Goal: Task Accomplishment & Management: Use online tool/utility

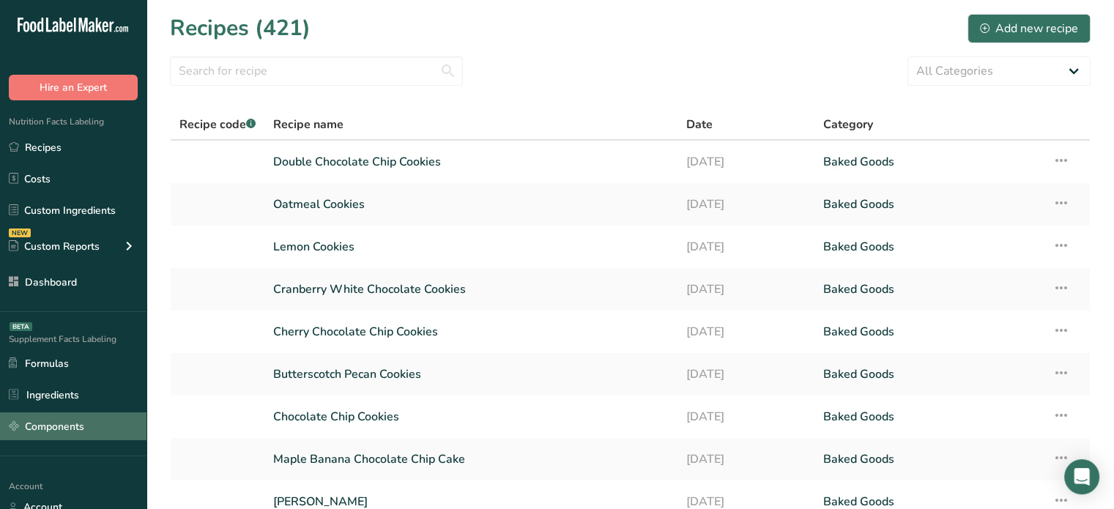
click at [78, 428] on link "Components" at bounding box center [73, 426] width 146 height 28
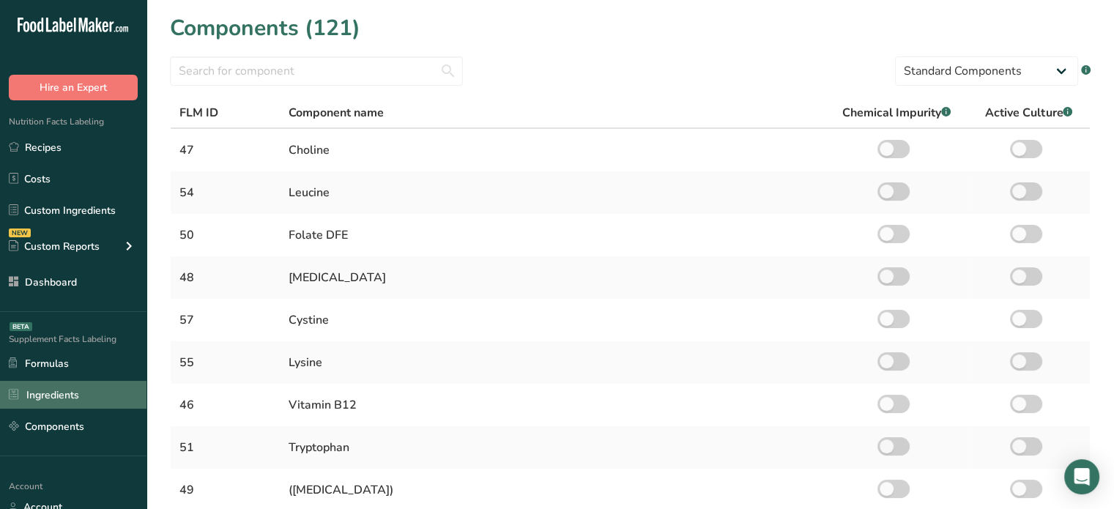
click at [83, 394] on link "Ingredients" at bounding box center [73, 395] width 146 height 28
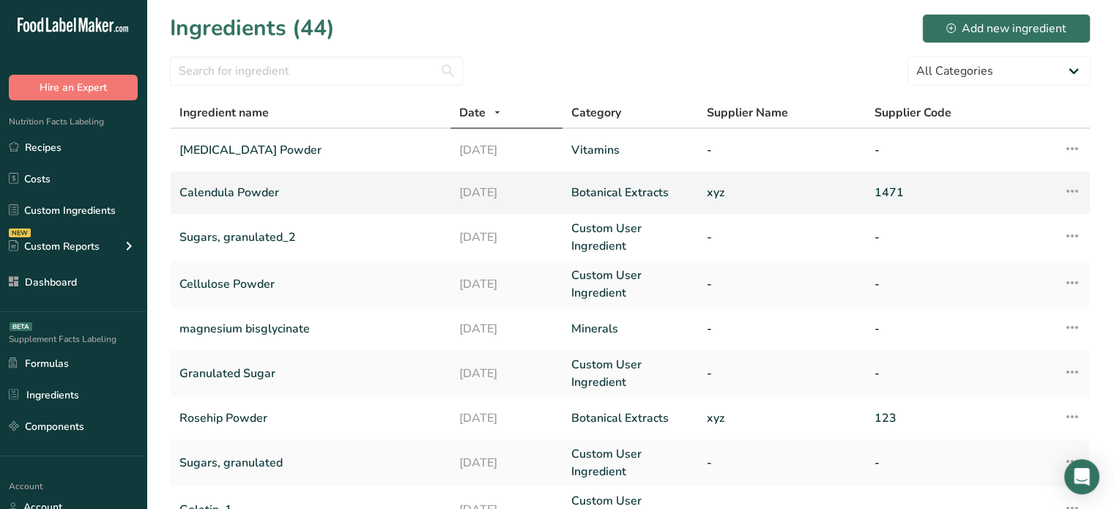
click at [1074, 196] on icon at bounding box center [1073, 191] width 18 height 26
click at [1009, 256] on span "Delete Ingredient" at bounding box center [1017, 260] width 83 height 15
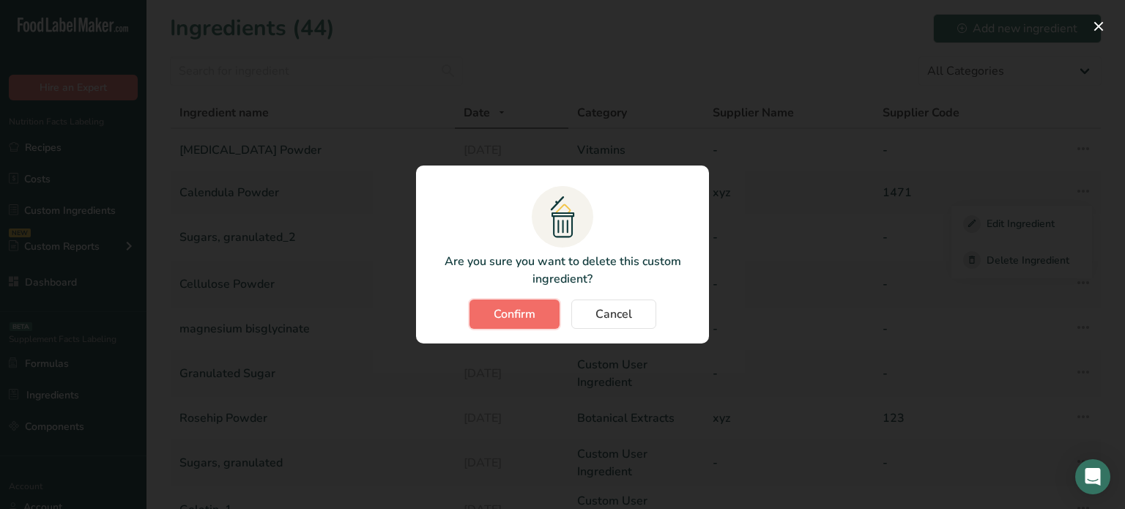
click at [527, 313] on span "Confirm" at bounding box center [515, 314] width 42 height 18
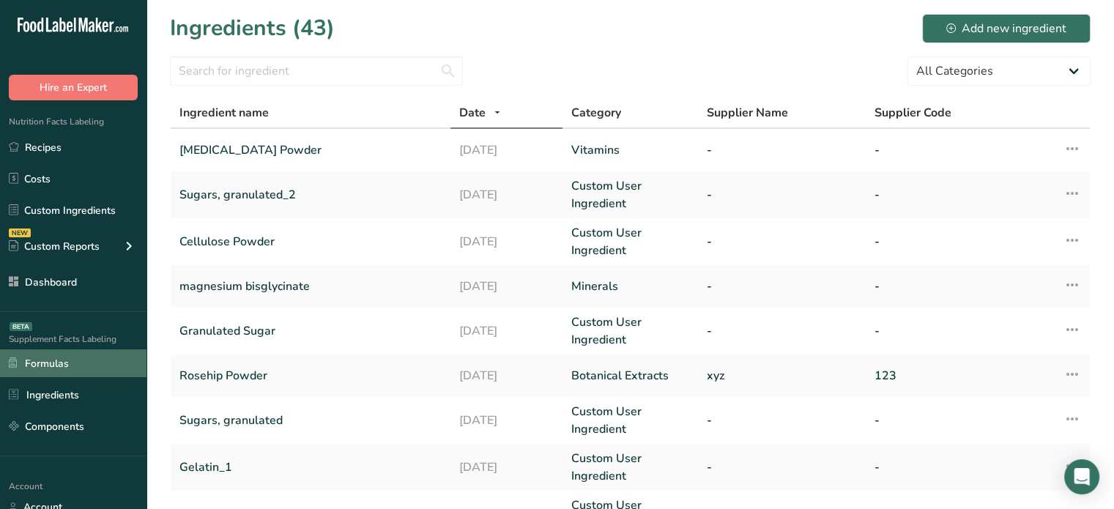
click at [111, 371] on link "Formulas" at bounding box center [73, 363] width 146 height 28
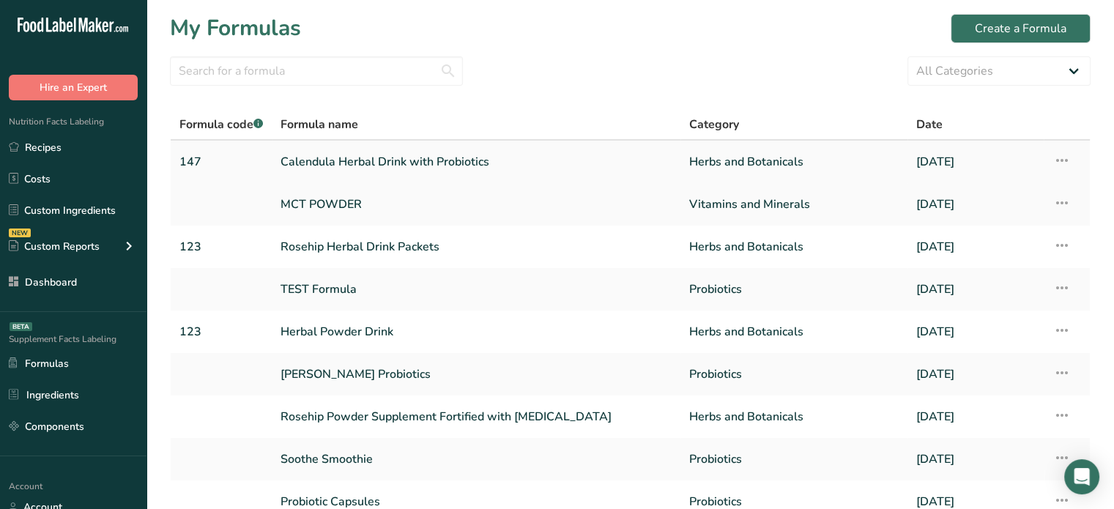
click at [1061, 157] on icon at bounding box center [1062, 160] width 18 height 26
click at [978, 227] on span "Delete Formula" at bounding box center [969, 228] width 74 height 17
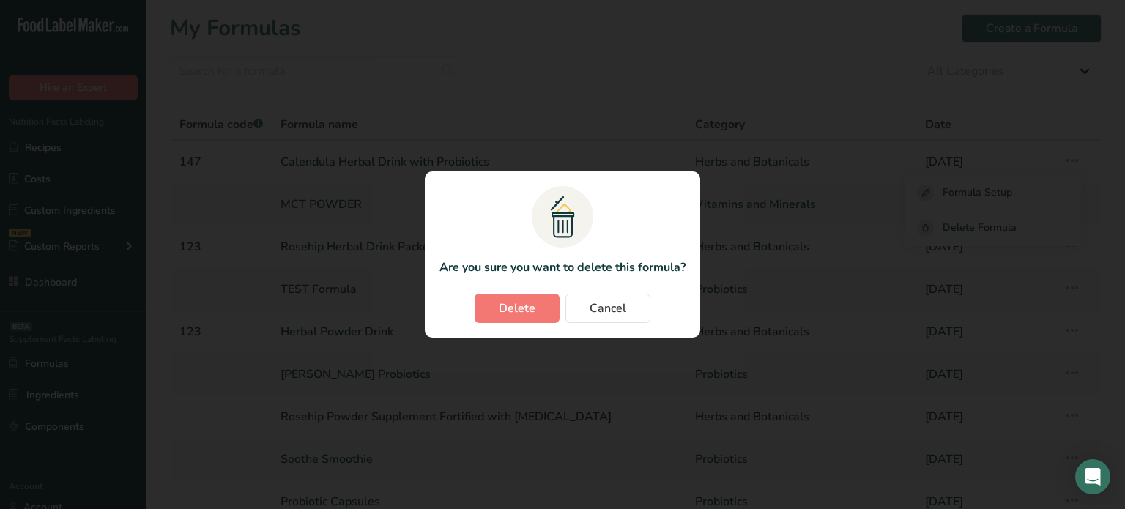
click at [507, 325] on section ".a{fill:#f5f3ed;}.b,.e{fill:#0f393a;}.c{fill:none;}.d{fill:#f2c549;}.e{stroke:r…" at bounding box center [562, 254] width 275 height 166
click at [511, 322] on button "Delete" at bounding box center [517, 308] width 85 height 29
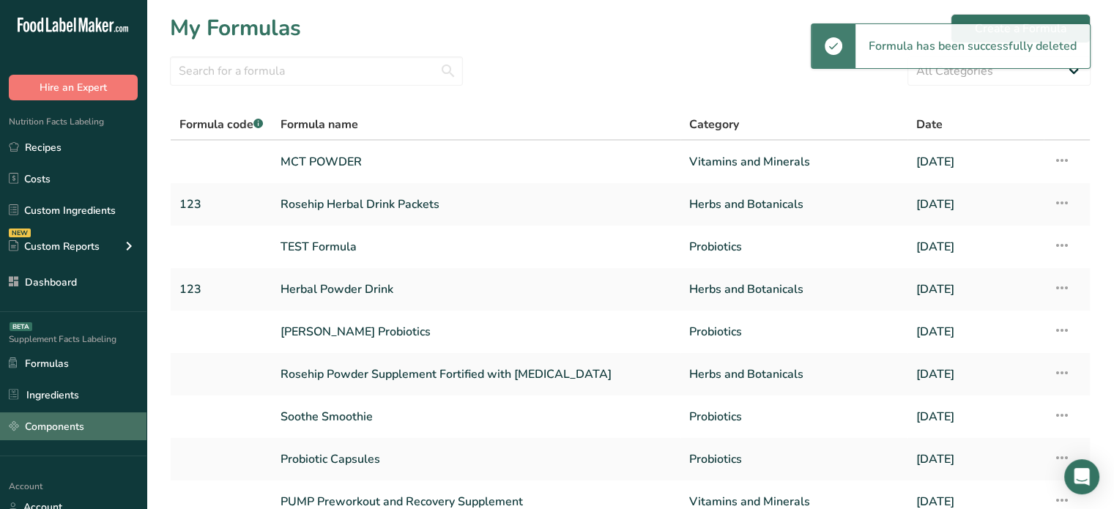
click at [94, 427] on link "Components" at bounding box center [73, 426] width 146 height 28
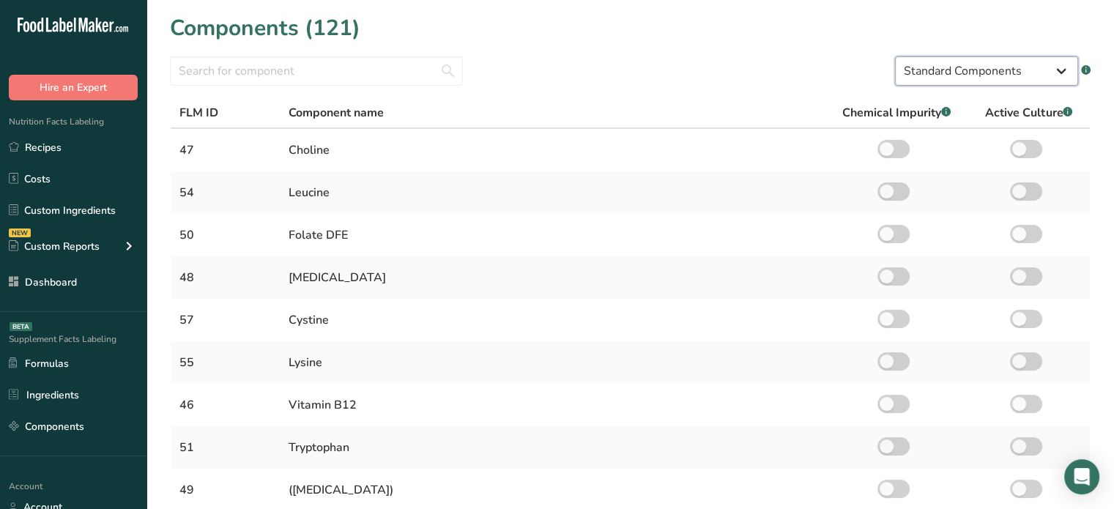
click at [1038, 66] on select "Standard Components Custom Components" at bounding box center [986, 70] width 183 height 29
click at [895, 56] on select "Standard Components Custom Components" at bounding box center [986, 70] width 183 height 29
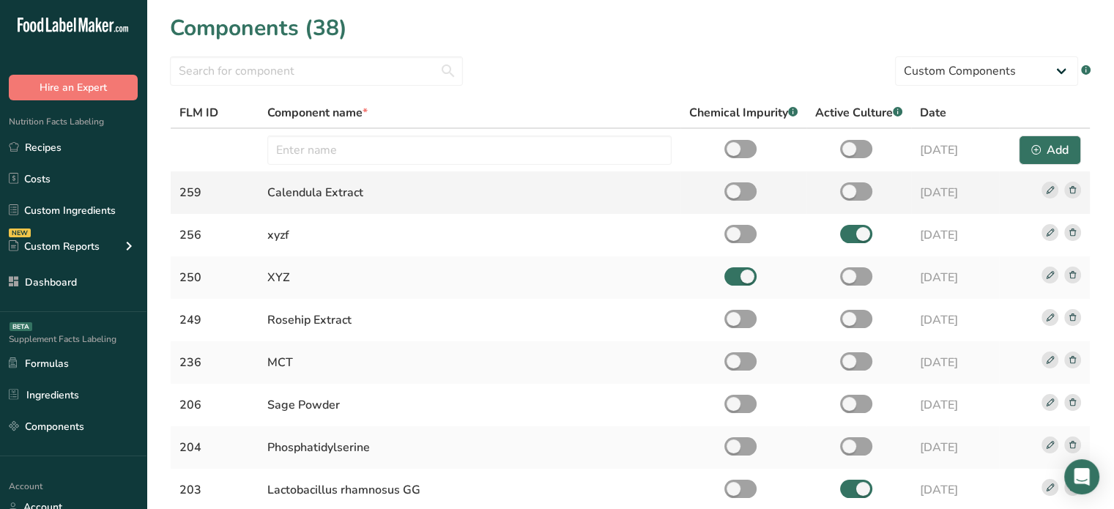
click at [1078, 187] on rect at bounding box center [1072, 190] width 17 height 17
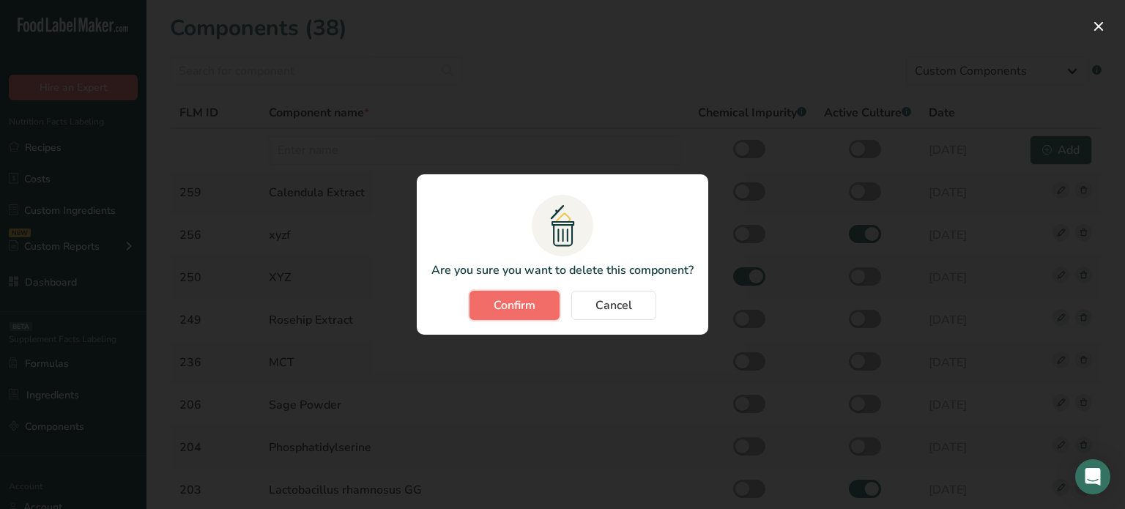
click at [495, 313] on span "Confirm" at bounding box center [515, 306] width 42 height 18
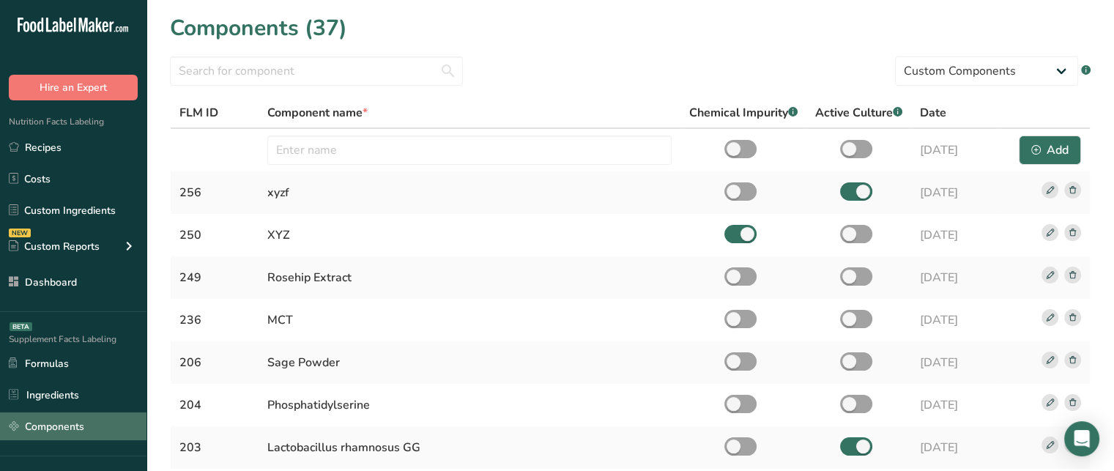
click at [60, 433] on link "Components" at bounding box center [73, 426] width 146 height 28
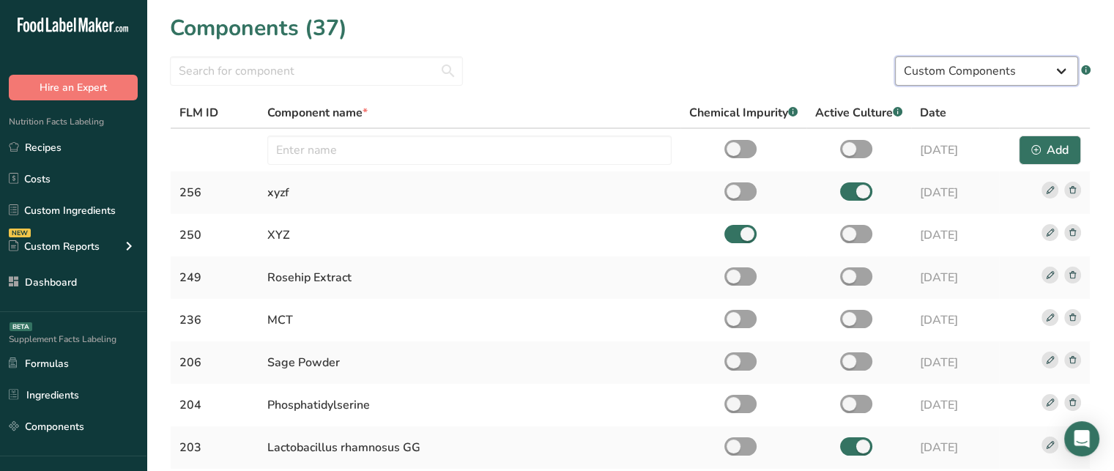
click at [1004, 75] on select "Standard Components Custom Components" at bounding box center [986, 70] width 183 height 29
click at [895, 56] on select "Standard Components Custom Components" at bounding box center [986, 70] width 183 height 29
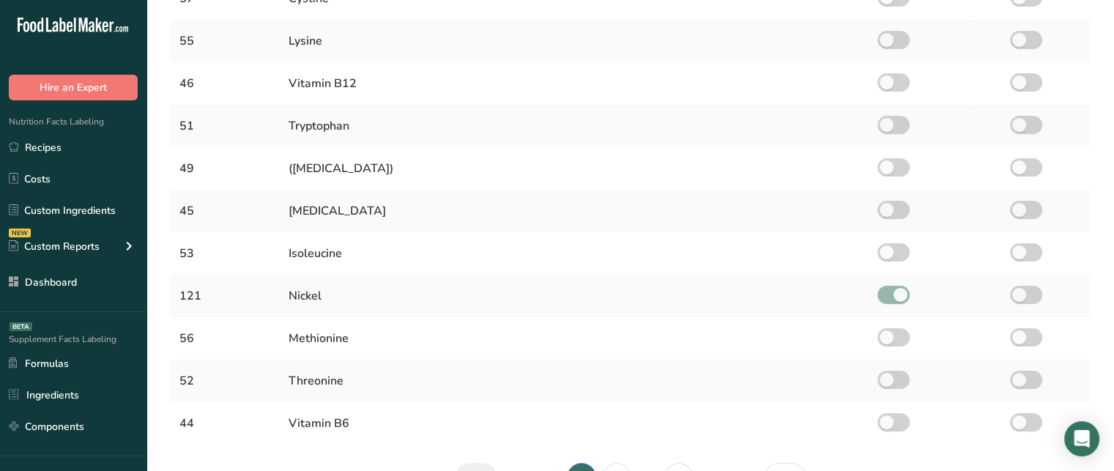
scroll to position [412, 0]
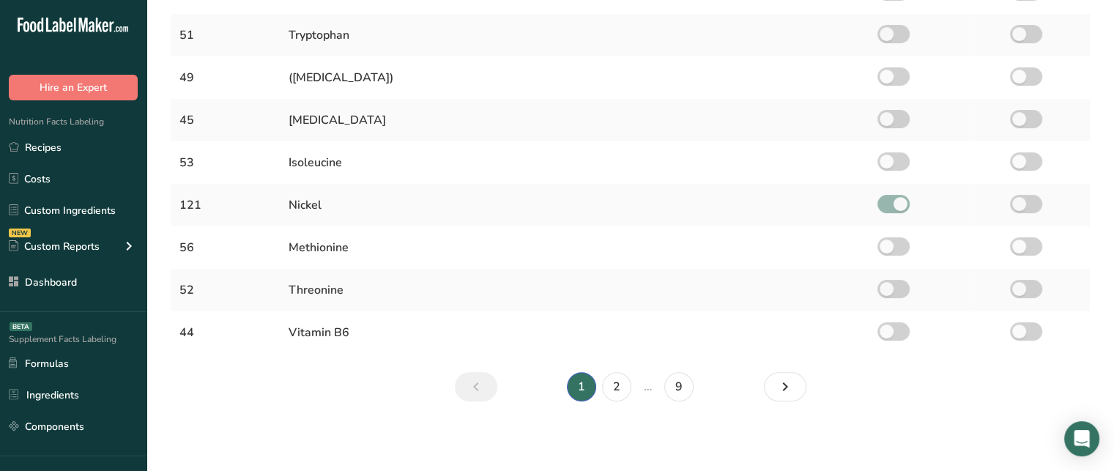
click at [599, 379] on li "2" at bounding box center [616, 386] width 35 height 29
click at [619, 391] on link "2" at bounding box center [616, 386] width 29 height 29
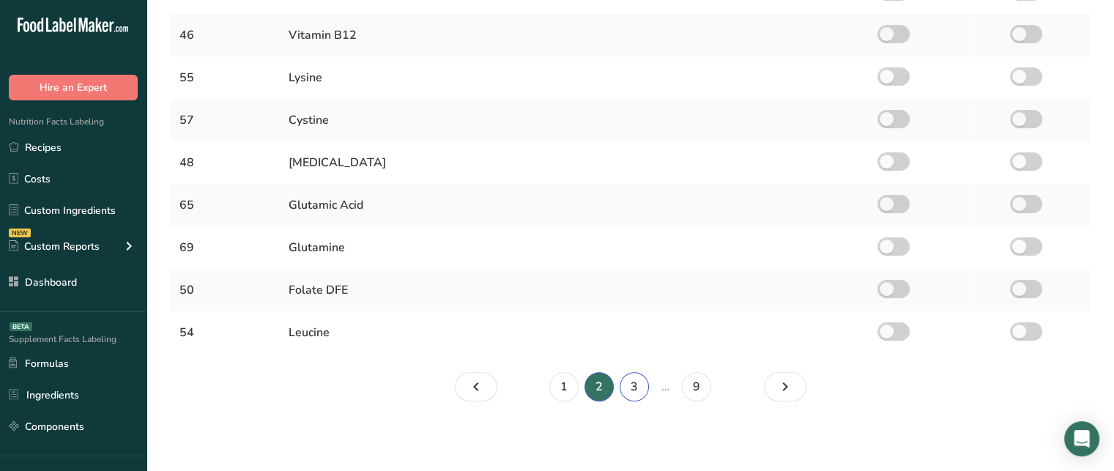
click at [630, 387] on link "3" at bounding box center [634, 386] width 29 height 29
click at [650, 382] on link "4" at bounding box center [651, 386] width 29 height 29
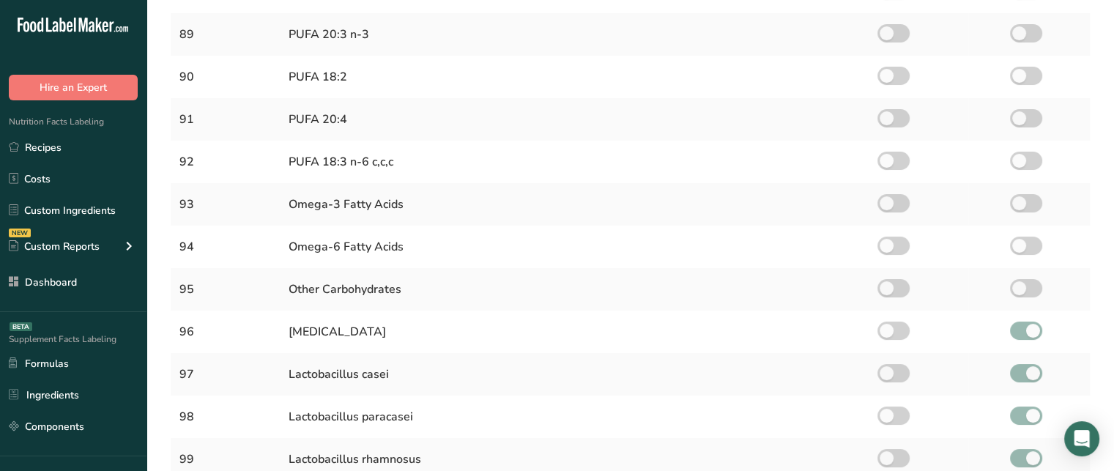
scroll to position [412, 0]
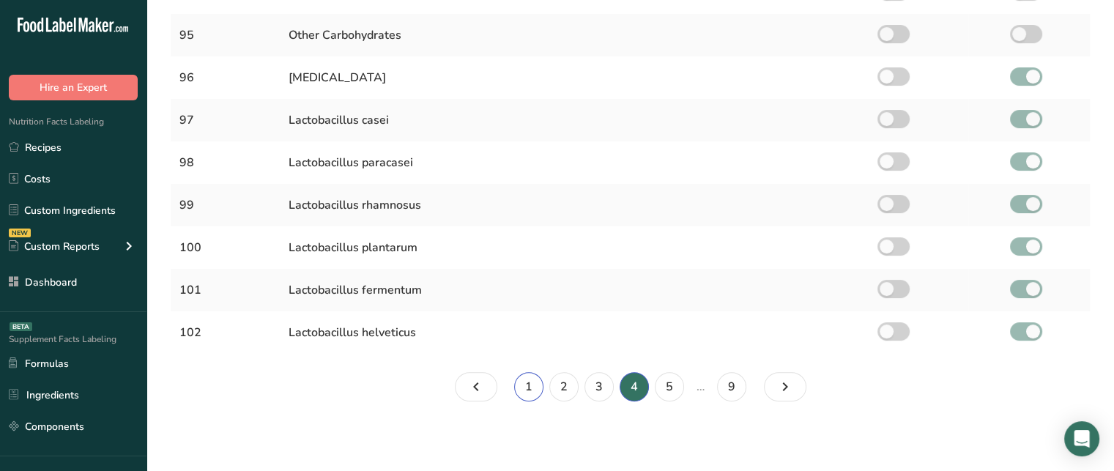
click at [532, 389] on link "1" at bounding box center [528, 386] width 29 height 29
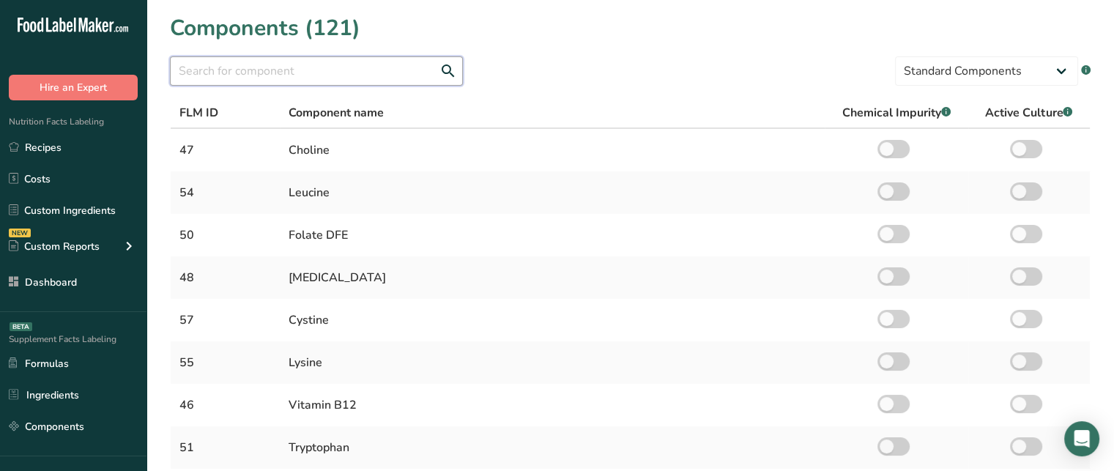
click at [404, 64] on input "text" at bounding box center [316, 70] width 293 height 29
click at [935, 77] on select "Standard Components Custom Components" at bounding box center [986, 70] width 183 height 29
select select "custom"
click at [895, 56] on select "Standard Components Custom Components" at bounding box center [986, 70] width 183 height 29
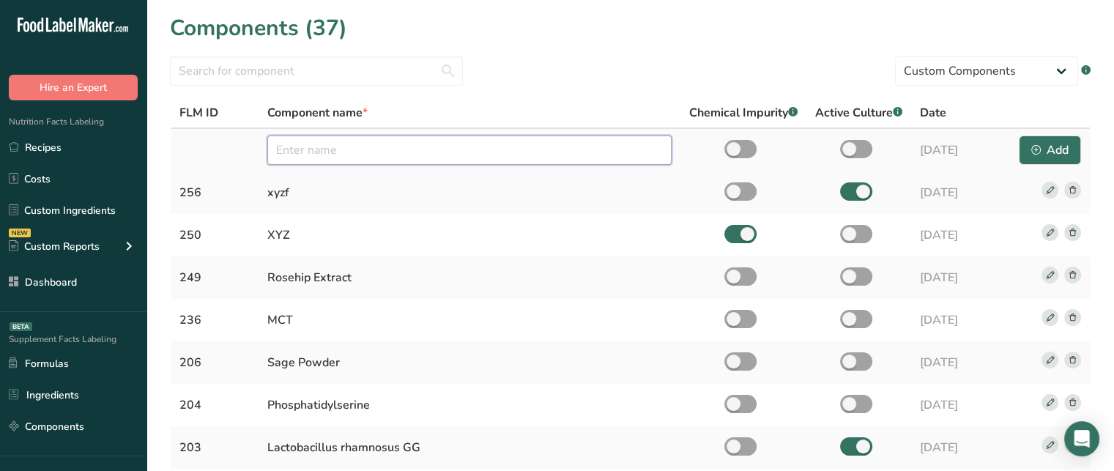
click at [355, 151] on input "text" at bounding box center [469, 150] width 404 height 29
type input "Calendula Extract"
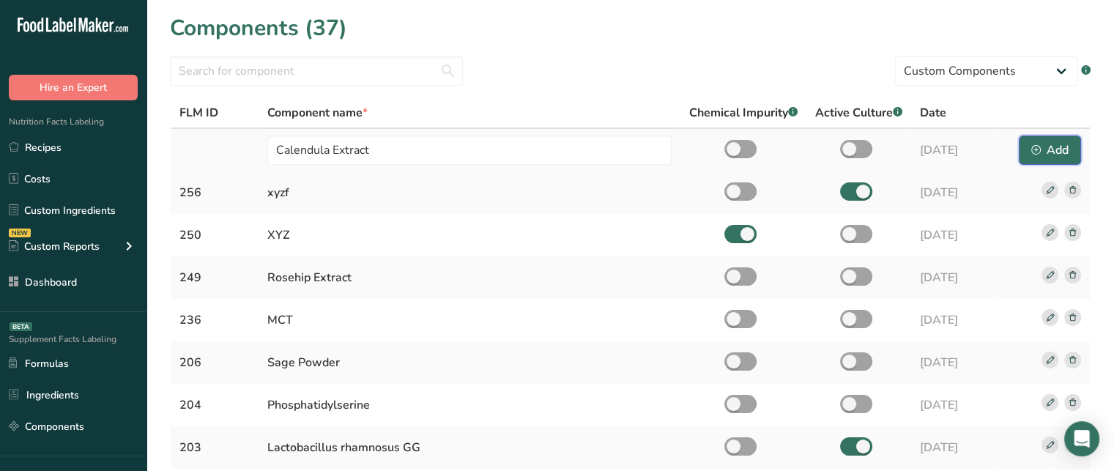
click at [1043, 146] on div "Add" at bounding box center [1049, 150] width 37 height 18
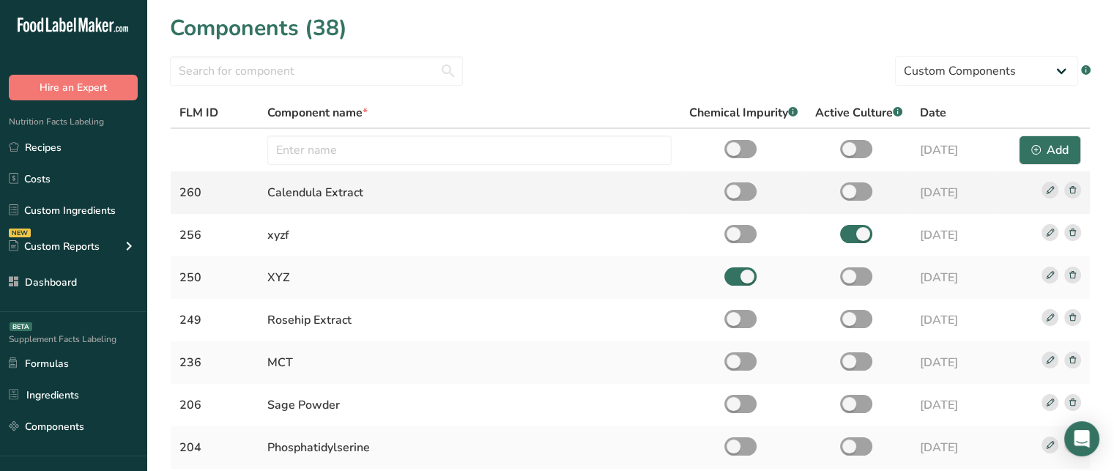
drag, startPoint x: 275, startPoint y: 192, endPoint x: 368, endPoint y: 192, distance: 92.3
click at [368, 192] on div "Calendula Extract" at bounding box center [469, 193] width 404 height 18
click at [333, 190] on div "Calendula Extract" at bounding box center [469, 193] width 404 height 18
click at [952, 79] on select "Standard Components Custom Components" at bounding box center [986, 70] width 183 height 29
select select "standard"
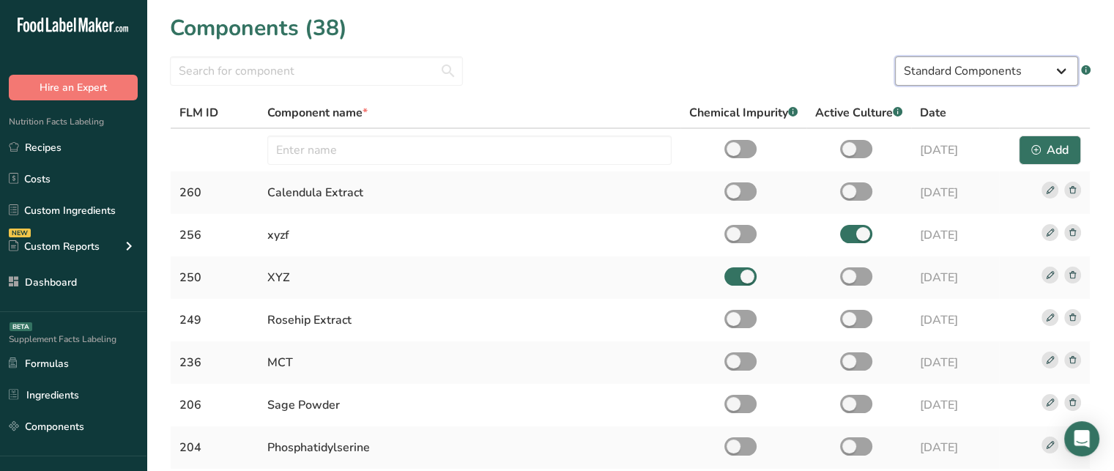
click at [895, 56] on select "Standard Components Custom Components" at bounding box center [986, 70] width 183 height 29
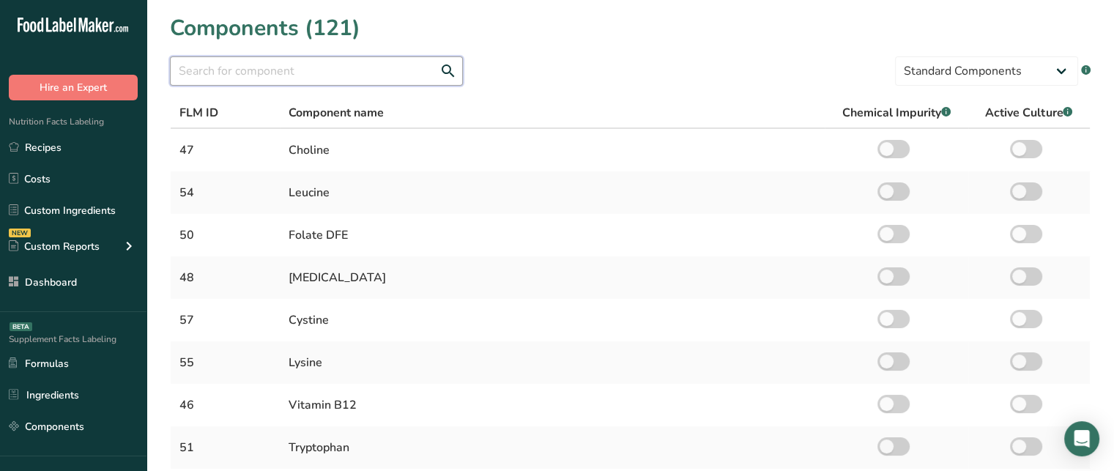
click at [376, 70] on input "text" at bounding box center [316, 70] width 293 height 29
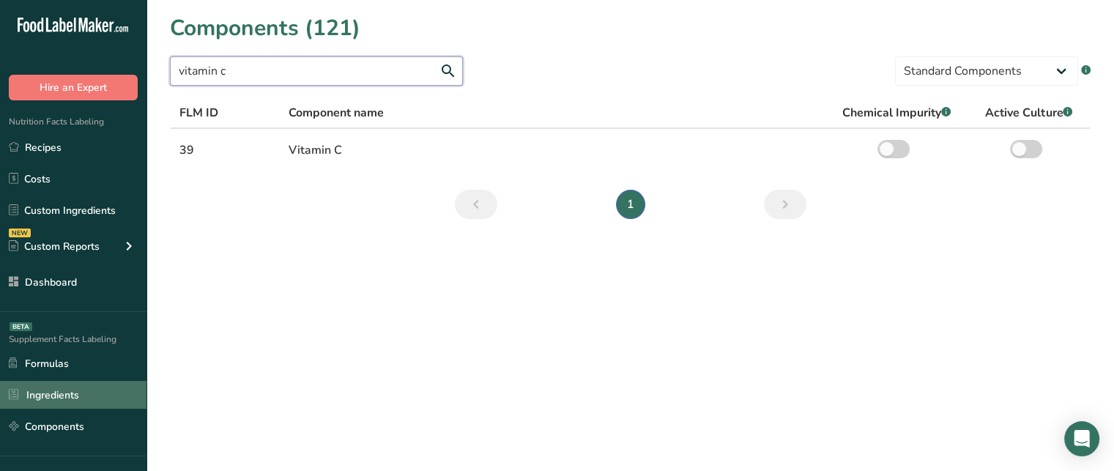
type input "vitamin c"
click at [73, 387] on link "Ingredients" at bounding box center [73, 395] width 146 height 28
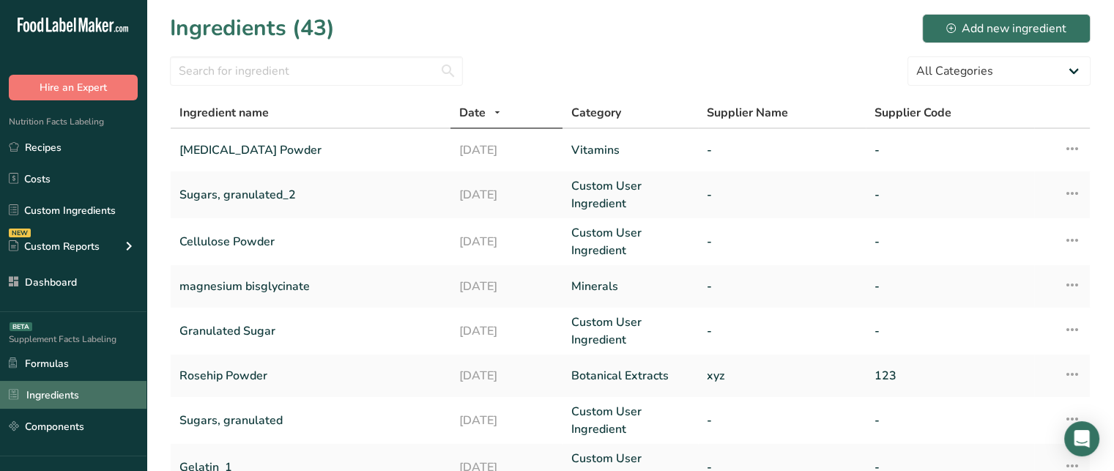
click at [65, 393] on link "Ingredients" at bounding box center [73, 395] width 146 height 28
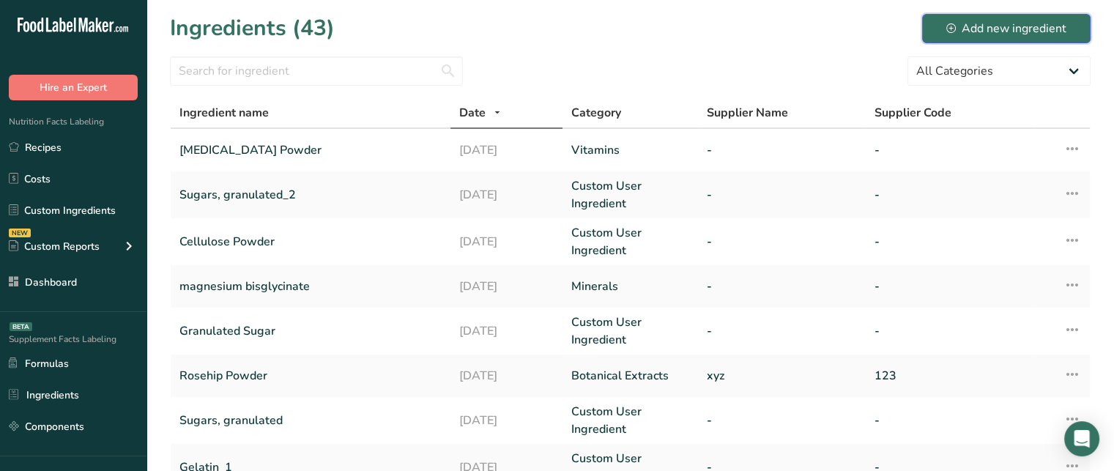
click at [1001, 31] on div "Add new ingredient" at bounding box center [1006, 29] width 120 height 18
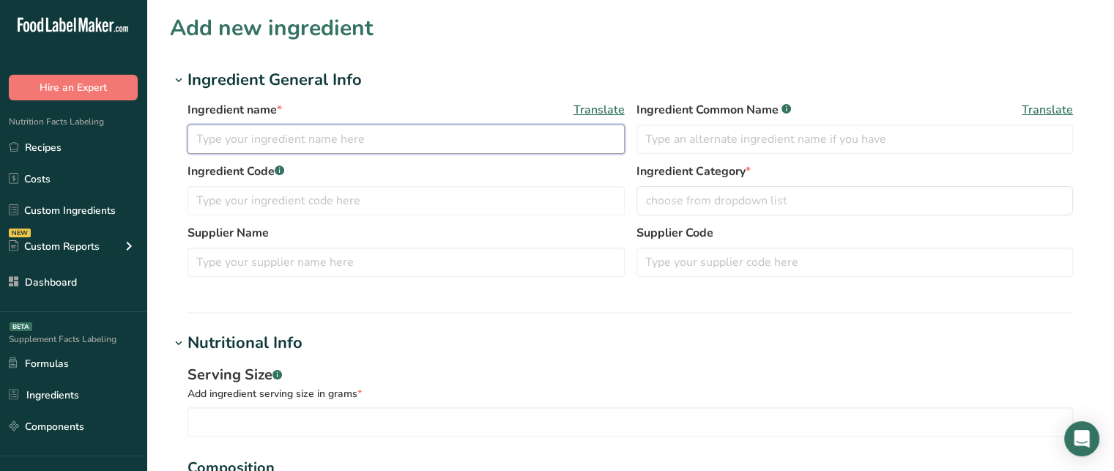
click at [358, 145] on input "text" at bounding box center [406, 139] width 437 height 29
type input "Calendula Herbal Powder"
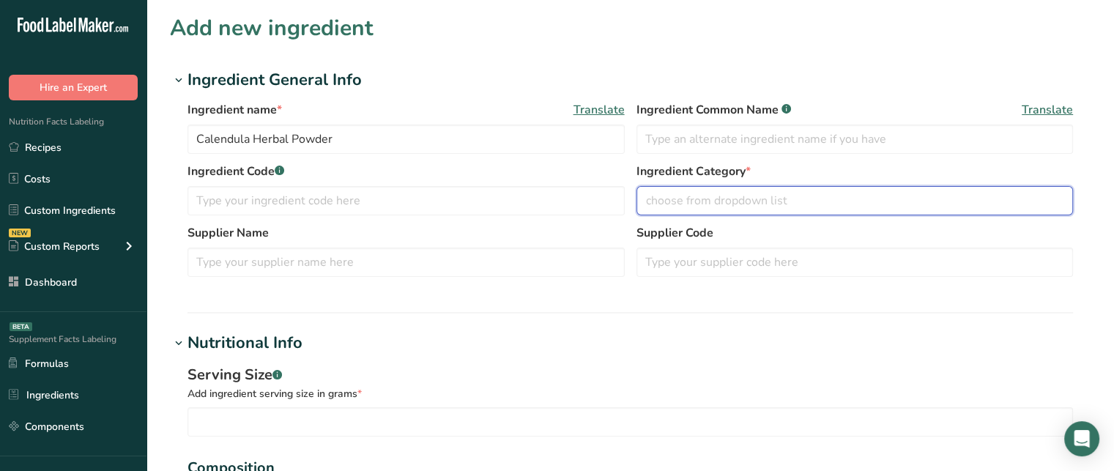
click at [703, 199] on span "choose from dropdown list" at bounding box center [716, 201] width 141 height 18
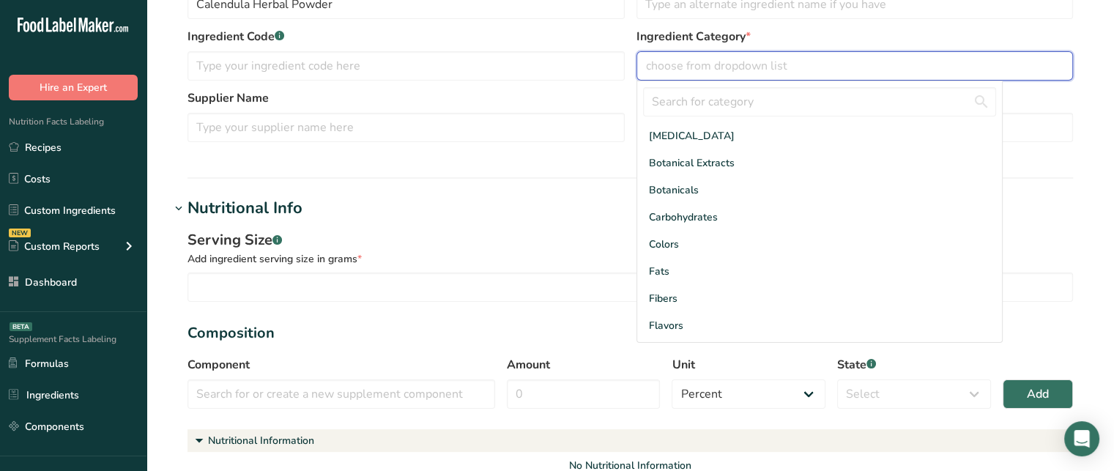
scroll to position [143, 0]
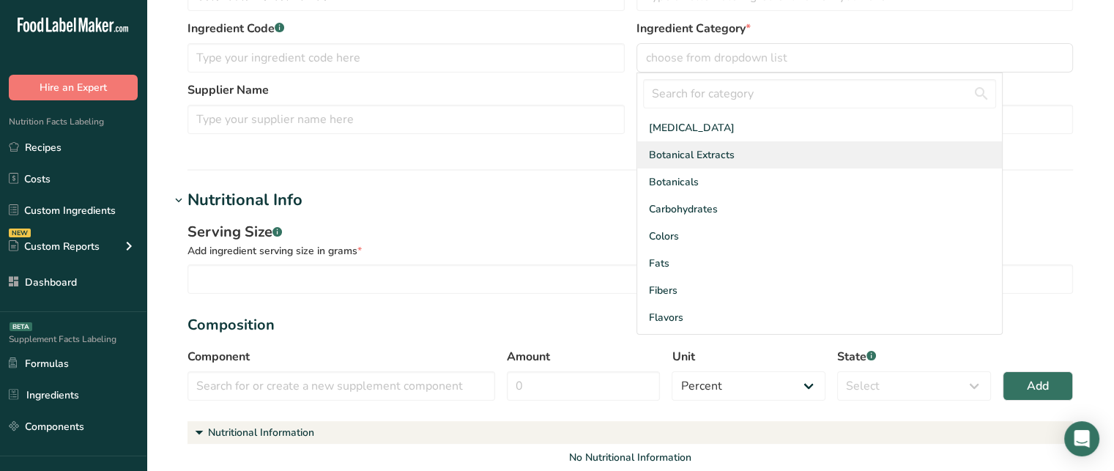
click at [737, 157] on div "Botanical Extracts" at bounding box center [819, 154] width 365 height 27
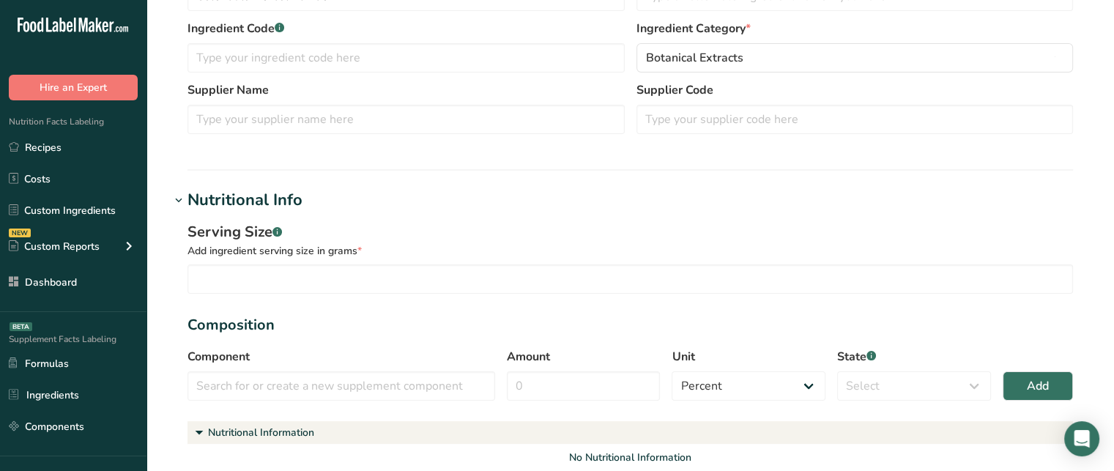
scroll to position [76, 0]
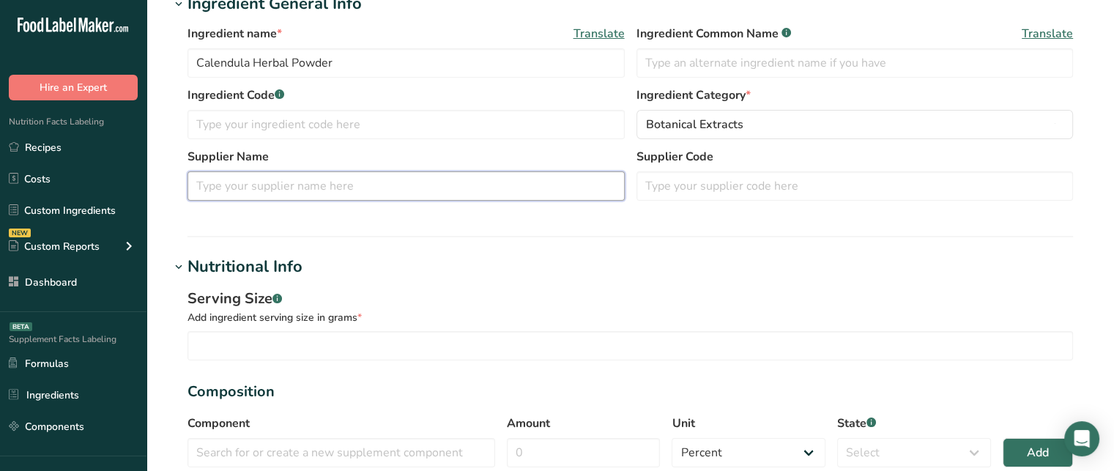
click at [399, 187] on input "text" at bounding box center [406, 185] width 437 height 29
type input "xyz"
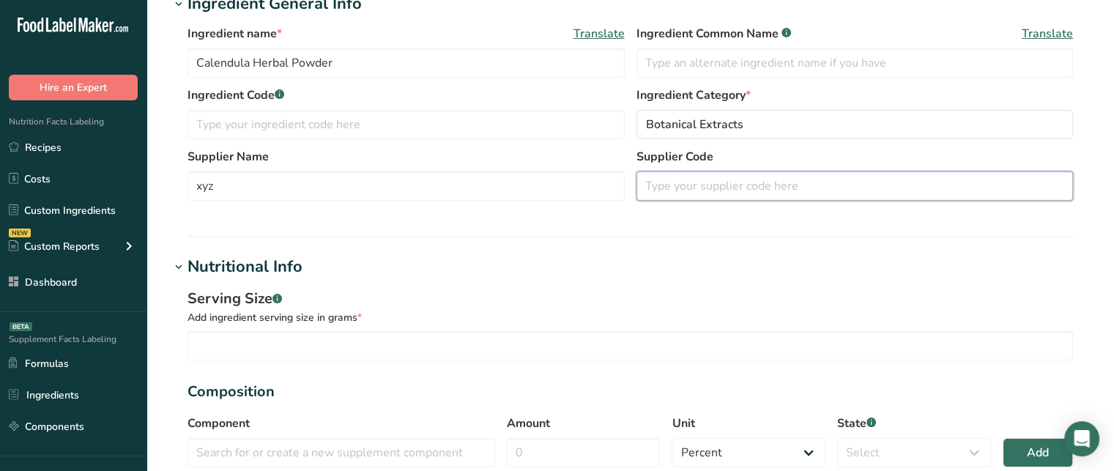
click at [669, 179] on input "text" at bounding box center [854, 185] width 437 height 29
type input "147"
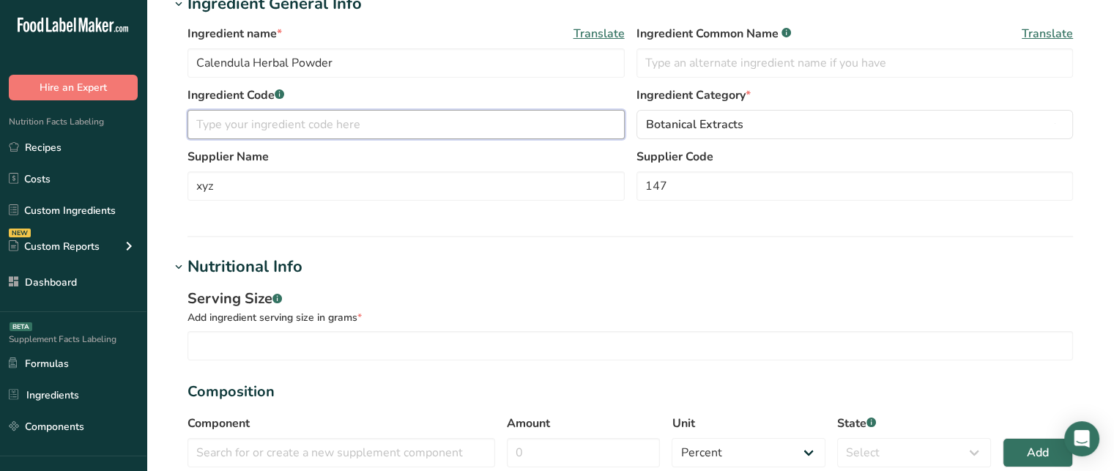
click at [358, 127] on input "text" at bounding box center [406, 124] width 437 height 29
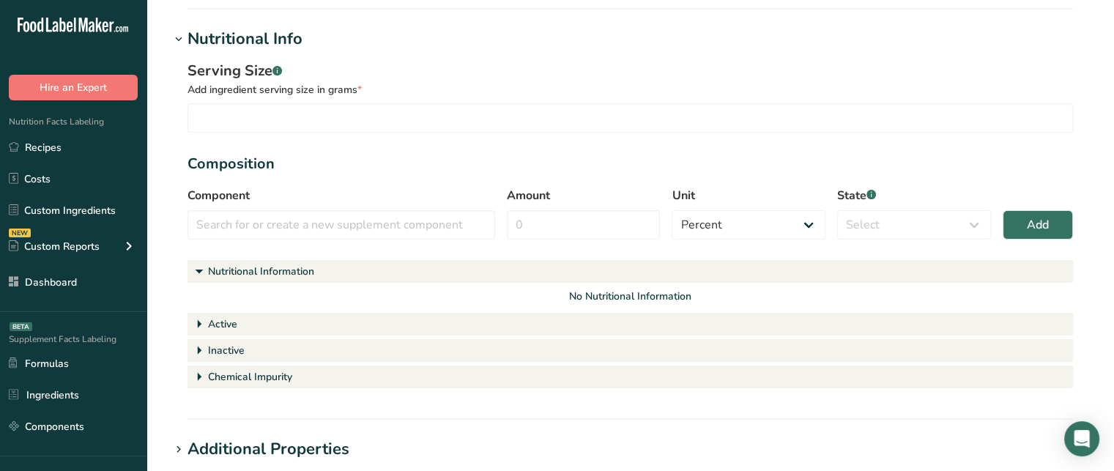
scroll to position [302, 0]
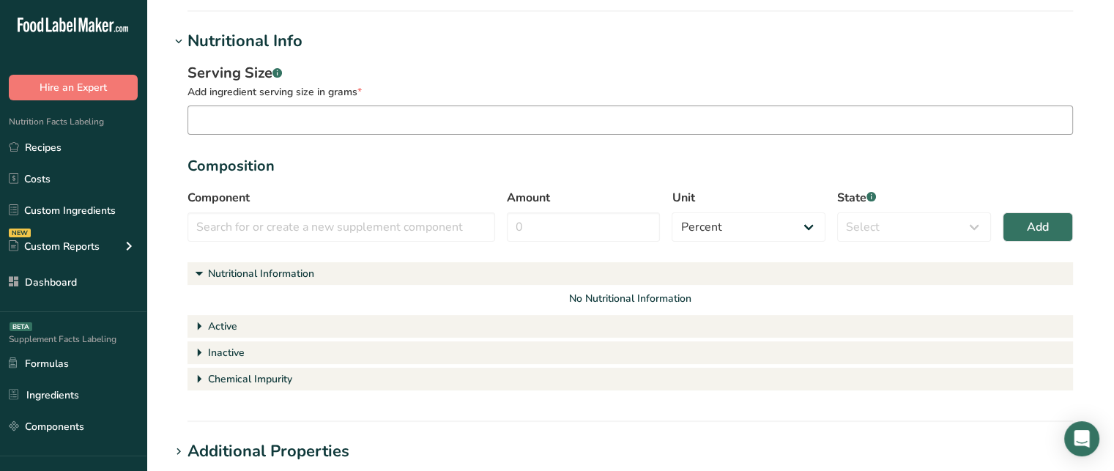
type input "147"
click at [338, 114] on input "number" at bounding box center [631, 119] width 886 height 29
type input "15"
click at [305, 224] on input "text" at bounding box center [342, 226] width 308 height 29
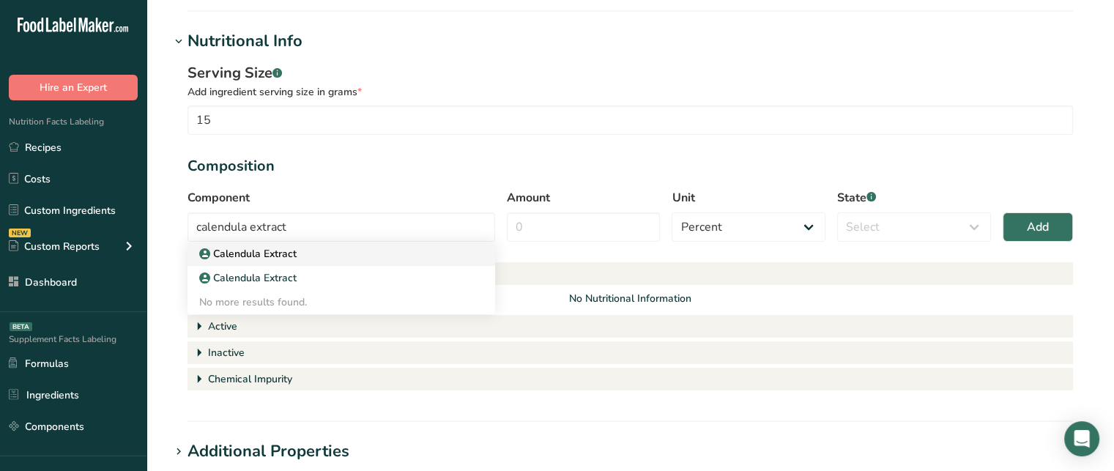
click at [304, 258] on div "Calendula Extract" at bounding box center [329, 253] width 261 height 15
type input "Calendula Extract"
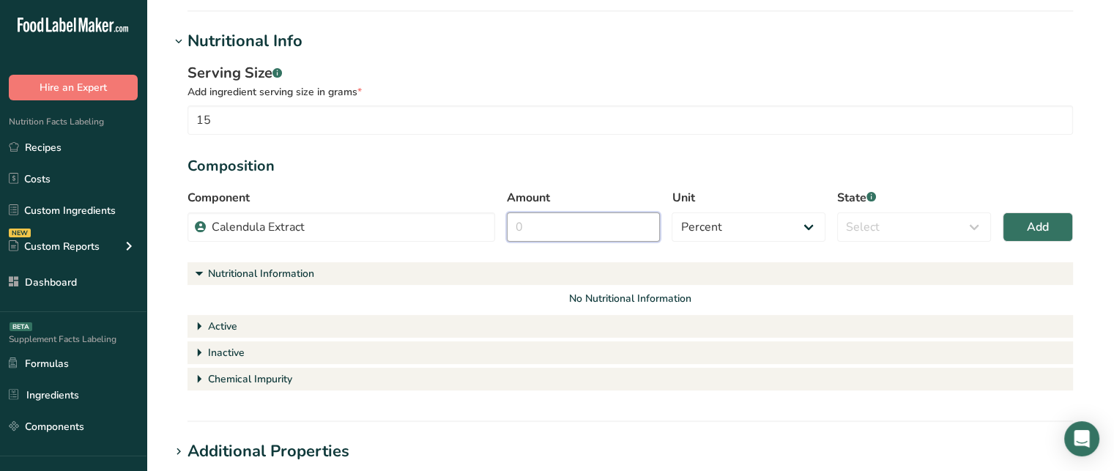
click at [554, 231] on input "Amount" at bounding box center [584, 226] width 154 height 29
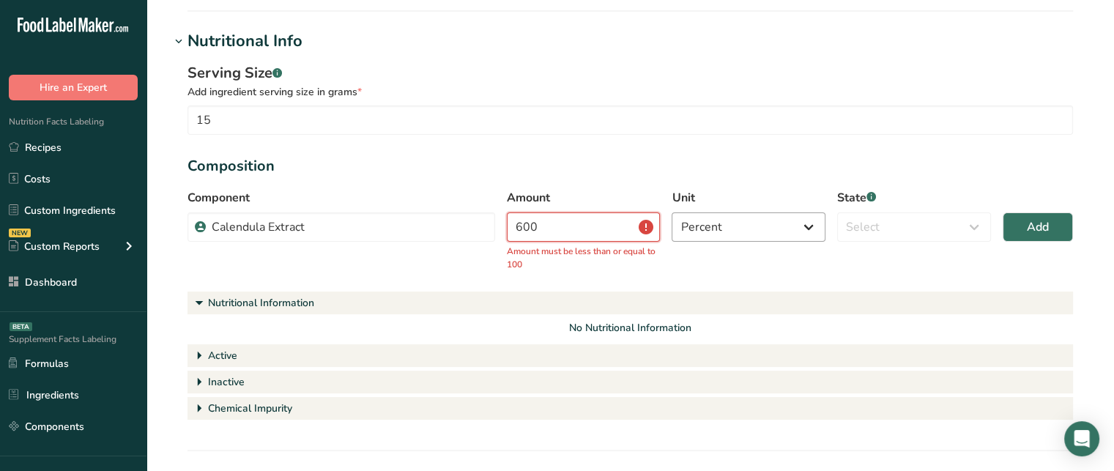
type input "600"
click at [782, 237] on select "Percent Grams Kilograms mg Oz Pound PPM B CFU mcg µg kcal kJ" at bounding box center [749, 226] width 154 height 29
click at [731, 229] on select "Percent Grams Kilograms mg Oz Pound PPM B CFU mcg µg kcal kJ" at bounding box center [749, 226] width 154 height 29
select select "2"
click at [672, 212] on select "Percent Grams Kilograms mg Oz Pound PPM B CFU mcg µg kcal kJ" at bounding box center [749, 226] width 154 height 29
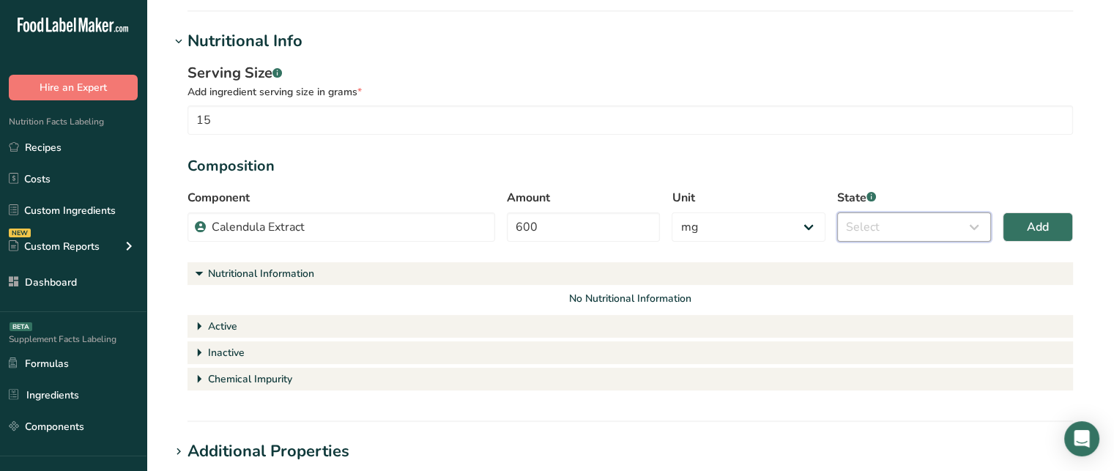
click at [956, 224] on select "Select Active Inactive Chemical Impurity Nutritional Information" at bounding box center [914, 226] width 154 height 29
click at [880, 231] on select "Select Active Inactive Chemical Impurity Nutritional Information" at bounding box center [914, 226] width 154 height 29
select select "active"
click at [837, 212] on select "Select Active Inactive Chemical Impurity Nutritional Information" at bounding box center [914, 226] width 154 height 29
click at [1034, 228] on span "Add" at bounding box center [1038, 227] width 22 height 18
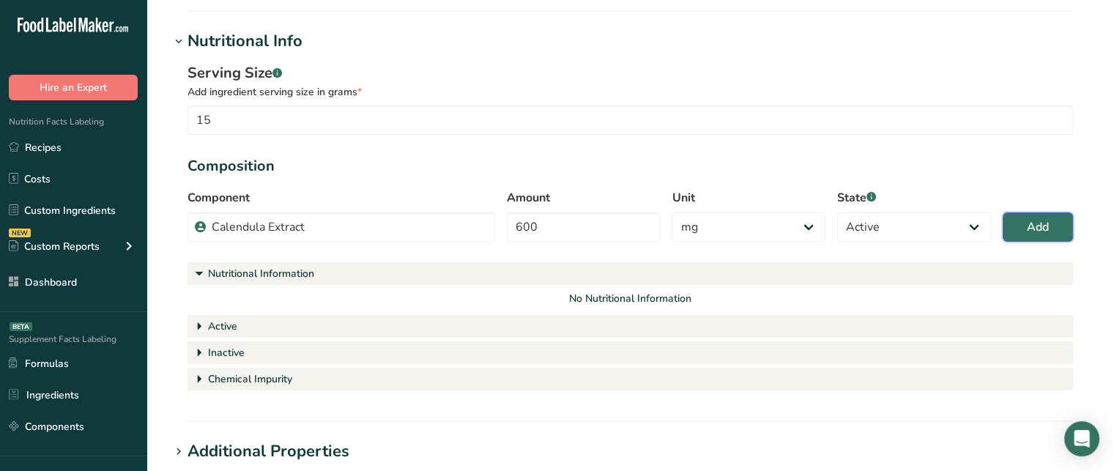
select select "percent"
select select
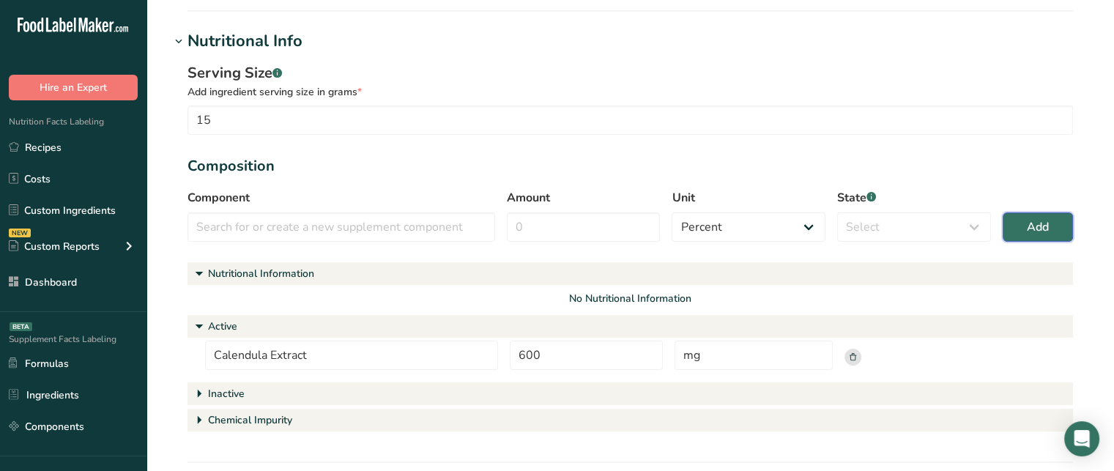
scroll to position [352, 0]
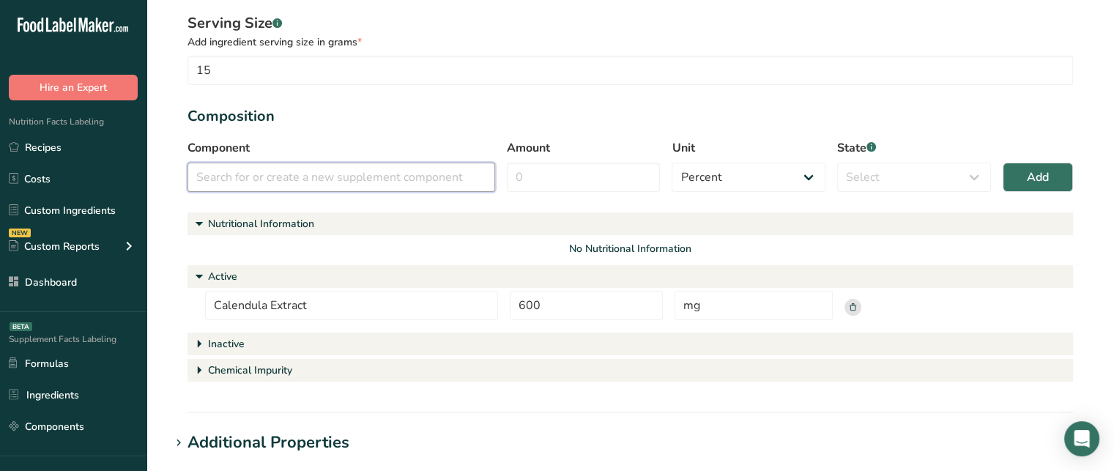
click at [338, 169] on input "text" at bounding box center [342, 177] width 308 height 29
click at [340, 198] on div "Vitamin C" at bounding box center [329, 203] width 261 height 15
type input "Vitamin C"
click at [511, 176] on input "Amount" at bounding box center [584, 177] width 154 height 29
type input "3"
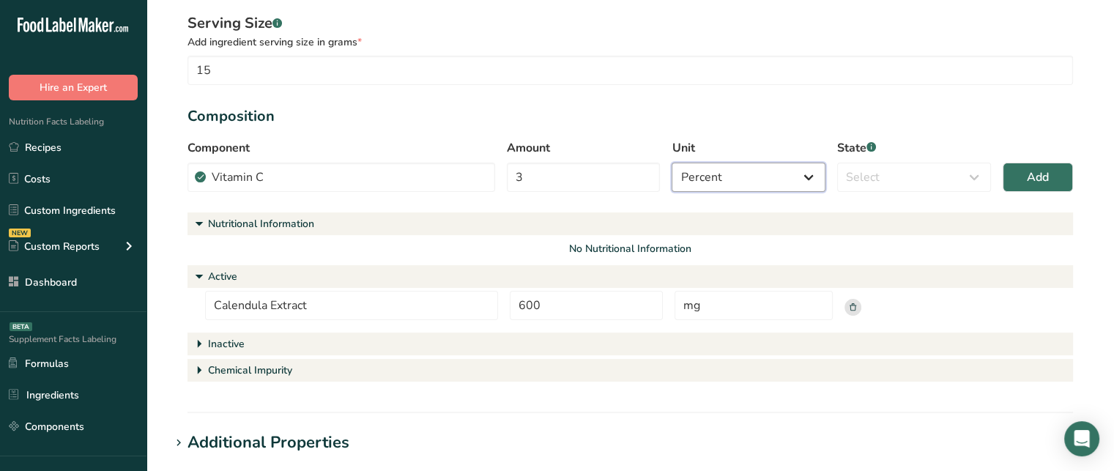
click at [717, 167] on select "Percent Grams Kilograms mg Oz Pound PPM B CFU mcg µg kcal kJ" at bounding box center [749, 177] width 154 height 29
select select "2"
click at [672, 163] on select "Percent Grams Kilograms mg Oz Pound PPM B CFU mcg µg kcal kJ" at bounding box center [749, 177] width 154 height 29
click at [902, 174] on select "Select Active Inactive Chemical Impurity Nutritional Information" at bounding box center [914, 177] width 154 height 29
select select "active"
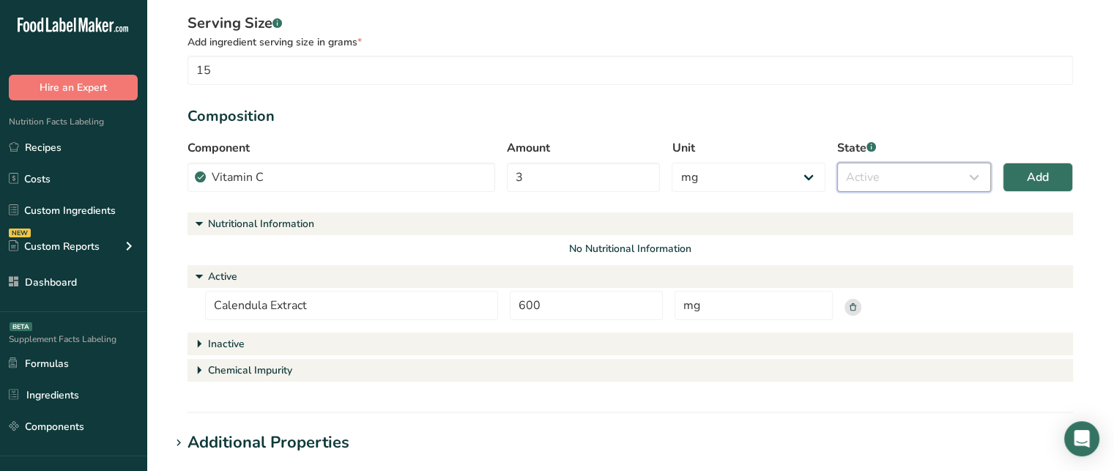
click at [837, 163] on select "Select Active Inactive Chemical Impurity Nutritional Information" at bounding box center [914, 177] width 154 height 29
click at [1044, 160] on div "Component Vitamin C Vitamin C No more results found. Amount 3 Unit Percent Gram…" at bounding box center [631, 170] width 886 height 62
click at [1043, 168] on span "Add" at bounding box center [1038, 177] width 22 height 18
select select "percent"
select select
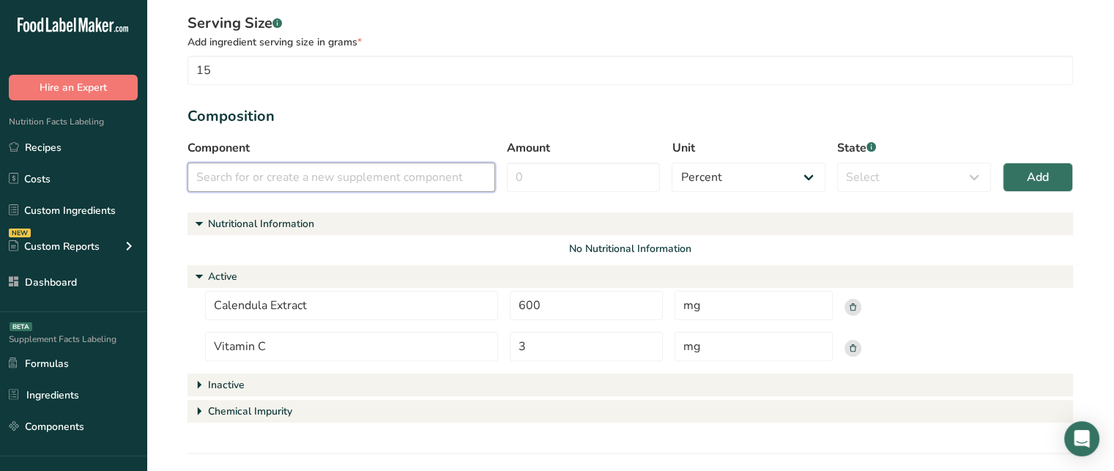
click at [437, 182] on input "text" at bounding box center [342, 177] width 308 height 29
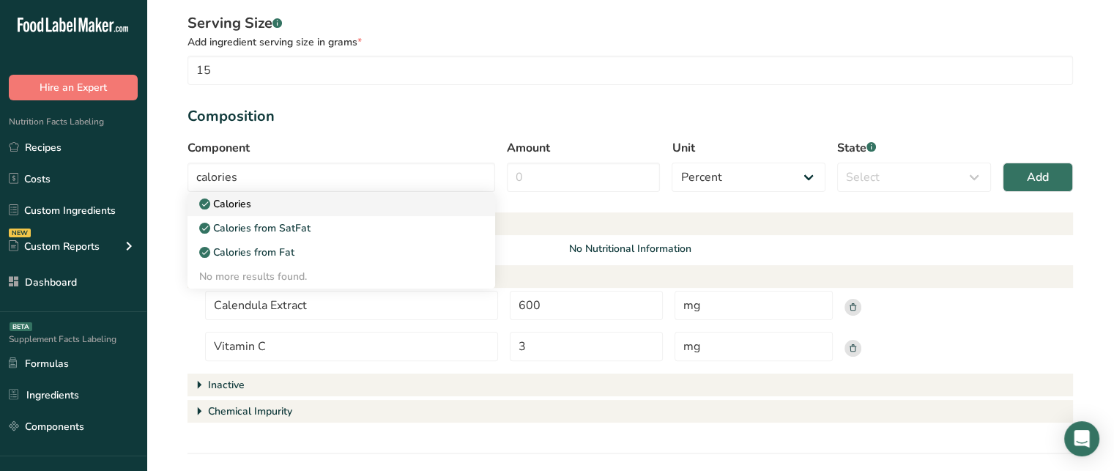
click at [385, 211] on link "Calories" at bounding box center [342, 204] width 308 height 24
type input "Calories"
select select "9"
select select "nutritional_information"
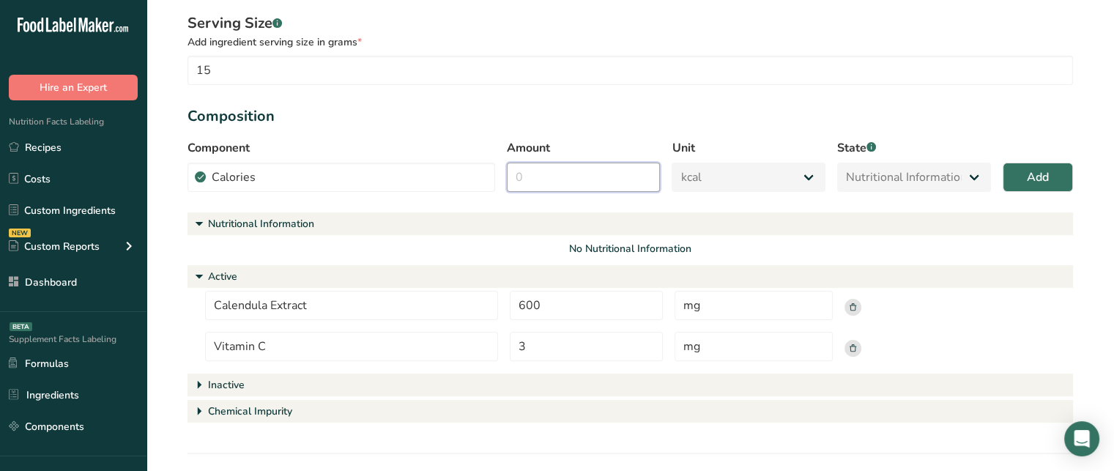
click at [577, 166] on input "Amount" at bounding box center [584, 177] width 154 height 29
type input "5"
click at [1033, 173] on span "Add" at bounding box center [1038, 177] width 22 height 18
select select "percent"
select select
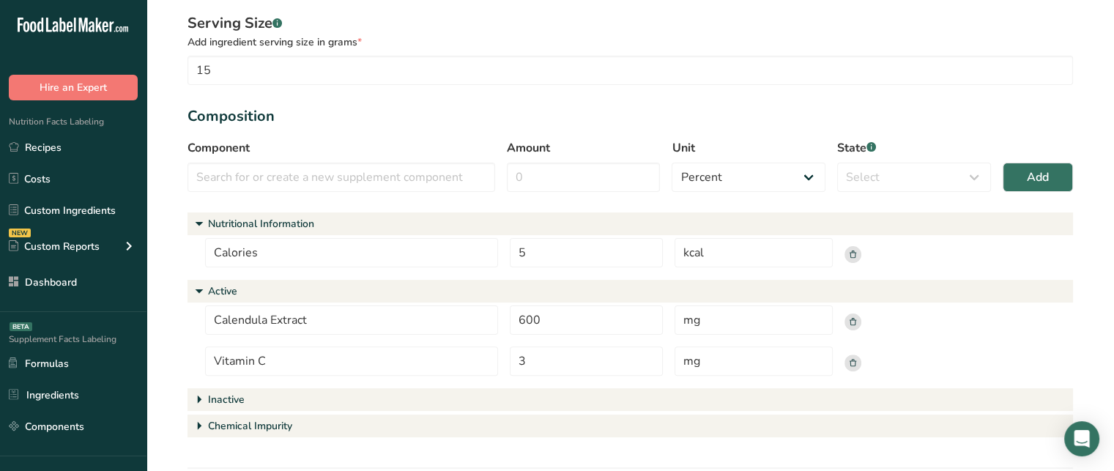
click at [272, 219] on div "Nutritional Information" at bounding box center [261, 223] width 106 height 15
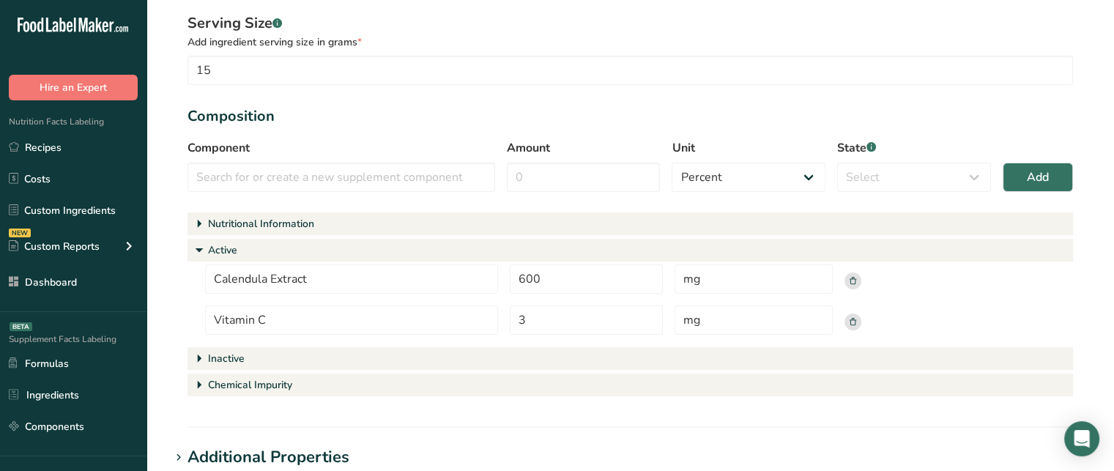
click at [272, 219] on div "Nutritional Information" at bounding box center [261, 223] width 106 height 15
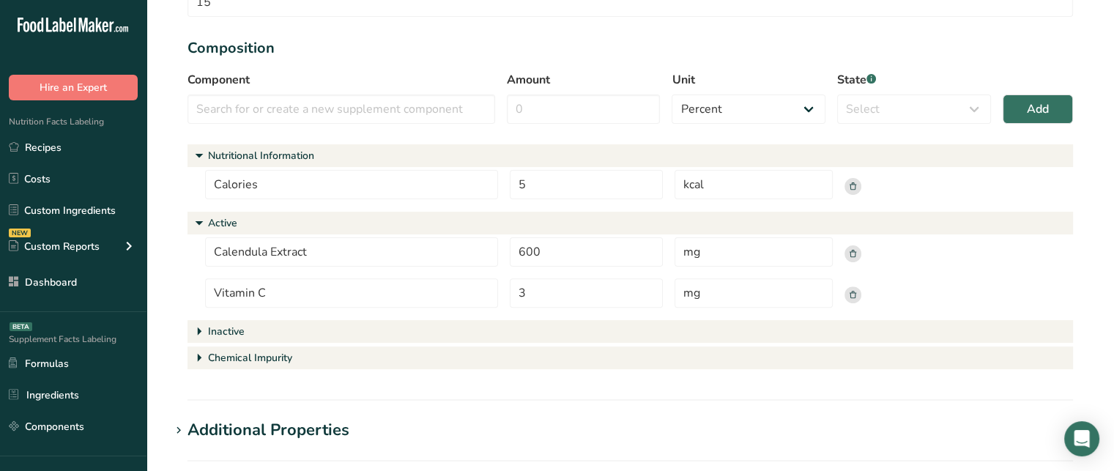
scroll to position [418, 0]
click at [261, 335] on h1 "Inactive" at bounding box center [631, 333] width 886 height 23
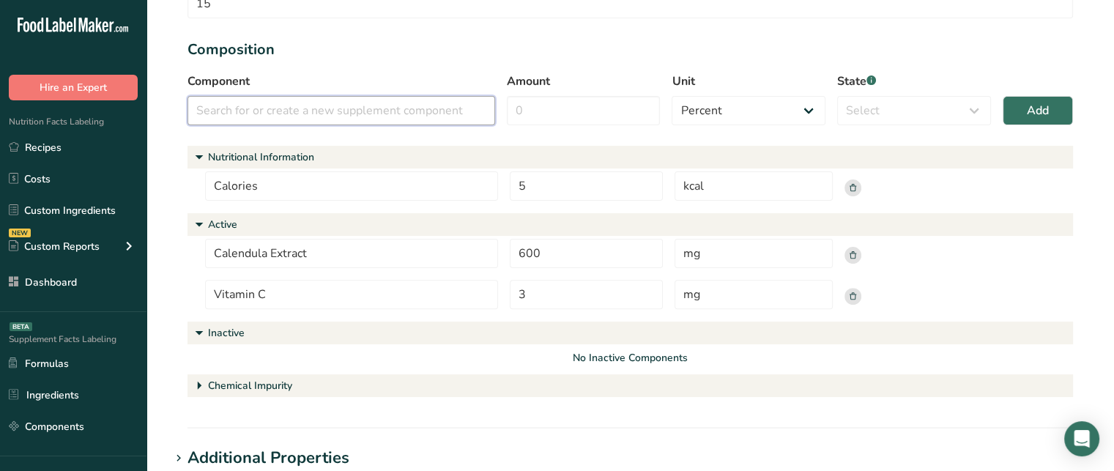
click at [325, 107] on input "text" at bounding box center [342, 110] width 308 height 29
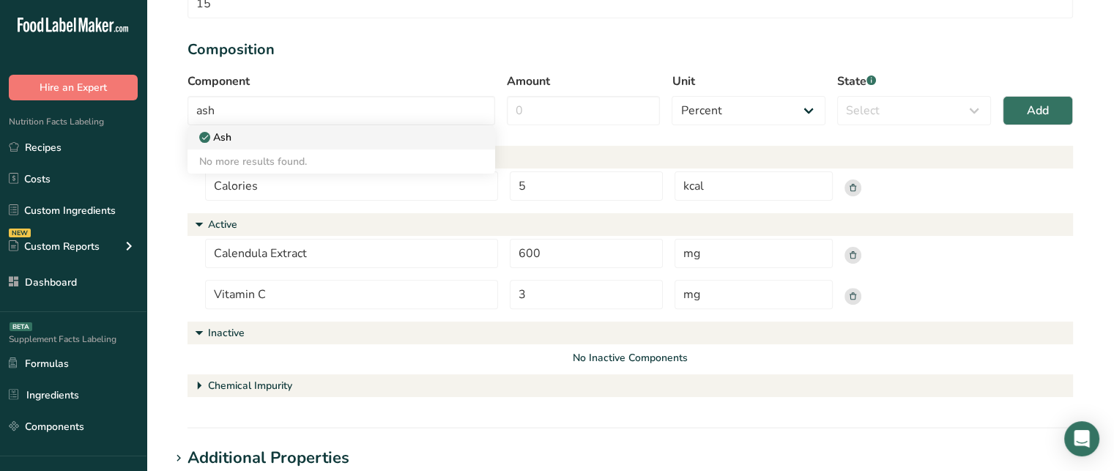
click at [320, 136] on div "Ash" at bounding box center [329, 137] width 261 height 15
type input "Ash"
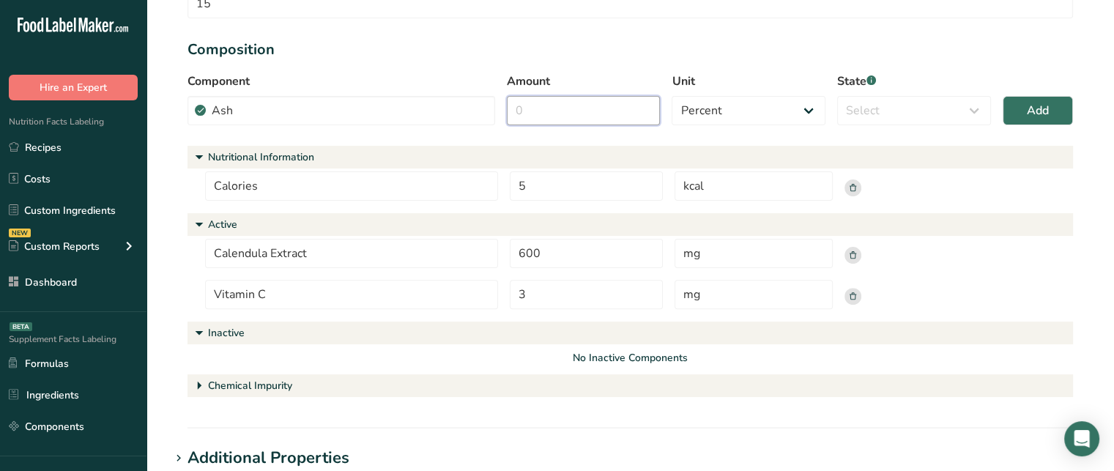
click at [549, 116] on input "Amount" at bounding box center [584, 110] width 154 height 29
type input "3"
click at [897, 105] on select "Select Active Inactive Chemical Impurity Nutritional Information" at bounding box center [914, 110] width 154 height 29
select select "inactive"
click at [837, 96] on select "Select Active Inactive Chemical Impurity Nutritional Information" at bounding box center [914, 110] width 154 height 29
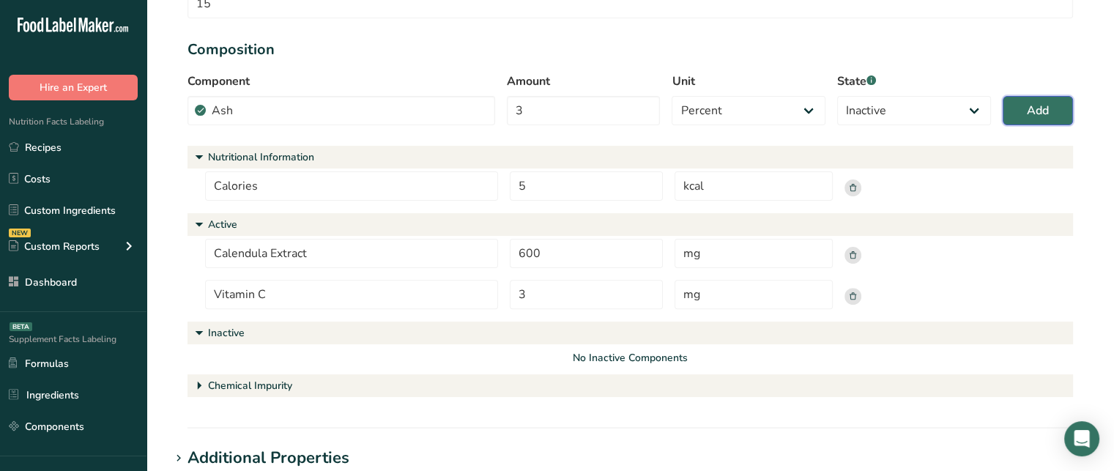
click at [1024, 114] on button "Add" at bounding box center [1038, 110] width 70 height 29
select select
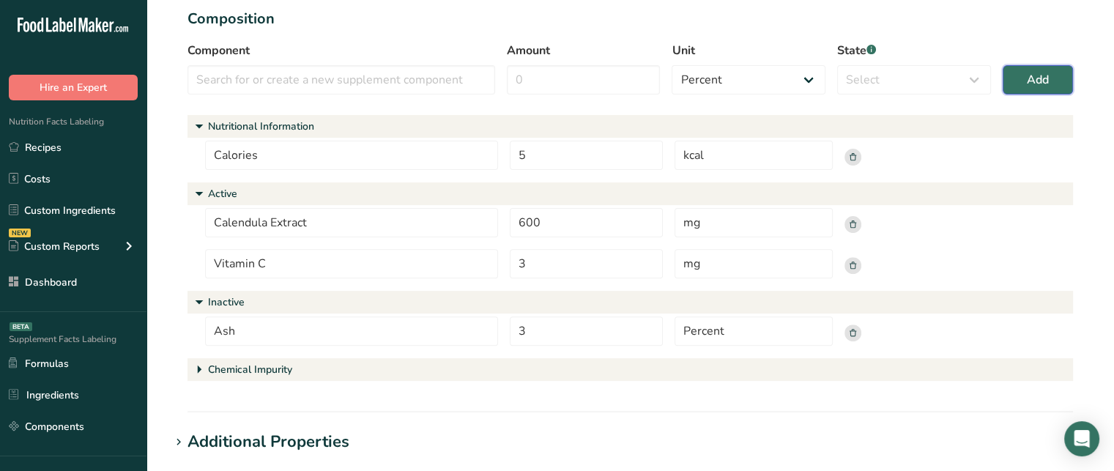
scroll to position [483, 0]
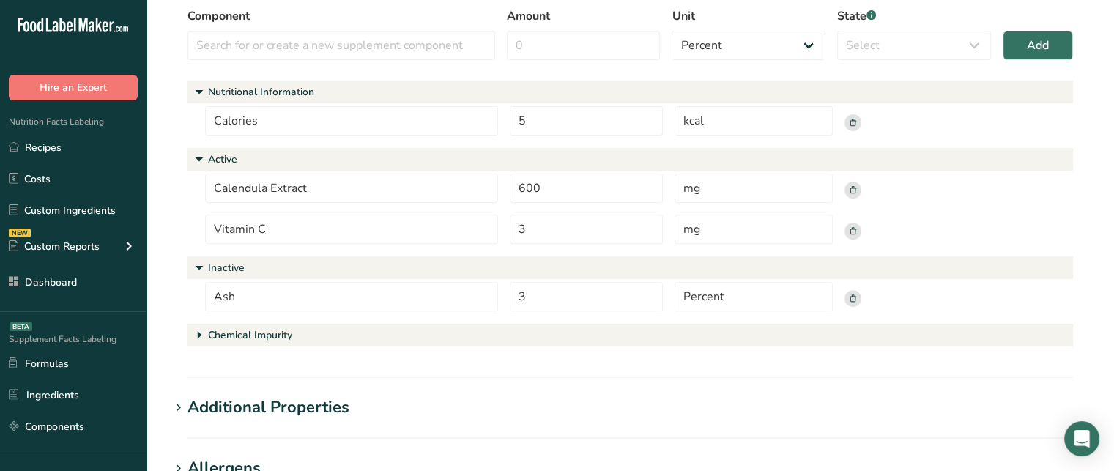
click at [237, 341] on div "Chemical Impurity" at bounding box center [250, 334] width 84 height 15
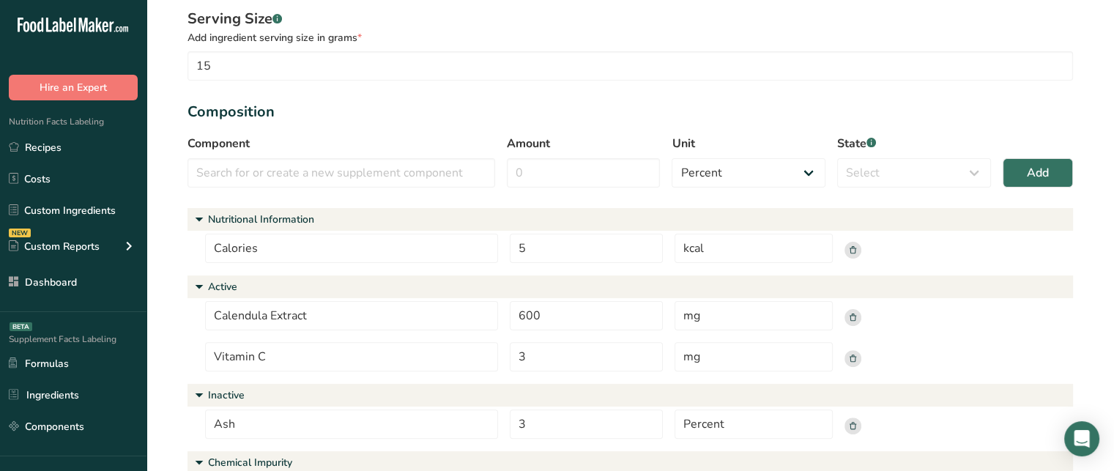
scroll to position [357, 0]
click at [269, 168] on input "text" at bounding box center [342, 171] width 308 height 29
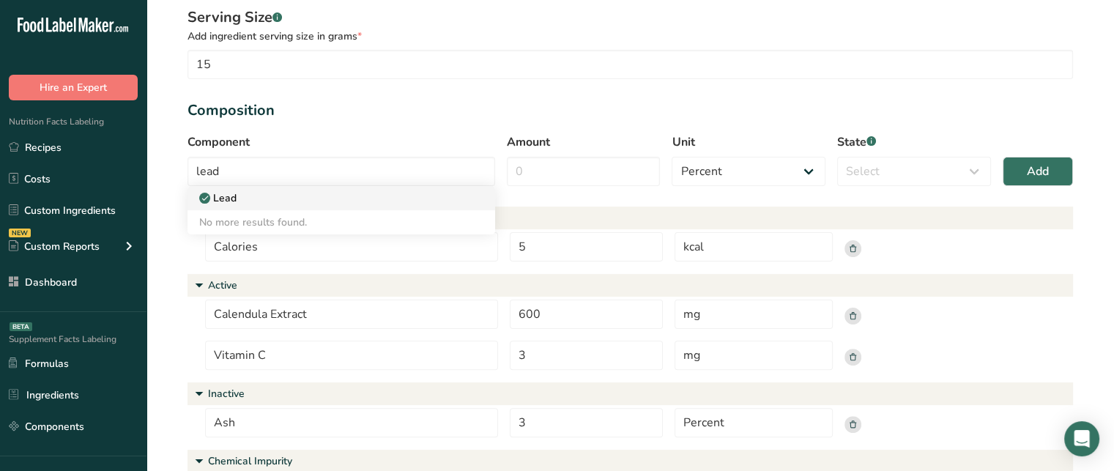
click at [272, 196] on div "Lead" at bounding box center [329, 197] width 261 height 15
type input "Lead"
select select "5"
select select "chemical_impurity"
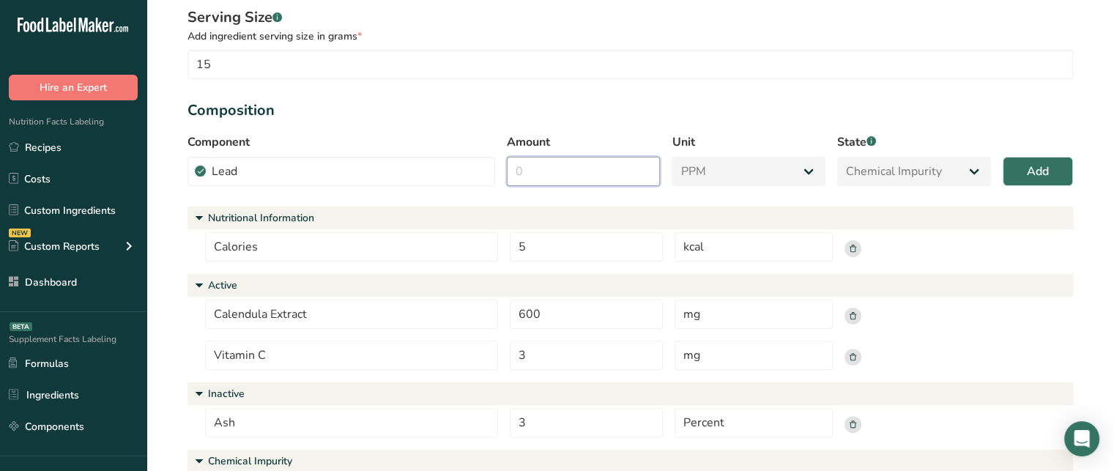
click at [526, 179] on input "Amount" at bounding box center [584, 171] width 154 height 29
type input "1"
click at [1023, 166] on button "Add" at bounding box center [1038, 171] width 70 height 29
select select "percent"
select select
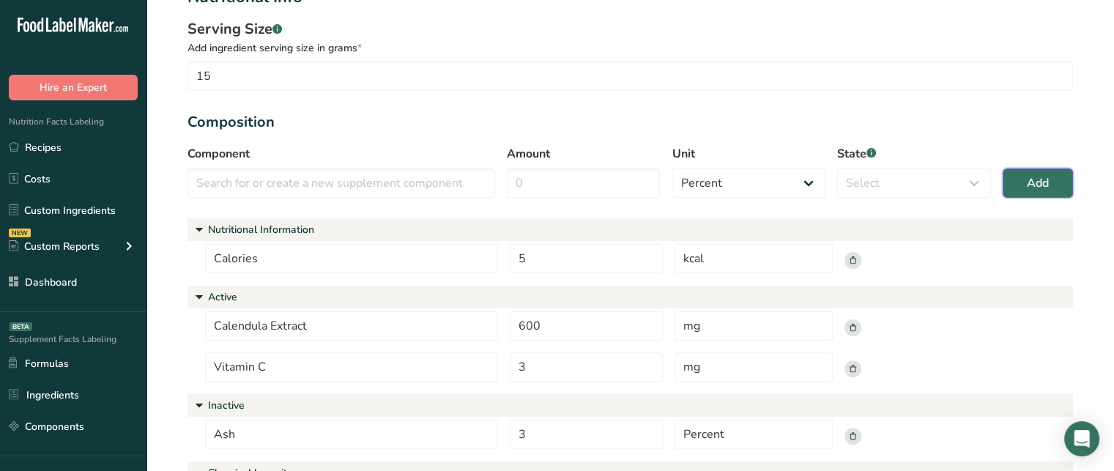
scroll to position [332, 0]
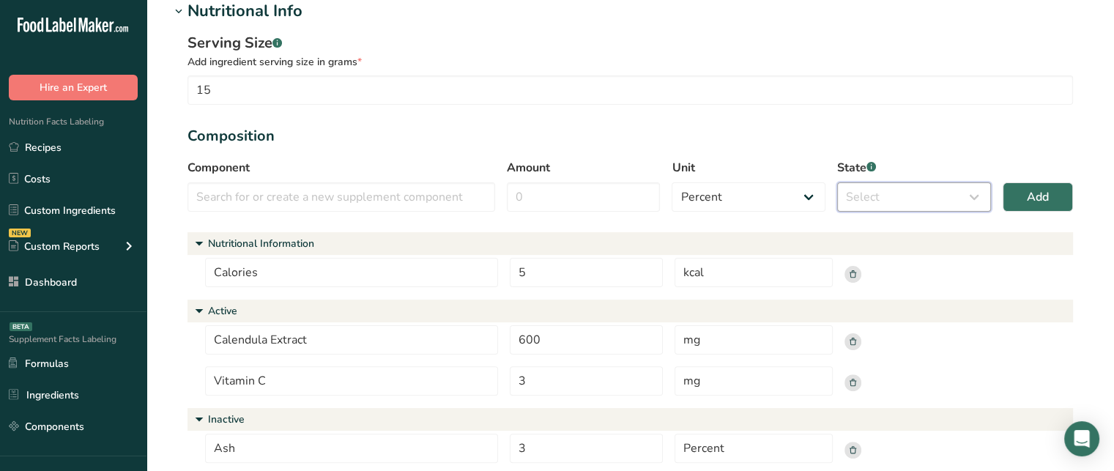
click at [925, 198] on select "Select Active Inactive Chemical Impurity Nutritional Information" at bounding box center [914, 196] width 154 height 29
click at [825, 150] on section "Serving Size .a-a{fill:#347362;}.b-a{fill:#fff;} Add ingredient serving size in…" at bounding box center [631, 287] width 886 height 511
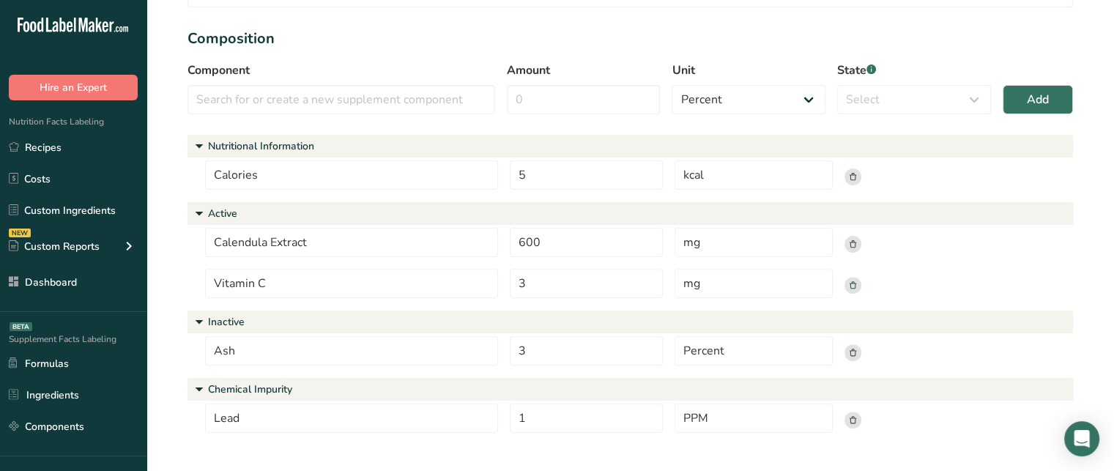
scroll to position [433, 0]
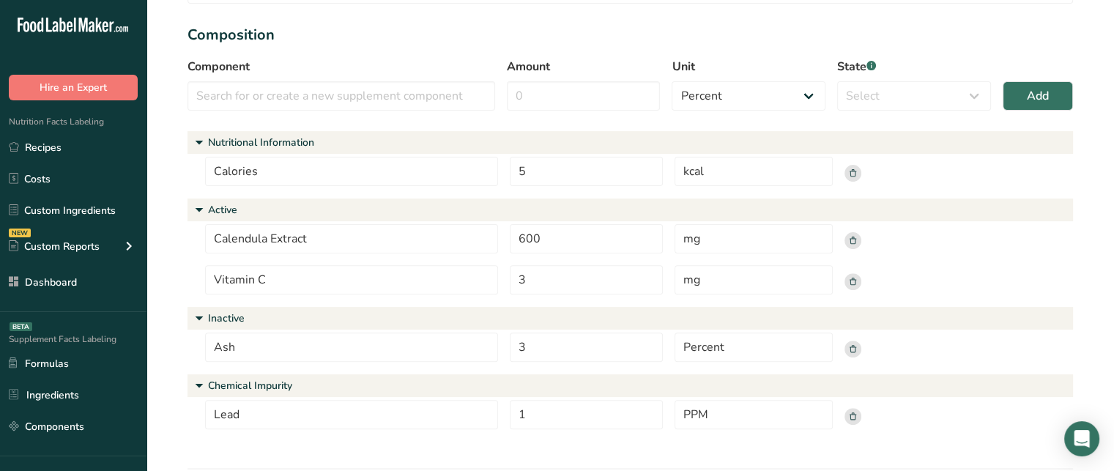
click at [853, 173] on rect at bounding box center [853, 173] width 17 height 17
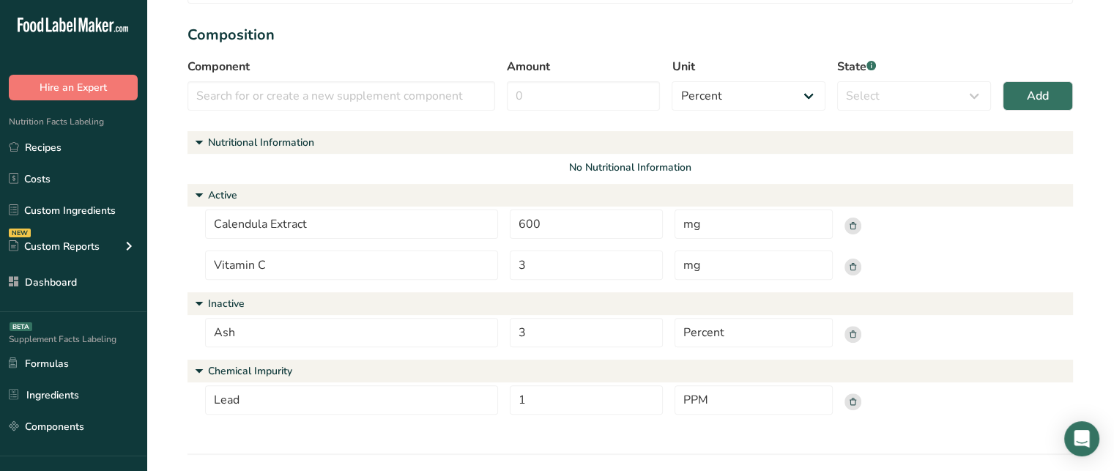
click at [856, 335] on rect at bounding box center [853, 334] width 17 height 17
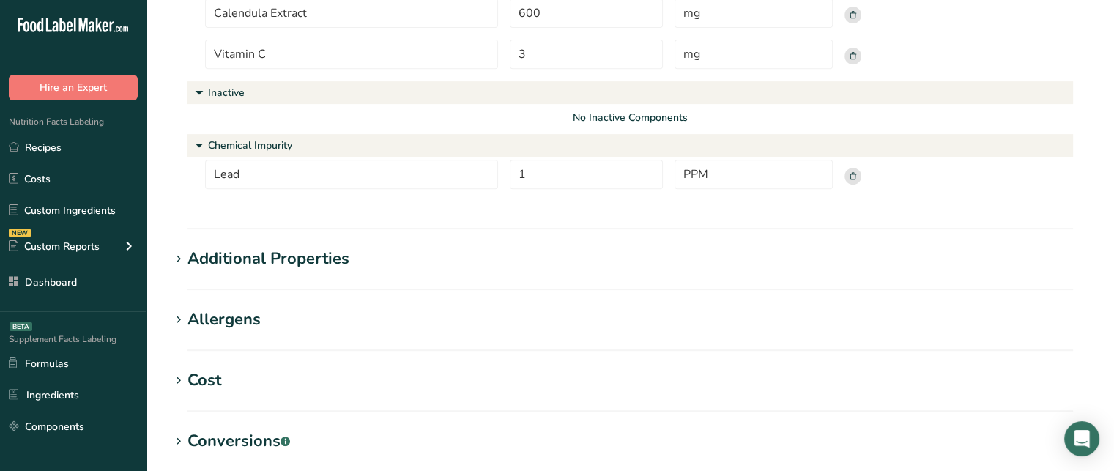
scroll to position [664, 0]
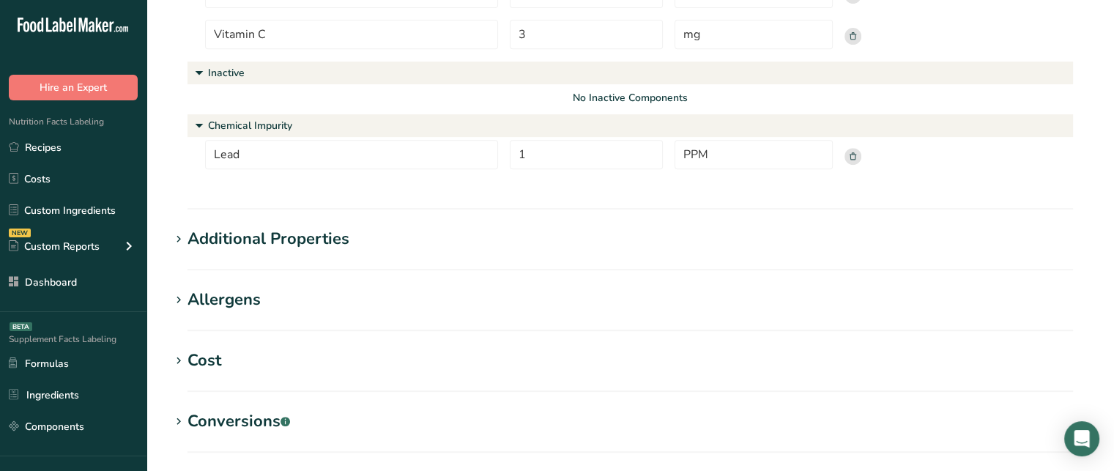
click at [237, 233] on div "Additional Properties" at bounding box center [269, 239] width 162 height 24
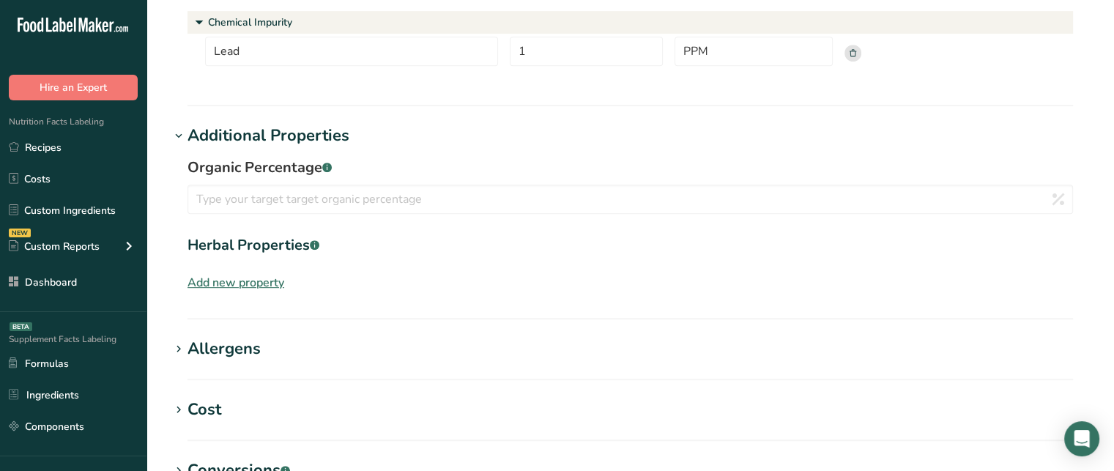
scroll to position [768, 0]
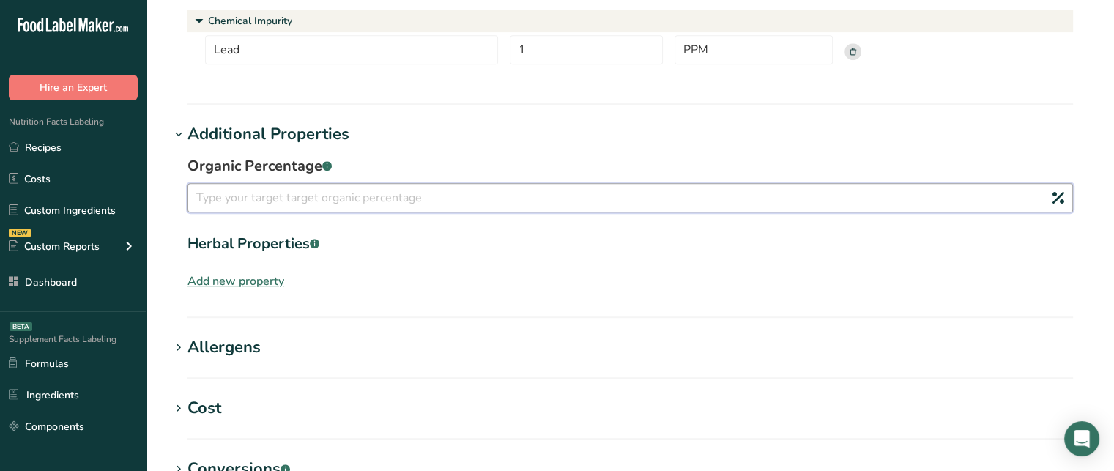
click at [507, 198] on input "number" at bounding box center [631, 197] width 886 height 29
type input "80"
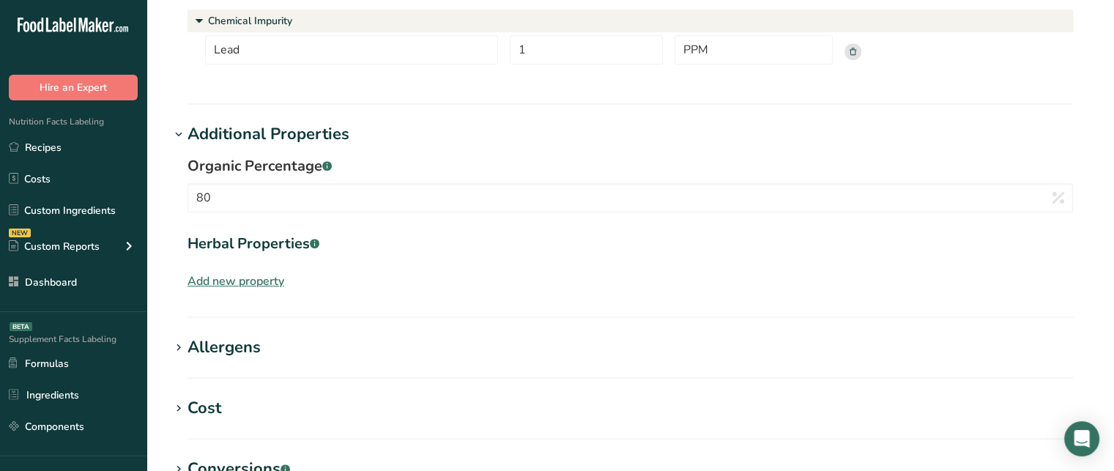
click at [264, 281] on div "Add new property" at bounding box center [236, 281] width 97 height 18
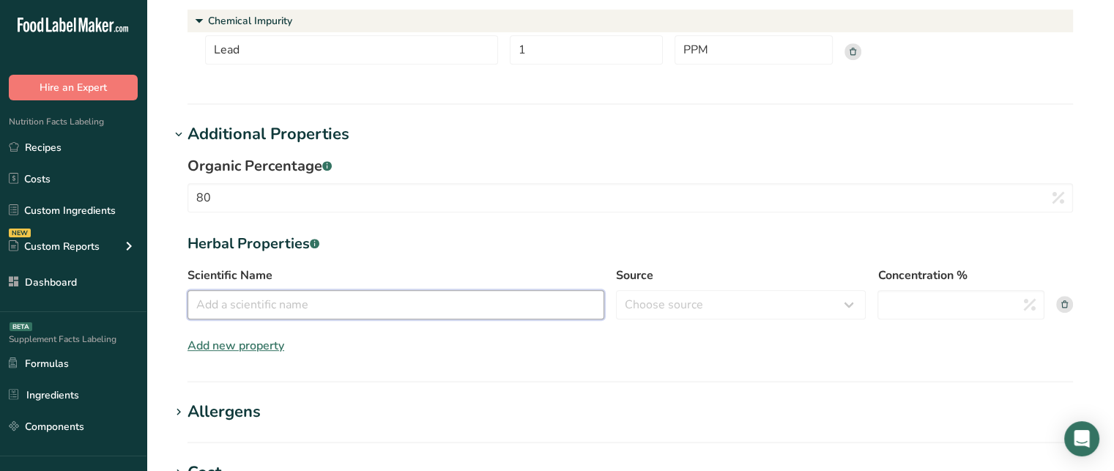
click at [267, 307] on input "Scientific Name" at bounding box center [396, 304] width 417 height 29
type input "Calendula officinalis"
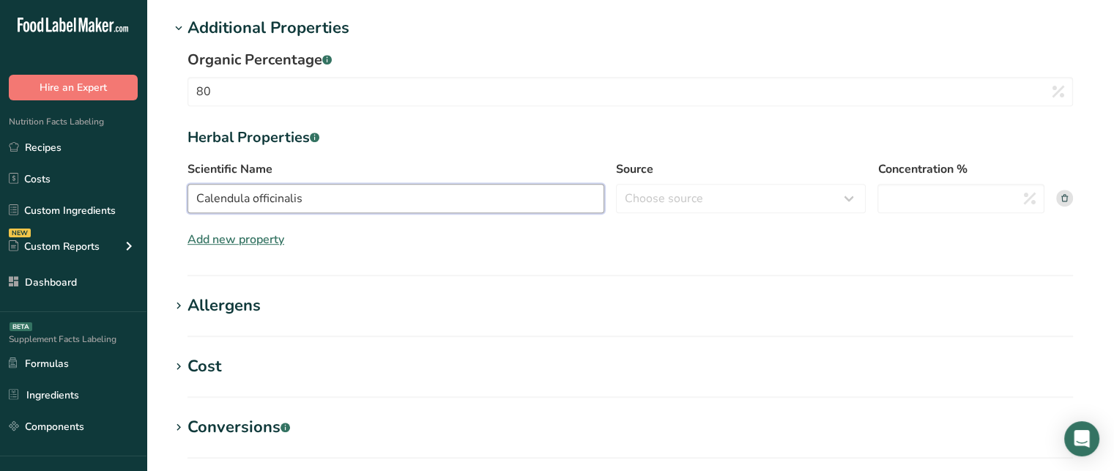
scroll to position [873, 0]
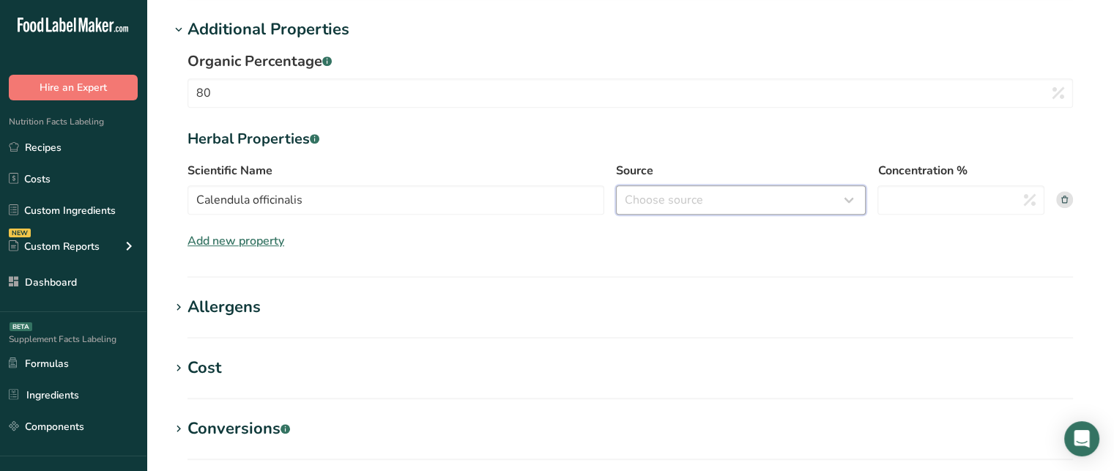
click at [742, 201] on select "Choose source root whole resin fruit seed flower peel bark stem oil leaf" at bounding box center [741, 199] width 250 height 29
select select "root"
click at [616, 185] on select "Choose source root whole resin fruit seed flower peel bark stem oil leaf" at bounding box center [741, 199] width 250 height 29
drag, startPoint x: 950, startPoint y: 206, endPoint x: 952, endPoint y: 198, distance: 8.4
click at [952, 198] on input "Concentration %" at bounding box center [960, 199] width 167 height 29
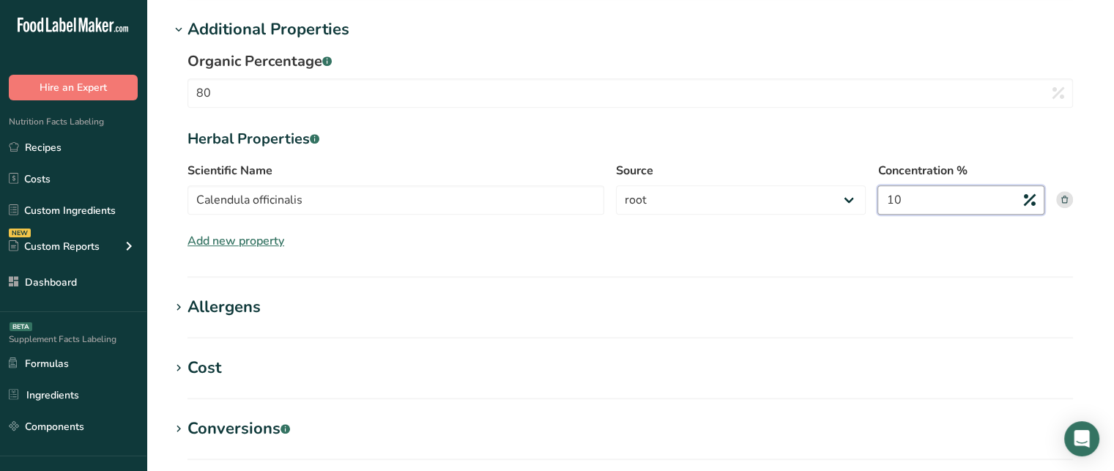
type input "10"
click at [258, 302] on div "Allergens" at bounding box center [224, 307] width 73 height 24
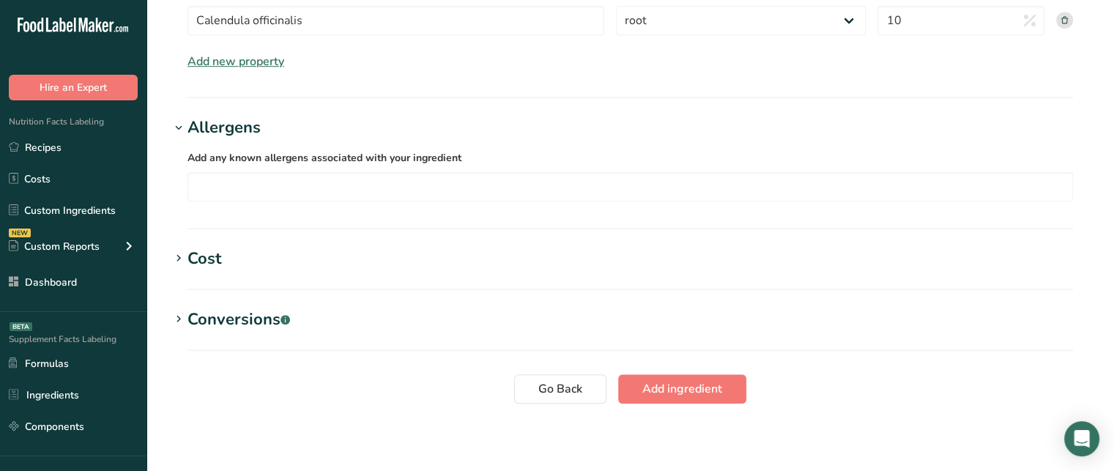
scroll to position [1043, 0]
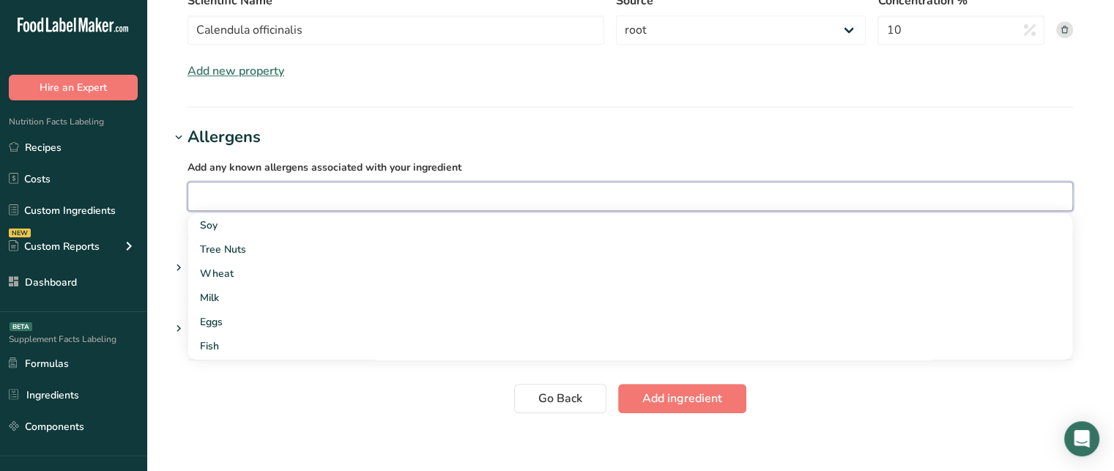
click at [341, 204] on input "text" at bounding box center [630, 196] width 884 height 23
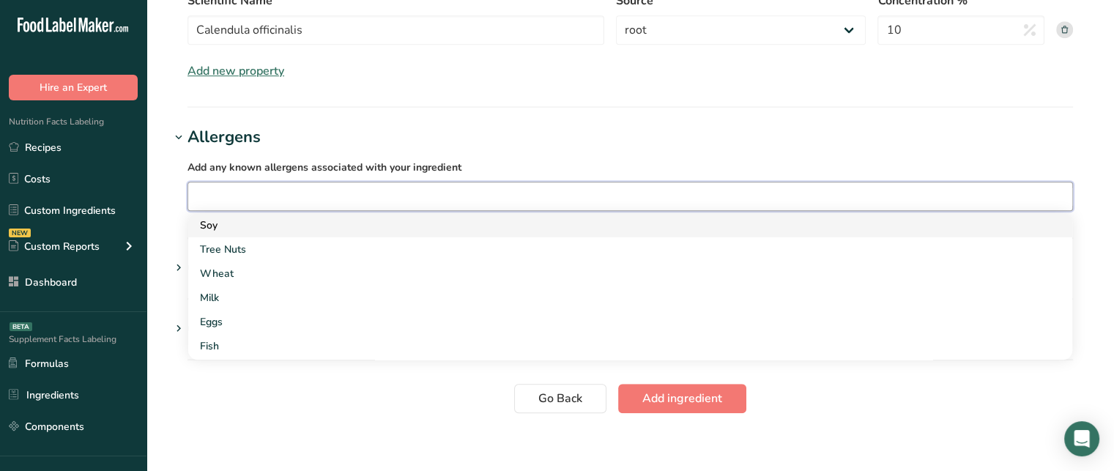
click at [290, 228] on div "Soy" at bounding box center [618, 225] width 837 height 15
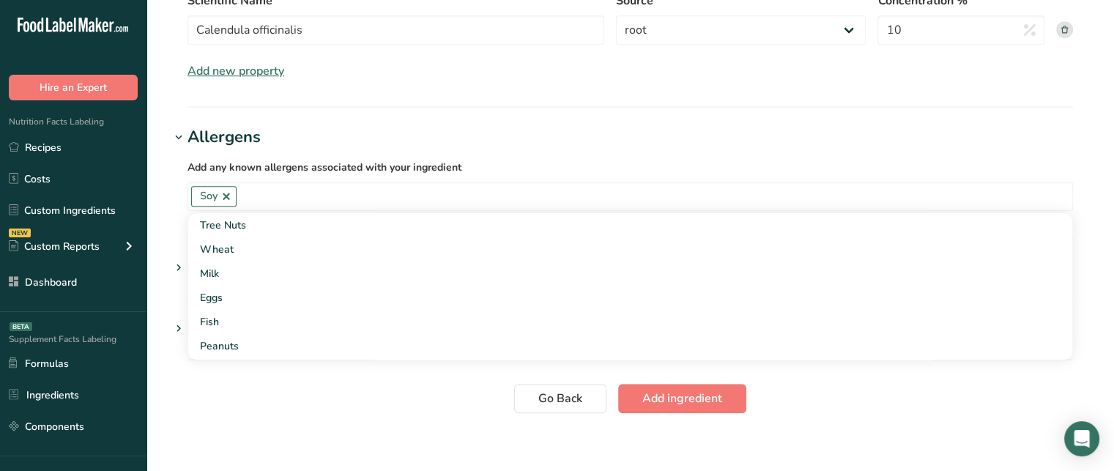
click at [179, 185] on div "Add any known allergens associated with your ingredient Soy Tree Nuts Wheat Mil…" at bounding box center [630, 184] width 921 height 70
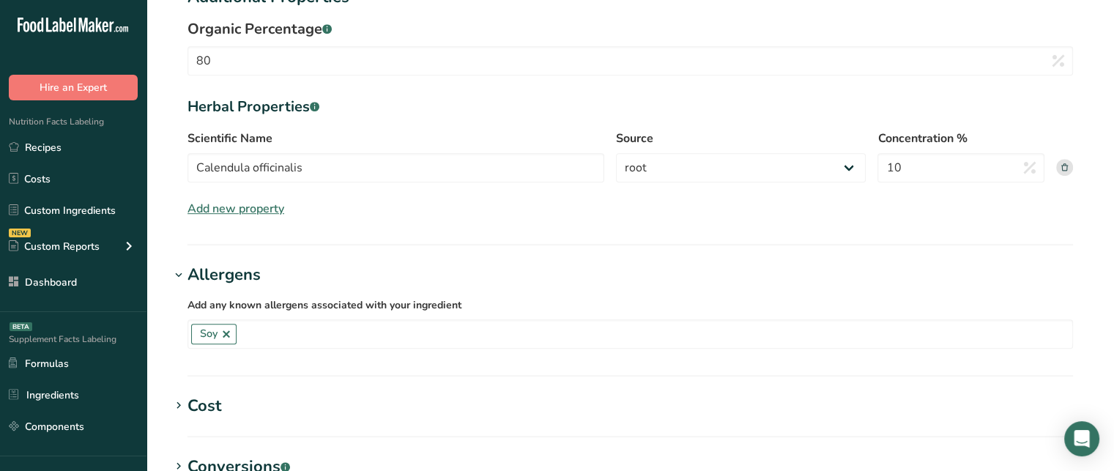
scroll to position [1055, 0]
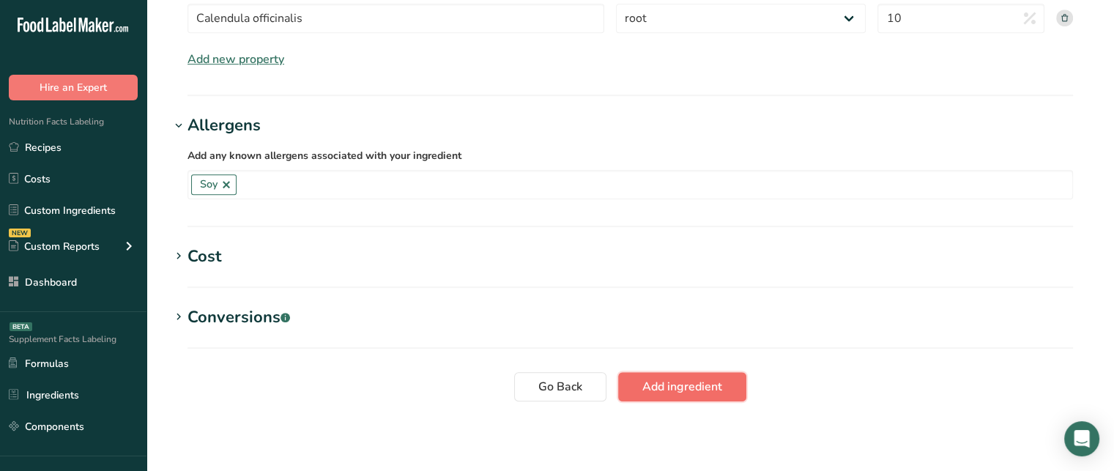
click at [665, 385] on span "Add ingredient" at bounding box center [682, 387] width 80 height 18
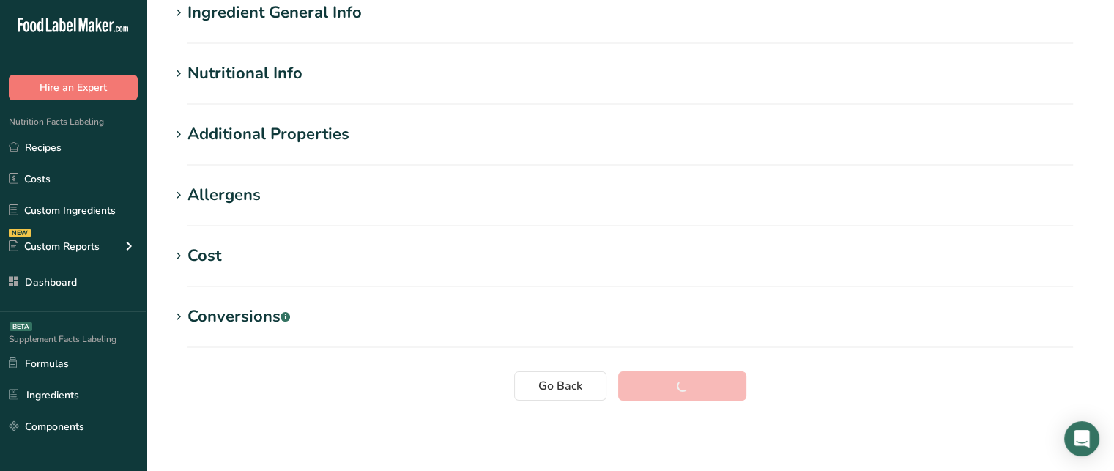
scroll to position [67, 0]
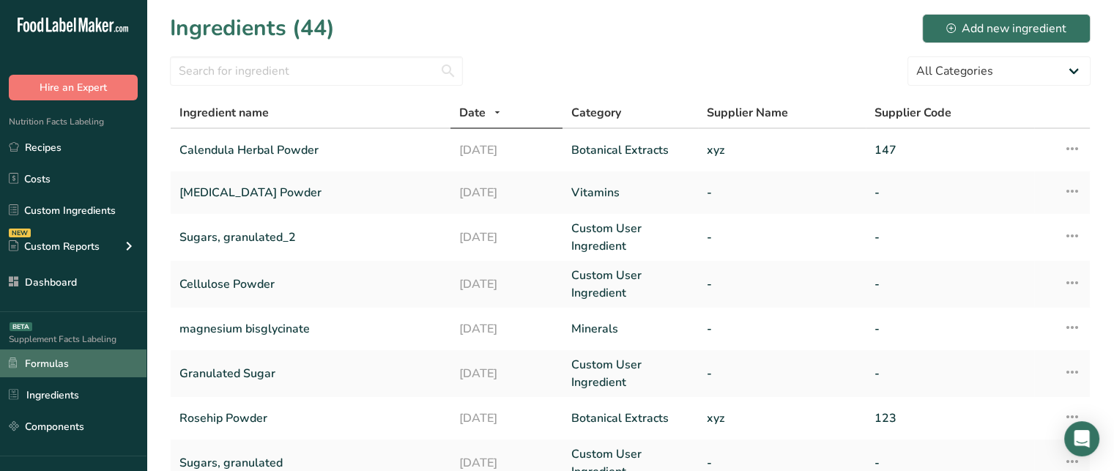
click at [61, 365] on link "Formulas" at bounding box center [73, 363] width 146 height 28
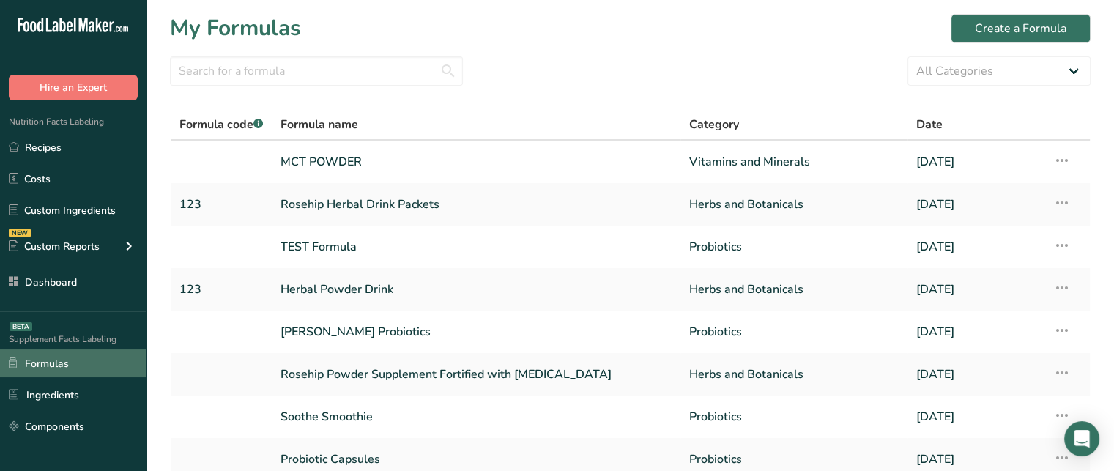
click at [82, 360] on link "Formulas" at bounding box center [73, 363] width 146 height 28
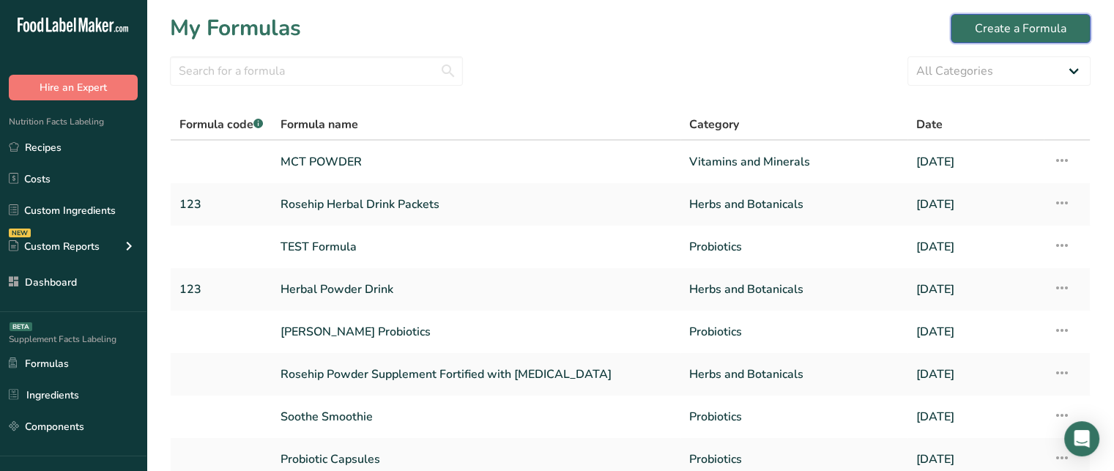
click at [981, 20] on div "Create a Formula" at bounding box center [1021, 29] width 92 height 18
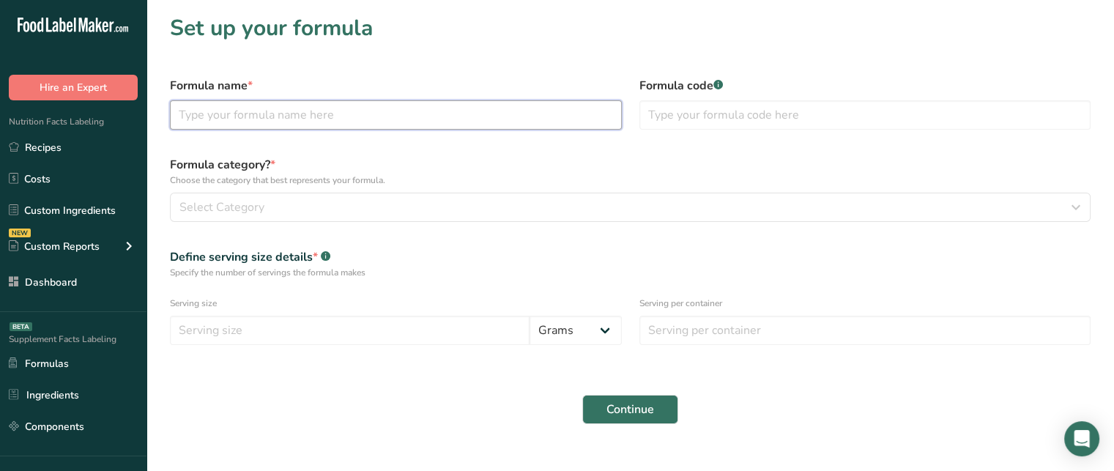
click at [294, 102] on input "text" at bounding box center [396, 114] width 452 height 29
type input "Calendula Herbal Powder with Probiotics"
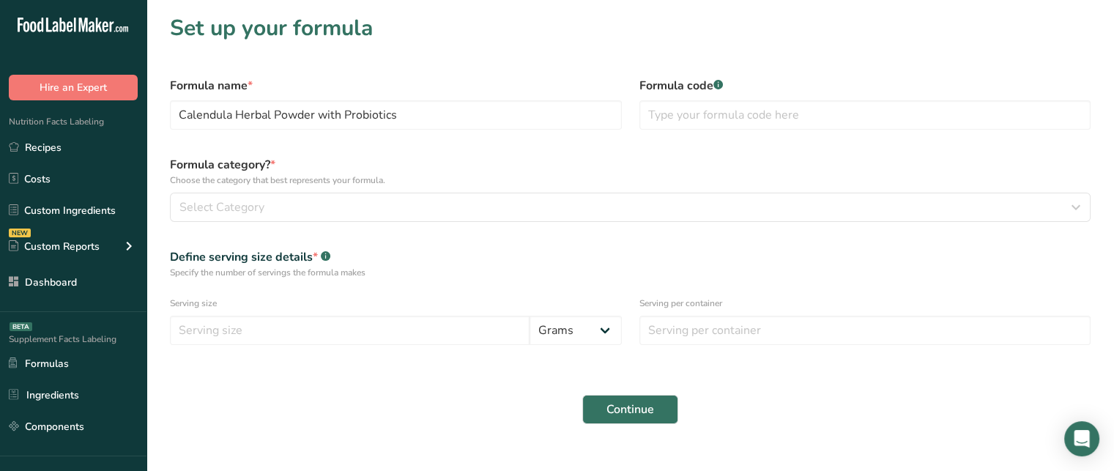
click at [701, 143] on form "Formula name * Calendula Herbal Powder with Probiotics Formula code .a-a{fill:#…" at bounding box center [630, 250] width 938 height 365
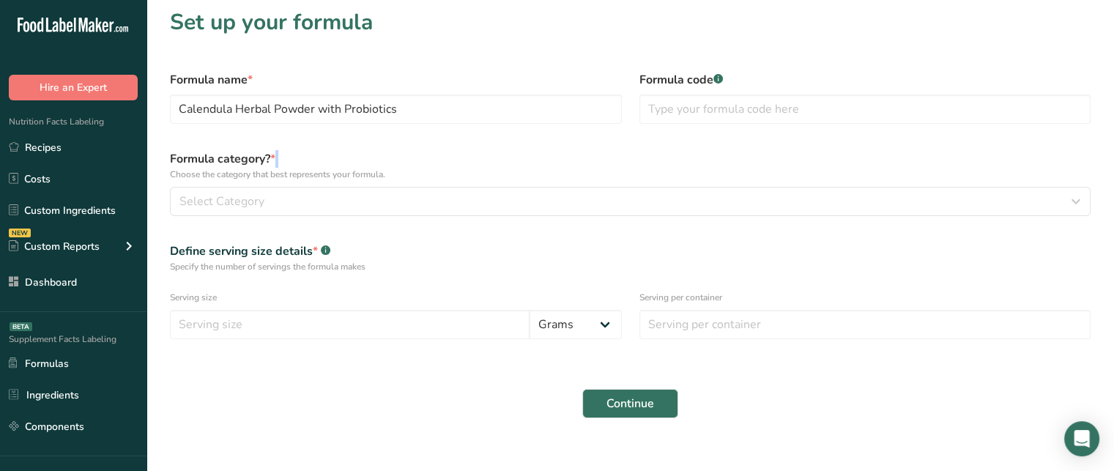
click at [701, 141] on div "Formula category? * Choose the category that best represents your formula. Sele…" at bounding box center [630, 182] width 938 height 83
click at [710, 100] on input "text" at bounding box center [865, 108] width 452 height 29
type input "147"
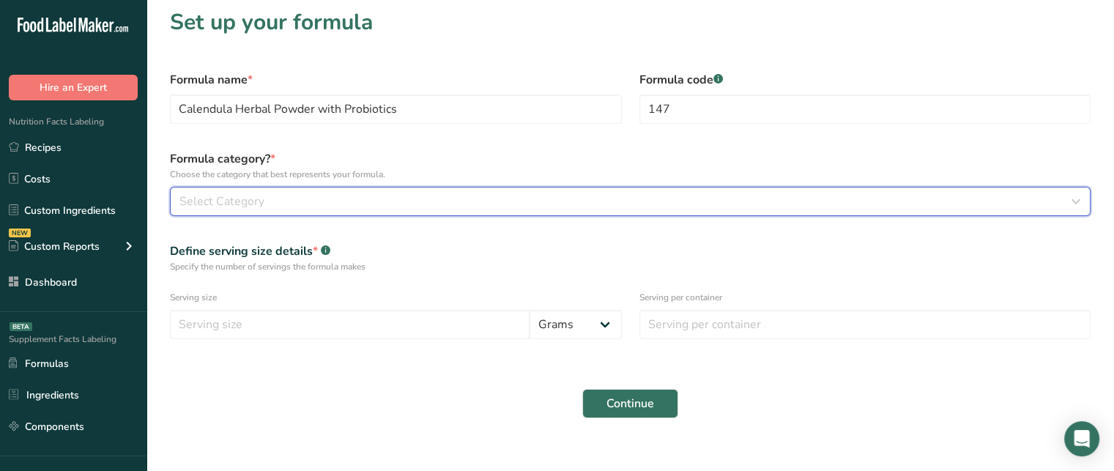
click at [265, 202] on div "Select Category" at bounding box center [625, 202] width 893 height 18
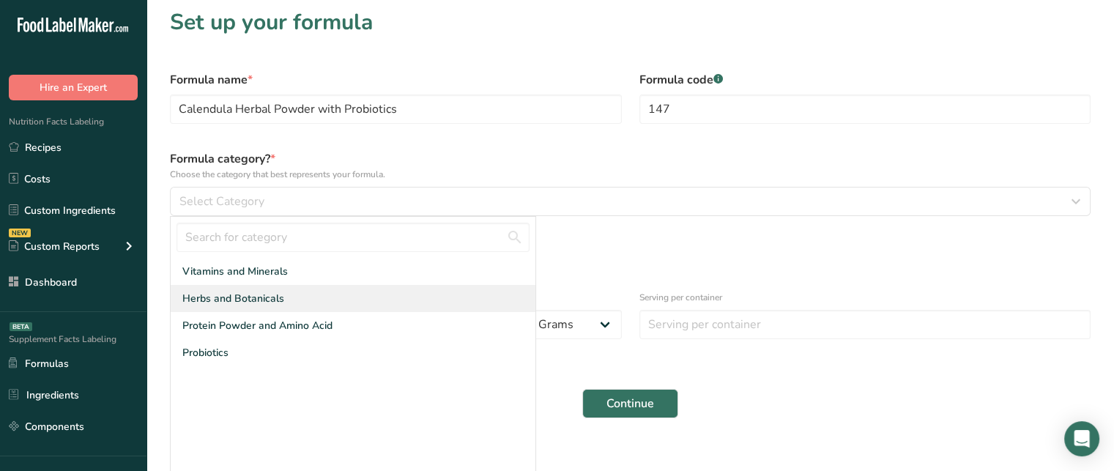
click at [256, 300] on span "Herbs and Botanicals" at bounding box center [233, 298] width 102 height 15
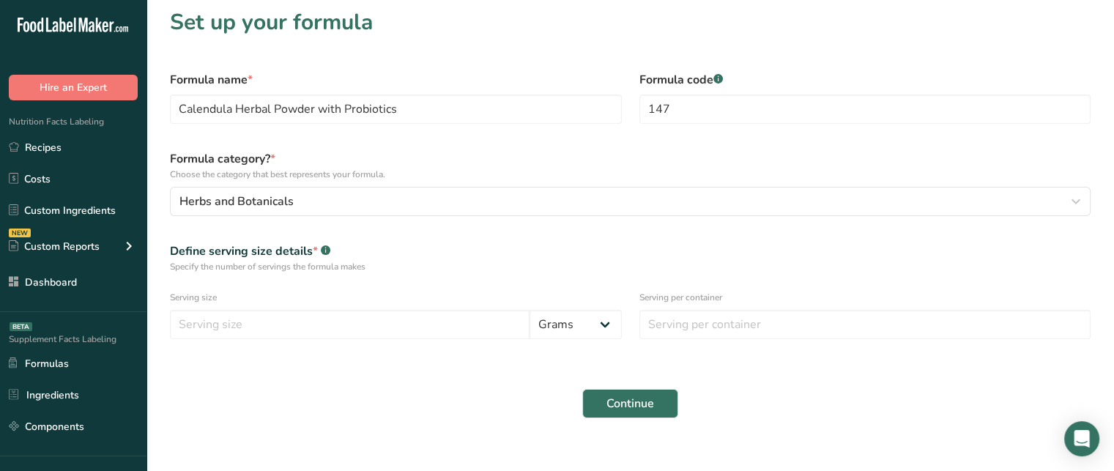
scroll to position [23, 0]
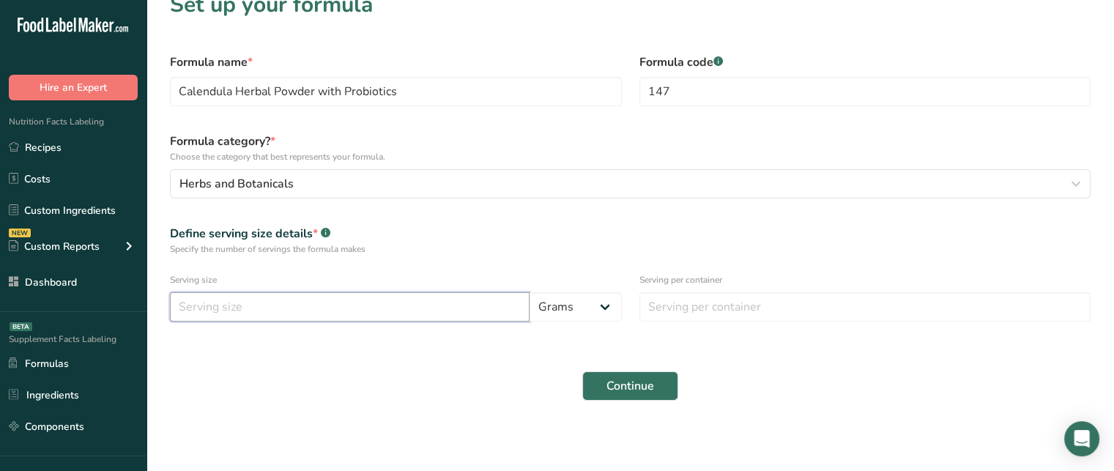
click at [242, 300] on input "number" at bounding box center [350, 306] width 360 height 29
type input "10"
click at [592, 316] on select "Grams Kilograms mg Oz Pound mcg µg" at bounding box center [576, 306] width 92 height 29
click at [530, 292] on select "Grams Kilograms mg Oz Pound mcg µg" at bounding box center [576, 306] width 92 height 29
click at [579, 300] on select "Grams Kilograms mg Oz Pound mcg µg" at bounding box center [576, 306] width 92 height 29
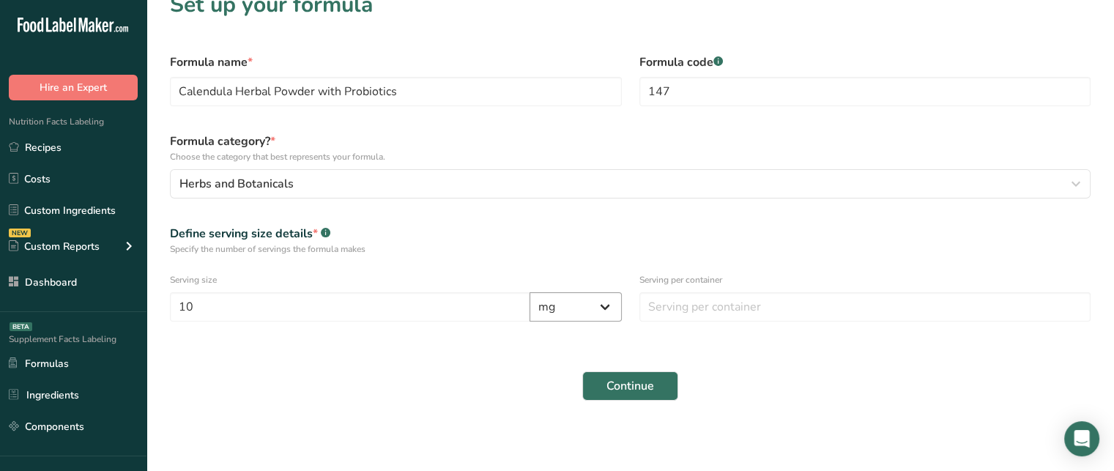
select select "0"
click at [530, 292] on select "Grams Kilograms mg Oz Pound mcg µg" at bounding box center [576, 306] width 92 height 29
click at [743, 312] on input "number" at bounding box center [865, 306] width 452 height 29
type input "1"
click at [653, 373] on button "Continue" at bounding box center [630, 385] width 96 height 29
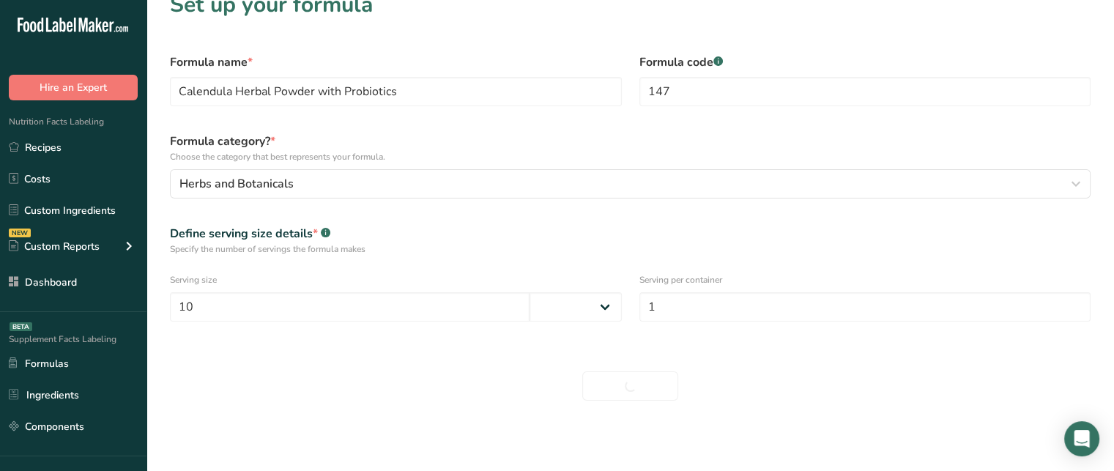
select select
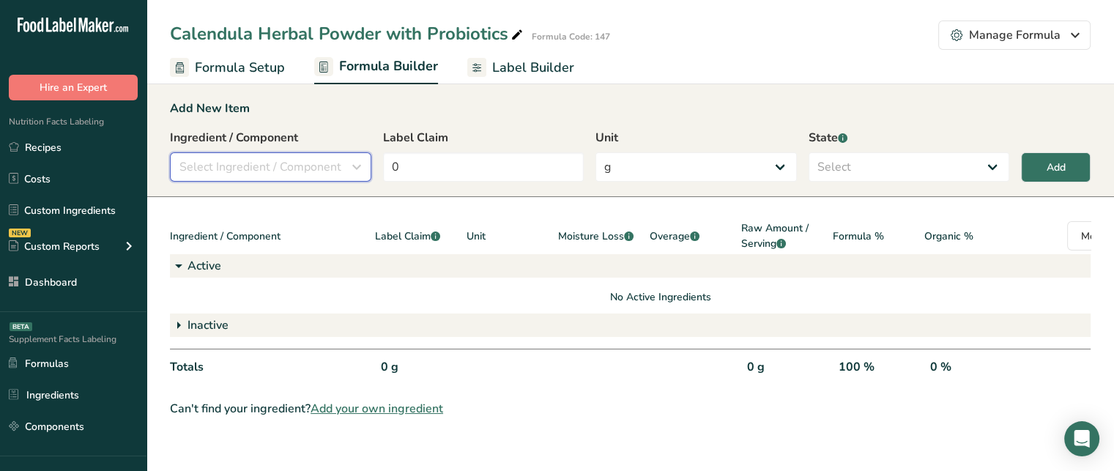
click at [283, 158] on span "Select Ingredient / Component" at bounding box center [260, 167] width 162 height 18
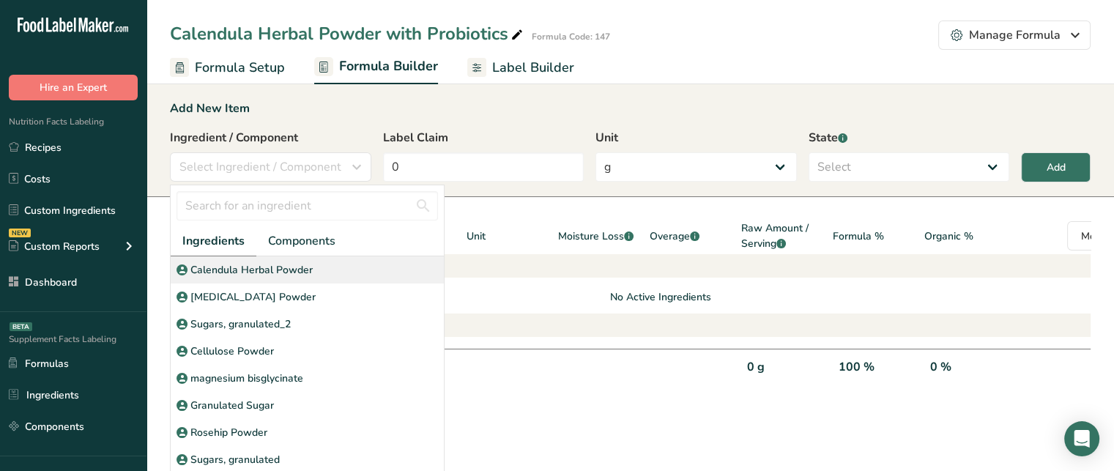
click at [245, 267] on p "Calendula Herbal Powder" at bounding box center [251, 269] width 122 height 15
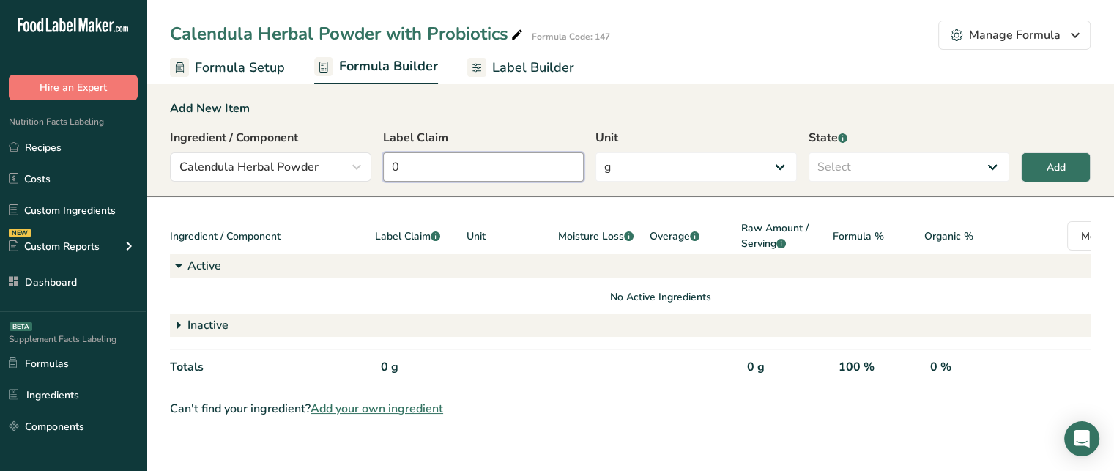
click at [431, 165] on input "0" at bounding box center [483, 166] width 201 height 29
type input "7.5"
click at [975, 156] on select "Select Active Inactive" at bounding box center [909, 166] width 201 height 29
select select "active"
click at [809, 152] on select "Select Active Inactive" at bounding box center [909, 166] width 201 height 29
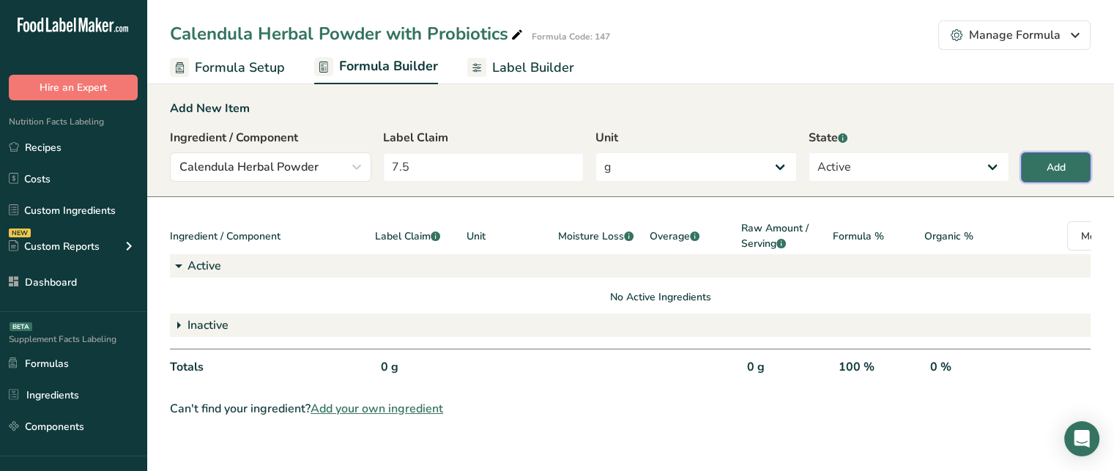
click at [1053, 168] on div "Add" at bounding box center [1056, 167] width 19 height 15
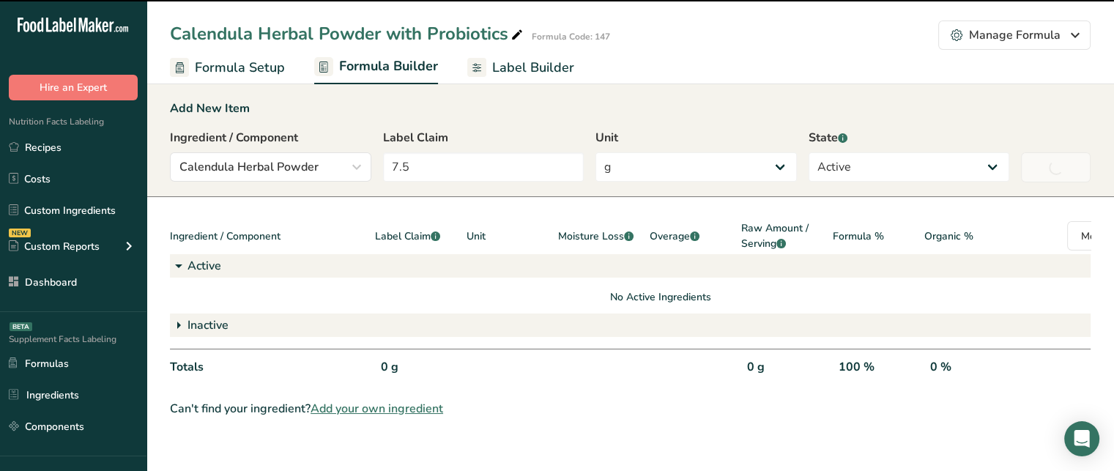
type input "0"
select select
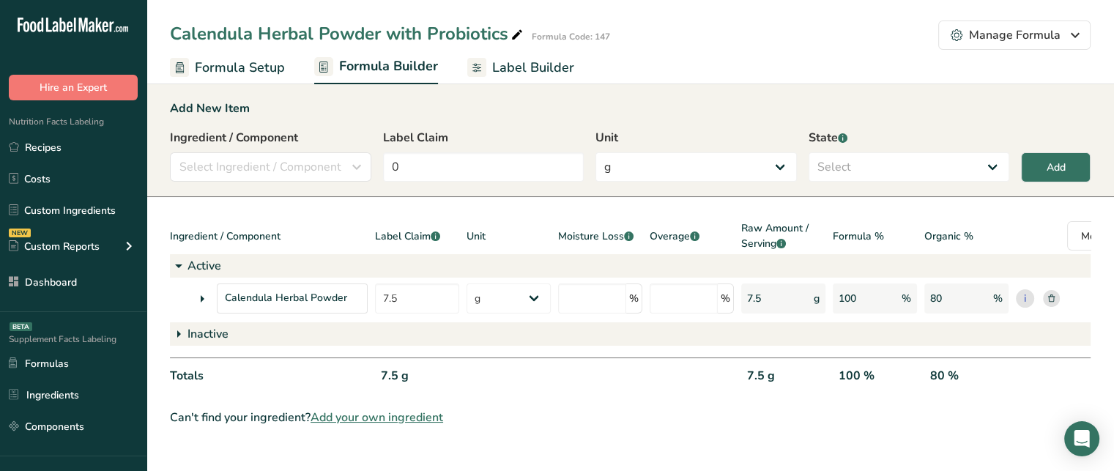
click at [205, 299] on icon at bounding box center [202, 299] width 18 height 26
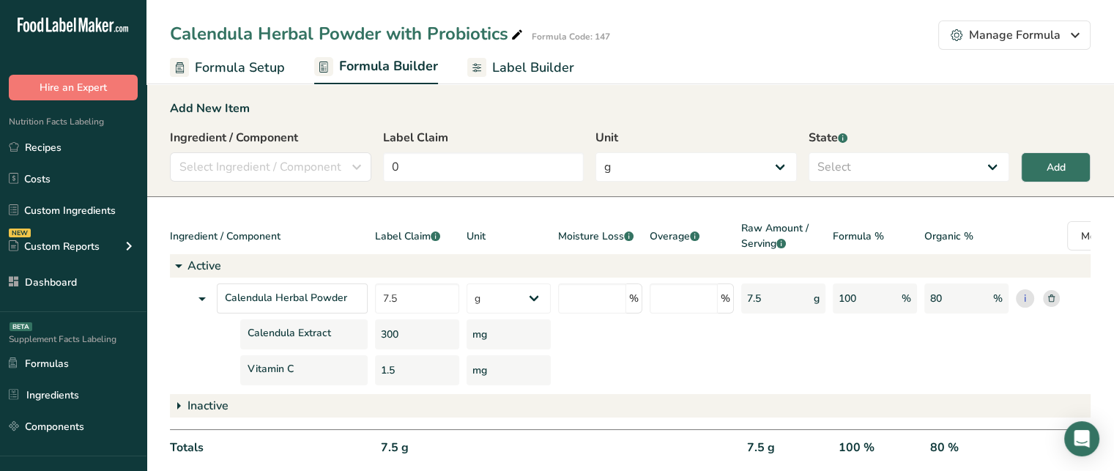
scroll to position [62, 0]
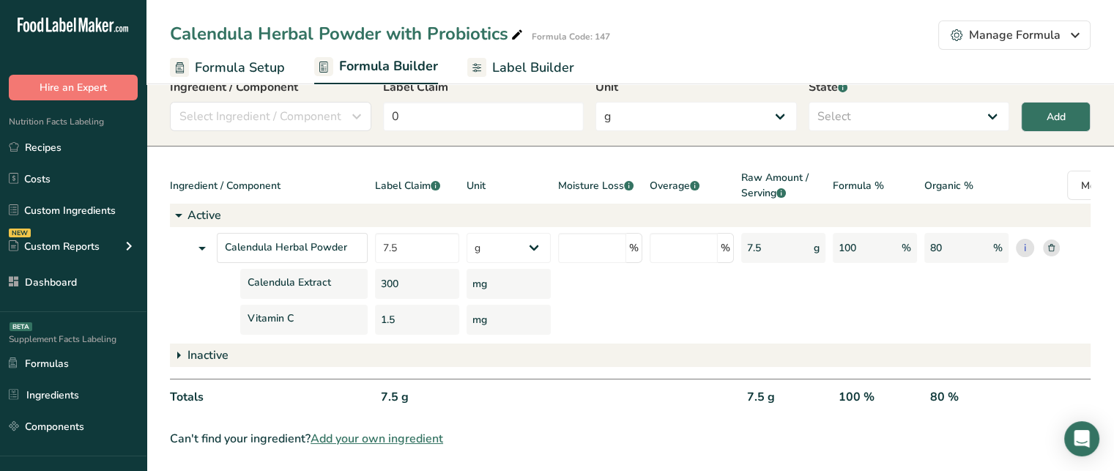
click at [397, 269] on div "300" at bounding box center [417, 284] width 84 height 30
click at [394, 305] on div "1.5" at bounding box center [417, 320] width 84 height 30
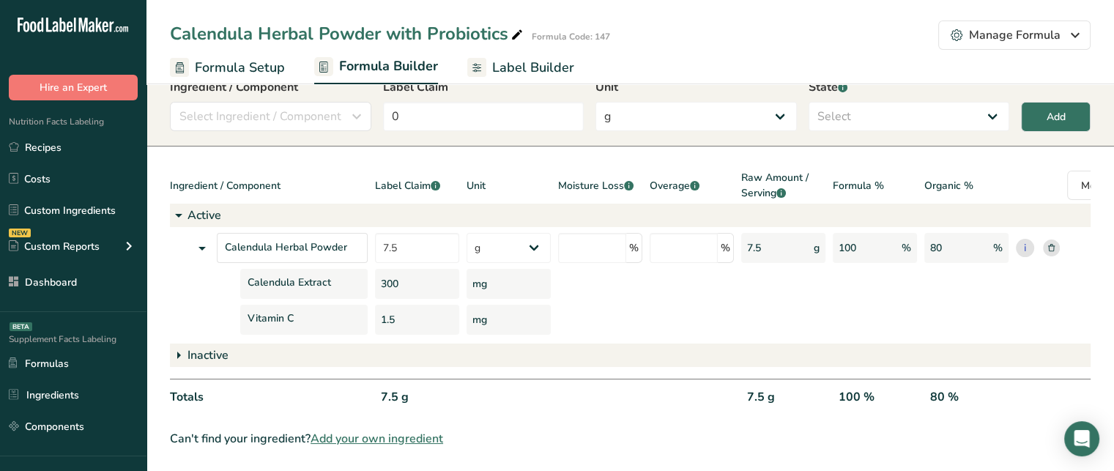
click at [394, 305] on div "1.5" at bounding box center [417, 320] width 84 height 30
click at [567, 292] on div "Calendula Herbal Powder 7.5 g Kilograms mg Oz Pound PPM B CFU mcg µg kcal kJ % …" at bounding box center [660, 284] width 981 height 102
click at [581, 178] on span "Moisture Loss .a-a{fill:#347362;}.b-a{fill:#fff;}" at bounding box center [595, 185] width 75 height 15
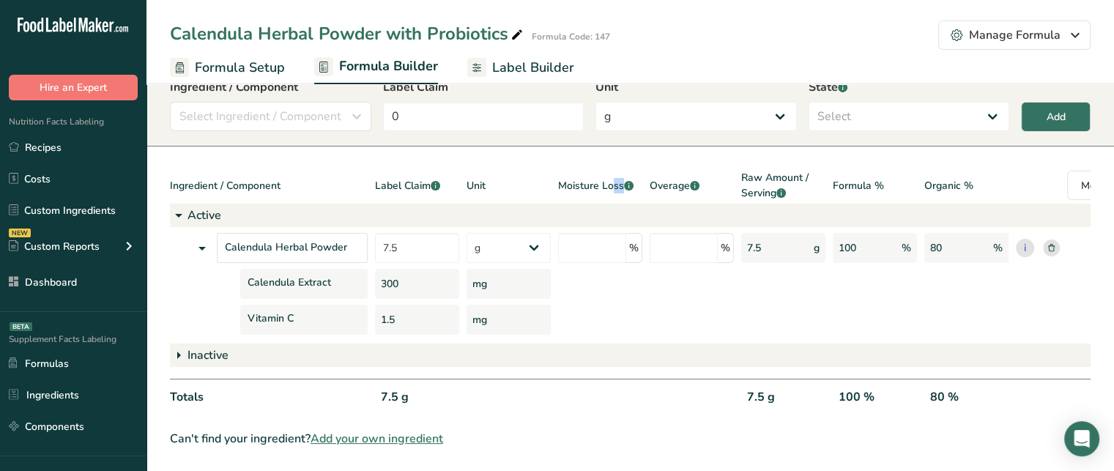
click at [581, 178] on span "Moisture Loss .a-a{fill:#347362;}.b-a{fill:#fff;}" at bounding box center [595, 185] width 75 height 15
click at [672, 178] on span "Overage .a-a{fill:#347362;}.b-a{fill:#fff;}" at bounding box center [675, 185] width 50 height 15
click at [594, 178] on span "Moisture Loss .a-a{fill:#347362;}.b-a{fill:#fff;}" at bounding box center [595, 185] width 75 height 15
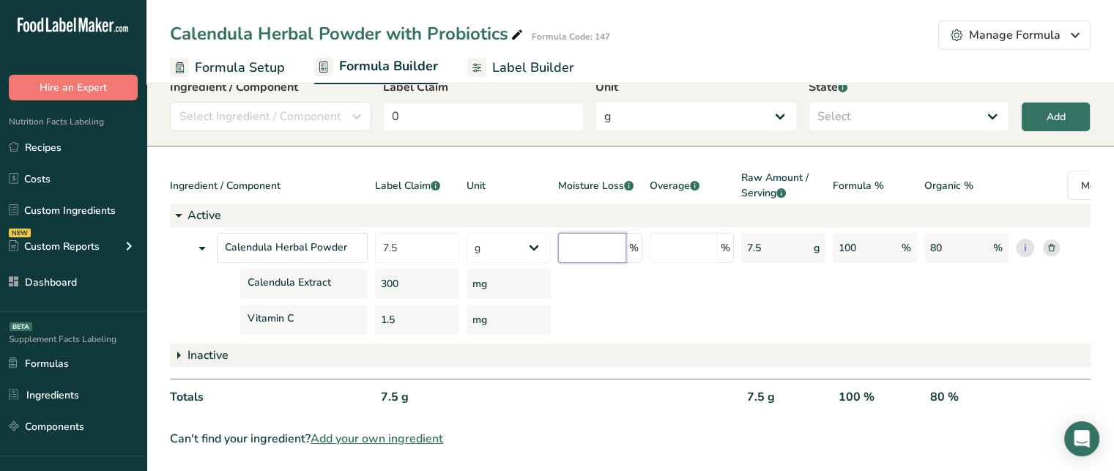
click at [612, 233] on input "number" at bounding box center [592, 248] width 68 height 30
type input "7"
click at [774, 236] on div "Ingredient / Component Label Claim .a-a{fill:#347362;}.b-a{fill:#fff;} Unit Moi…" at bounding box center [660, 294] width 981 height 248
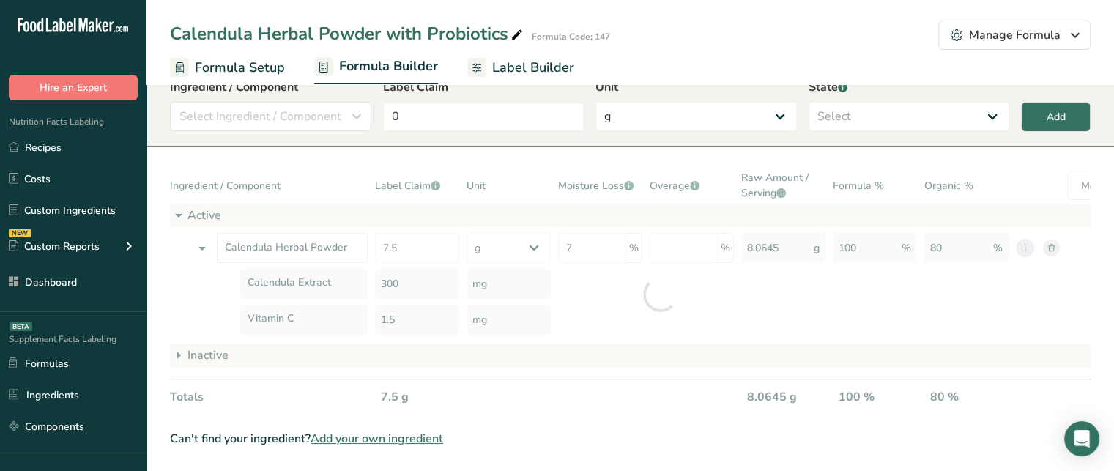
click at [774, 236] on div at bounding box center [660, 294] width 981 height 248
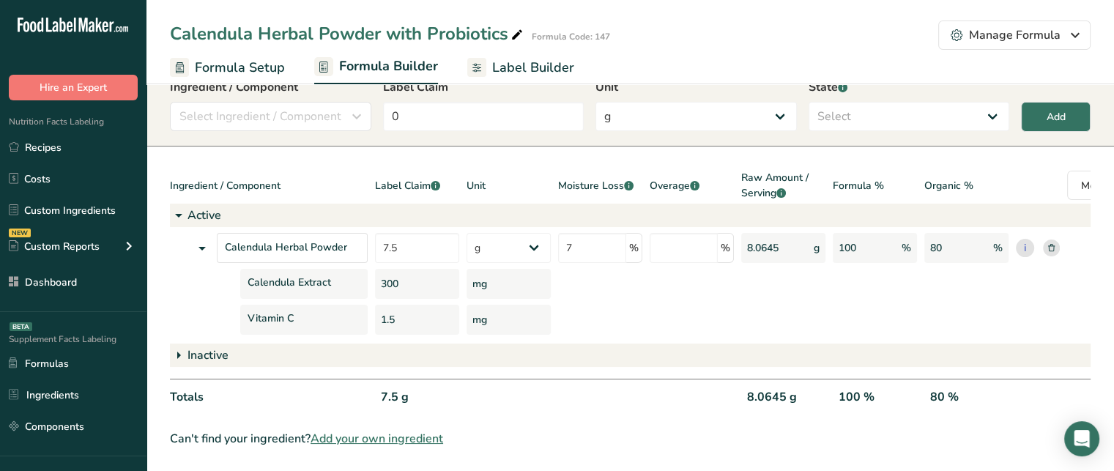
click at [763, 238] on div "8.0645 g" at bounding box center [783, 248] width 84 height 30
click at [694, 233] on input "number" at bounding box center [684, 248] width 68 height 30
type input "5"
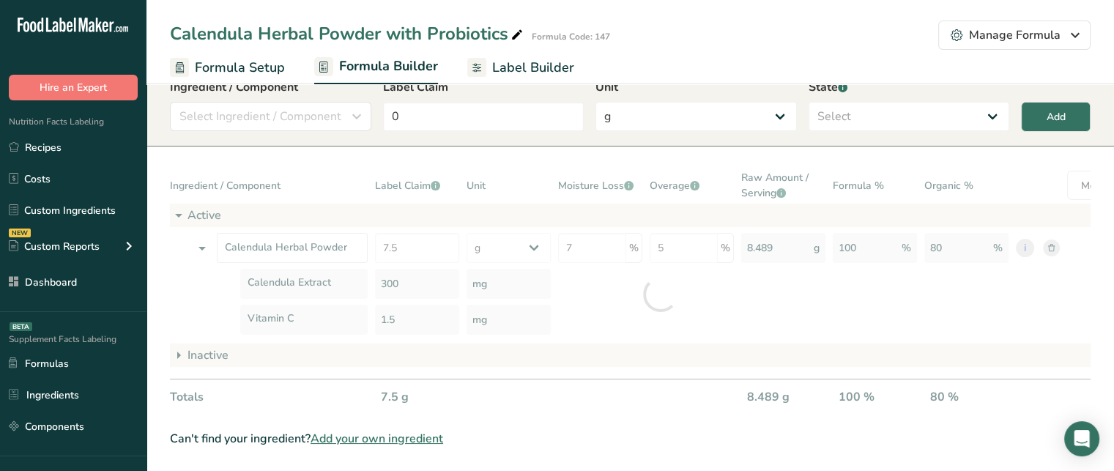
click at [779, 237] on div "Ingredient / Component Label Claim .a-a{fill:#347362;}.b-a{fill:#fff;} Unit Moi…" at bounding box center [660, 294] width 981 height 248
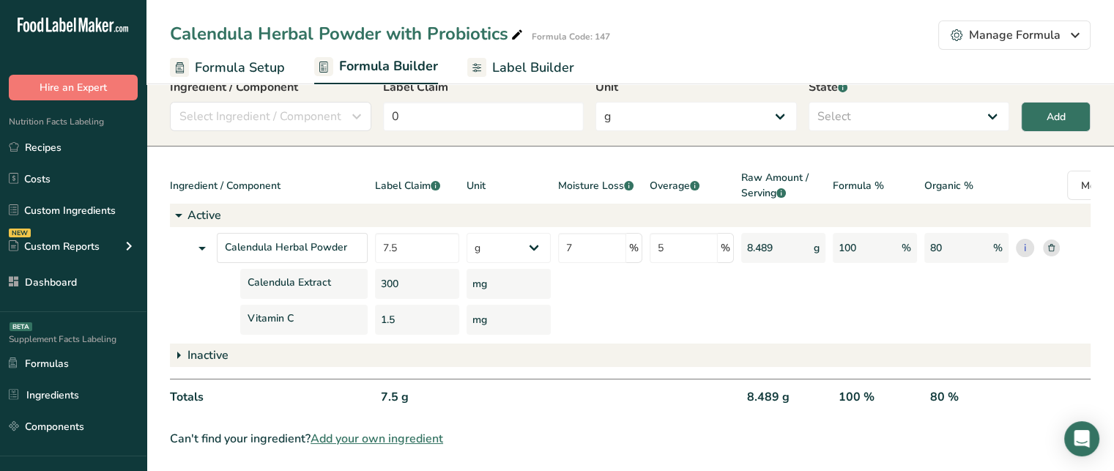
click at [758, 234] on div "8.489 g" at bounding box center [783, 248] width 84 height 30
click at [598, 178] on span "Moisture Loss .a-a{fill:#347362;}.b-a{fill:#fff;}" at bounding box center [595, 185] width 75 height 15
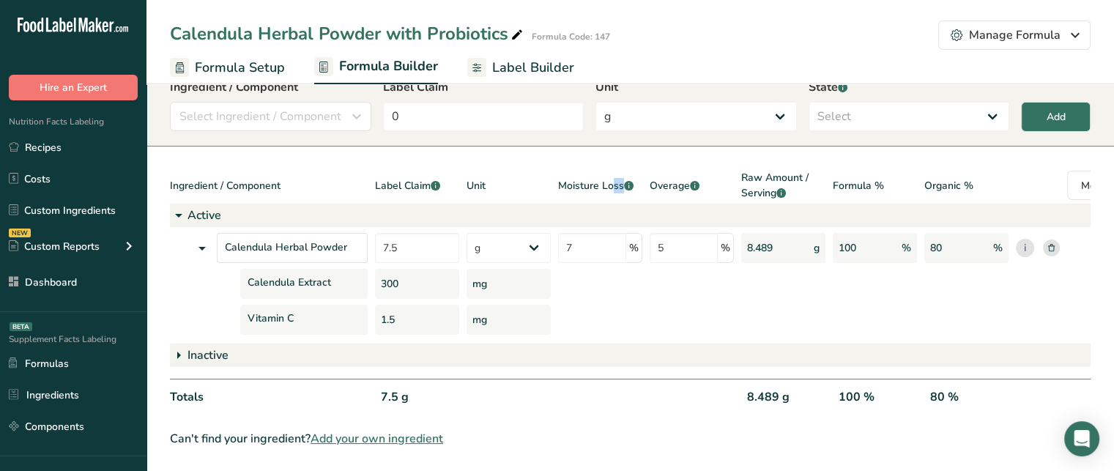
click at [598, 178] on span "Moisture Loss .a-a{fill:#347362;}.b-a{fill:#fff;}" at bounding box center [595, 185] width 75 height 15
click at [662, 178] on span "Overage .a-a{fill:#347362;}.b-a{fill:#fff;}" at bounding box center [675, 185] width 50 height 15
click at [586, 178] on span "Moisture Loss .a-a{fill:#347362;}.b-a{fill:#fff;}" at bounding box center [595, 185] width 75 height 15
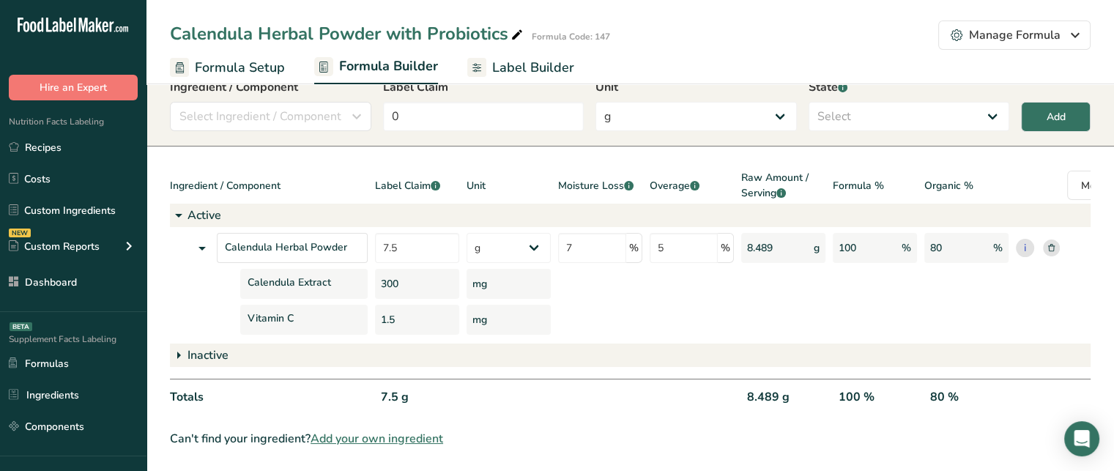
click at [677, 178] on span "Overage .a-a{fill:#347362;}.b-a{fill:#fff;}" at bounding box center [675, 185] width 50 height 15
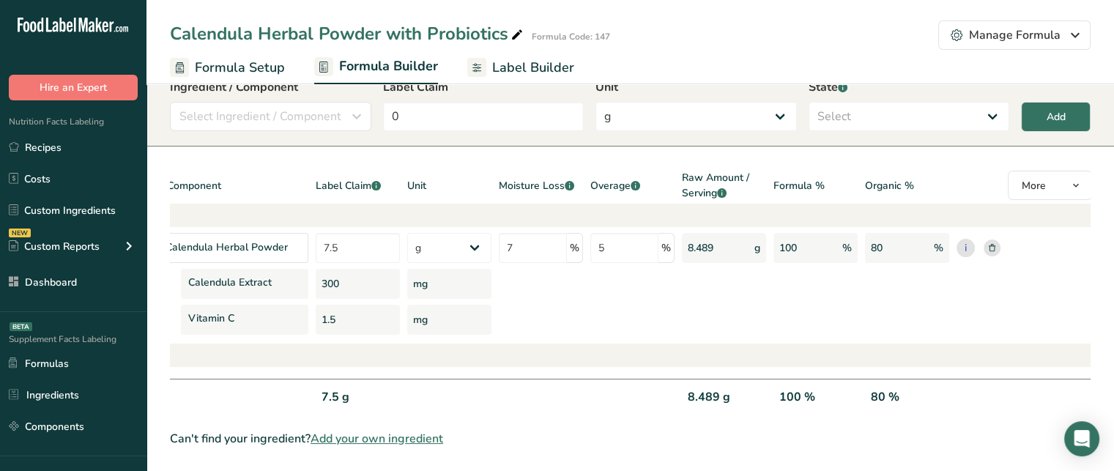
scroll to position [0, 61]
click at [962, 240] on span at bounding box center [961, 245] width 11 height 11
click at [962, 234] on input "Lead" at bounding box center [961, 245] width 10 height 30
click at [960, 174] on div "Lead" at bounding box center [997, 187] width 84 height 34
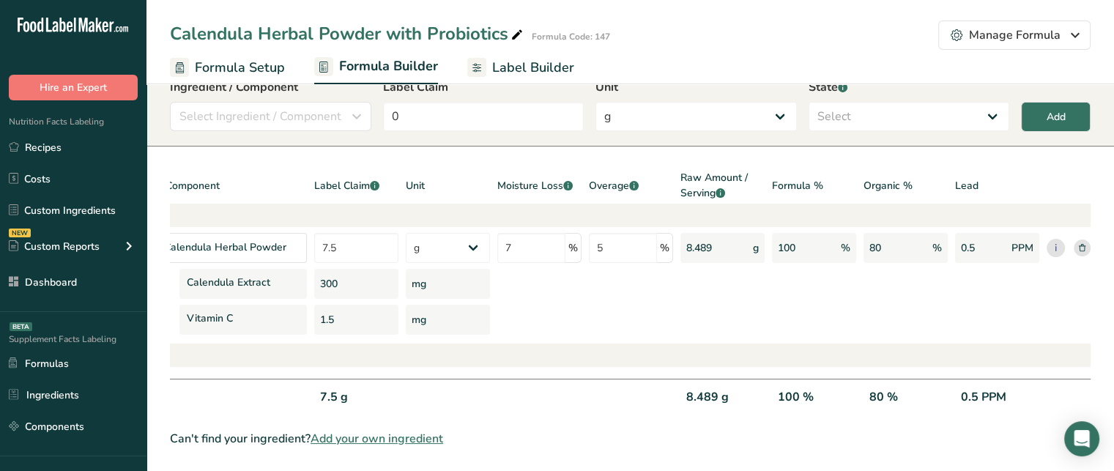
click at [983, 388] on div "0.5 PPM" at bounding box center [997, 403] width 84 height 30
click at [987, 388] on div "0.5 PPM" at bounding box center [997, 403] width 84 height 30
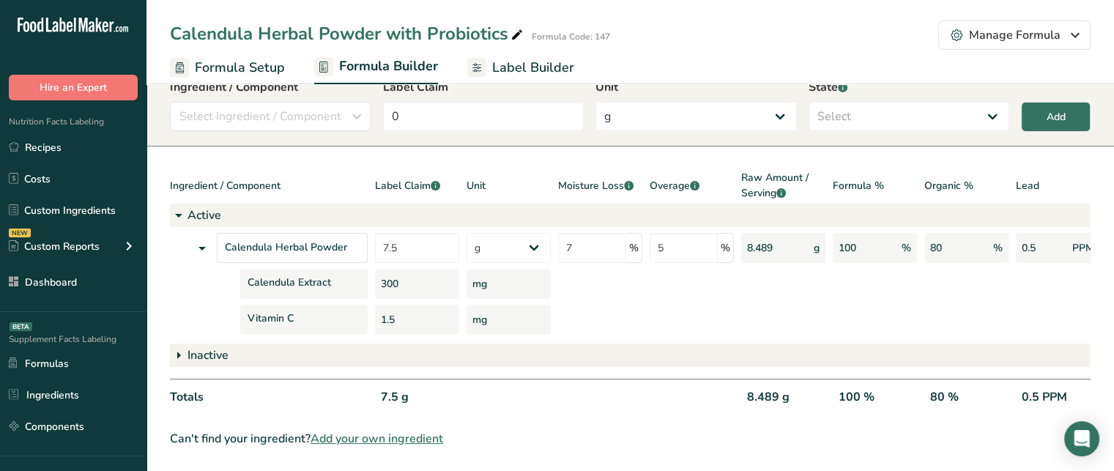
click at [200, 235] on icon at bounding box center [202, 248] width 18 height 26
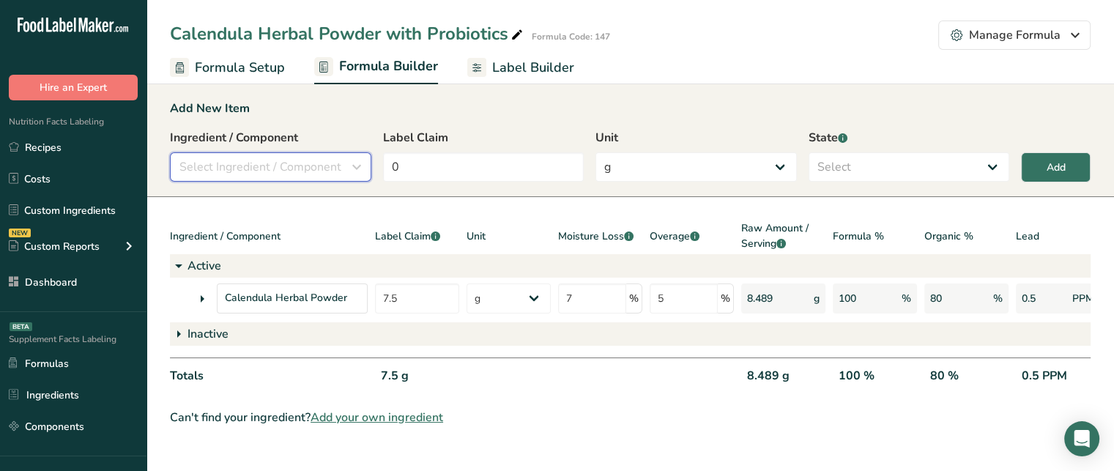
click at [258, 166] on span "Select Ingredient / Component" at bounding box center [260, 167] width 162 height 18
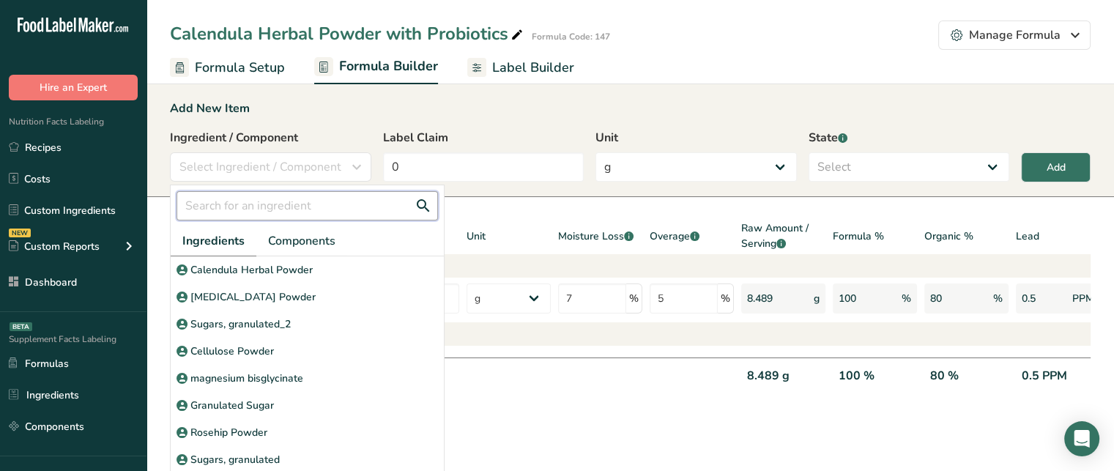
click at [259, 195] on input "text" at bounding box center [307, 205] width 261 height 29
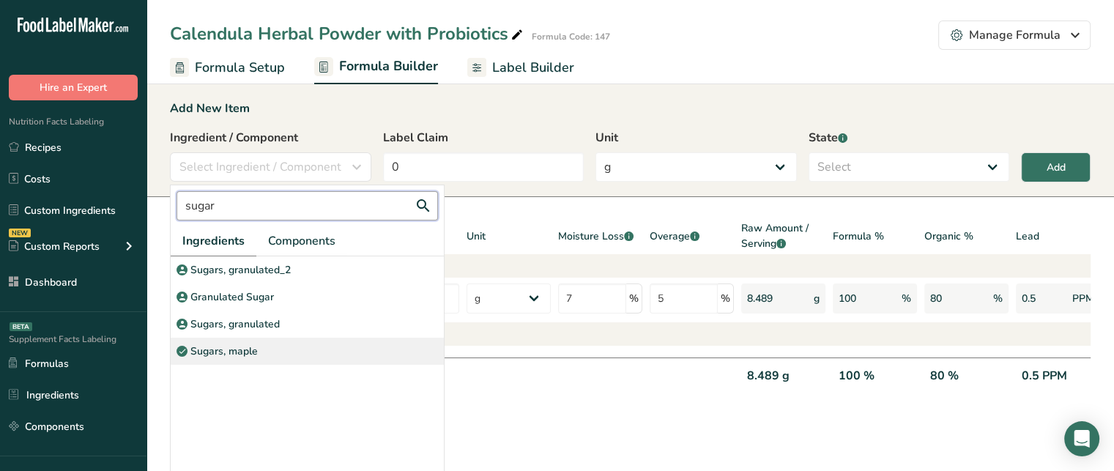
type input "sugar"
click at [216, 344] on p "Sugars, maple" at bounding box center [223, 351] width 67 height 15
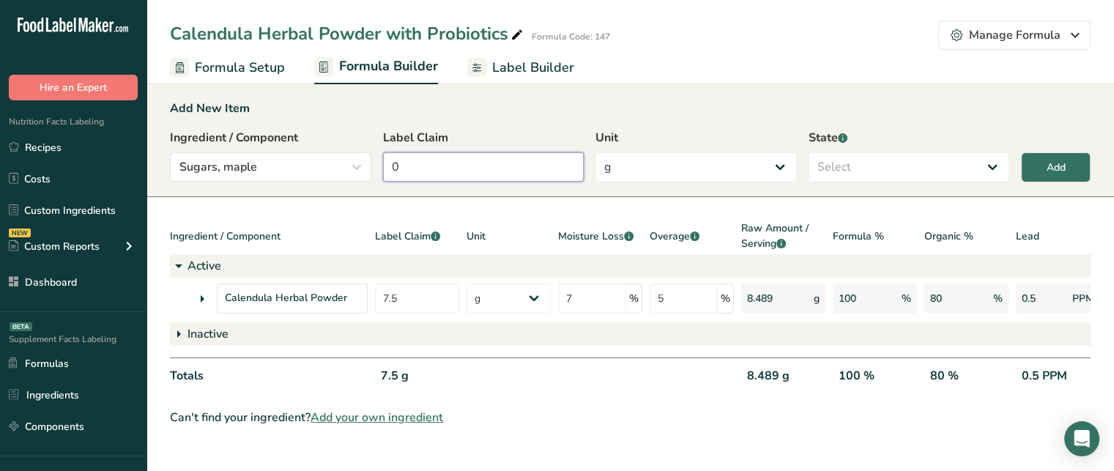
click at [423, 174] on input "0" at bounding box center [483, 166] width 201 height 29
type input "2.5"
click at [825, 163] on select "Select Active Inactive" at bounding box center [909, 166] width 201 height 29
select select "inactive"
click at [809, 152] on select "Select Active Inactive" at bounding box center [909, 166] width 201 height 29
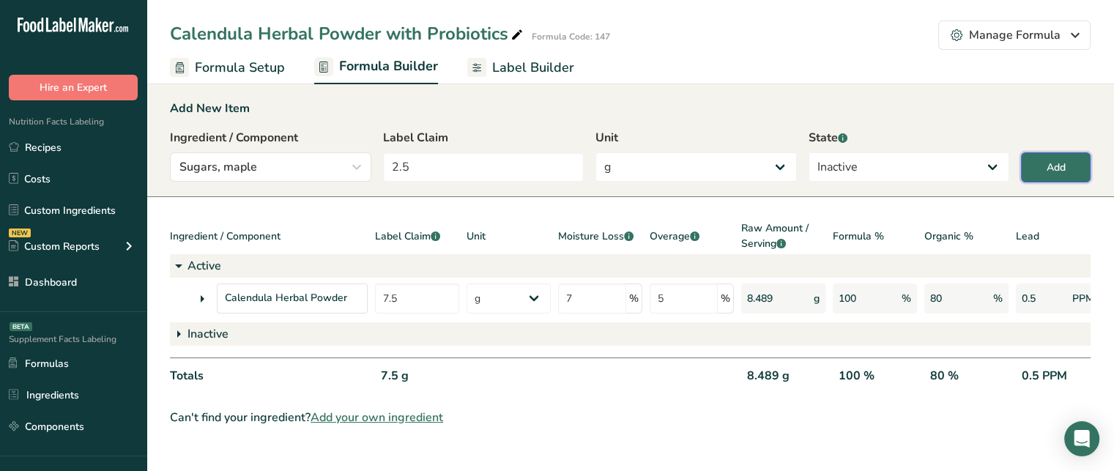
click at [1068, 157] on button "Add" at bounding box center [1056, 167] width 70 height 30
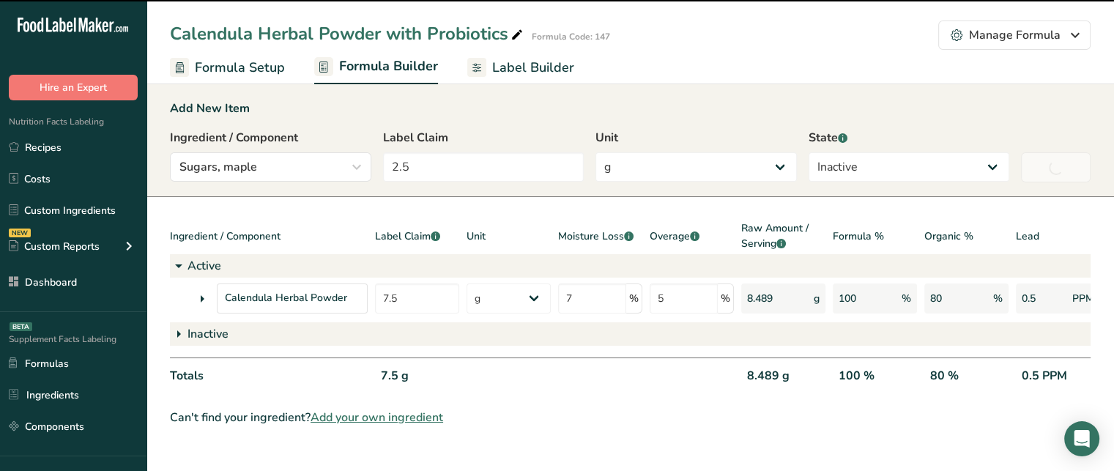
type input "0"
select select
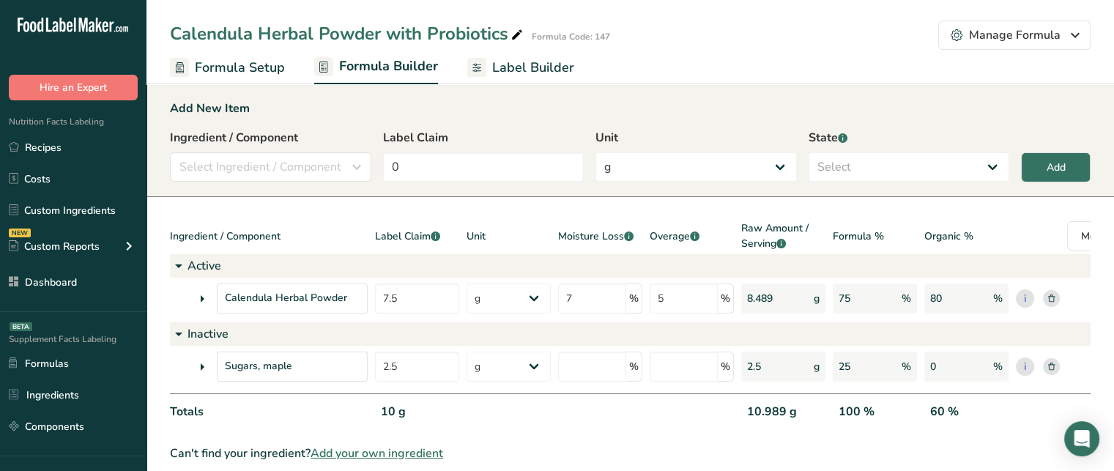
click at [203, 365] on icon at bounding box center [202, 367] width 18 height 26
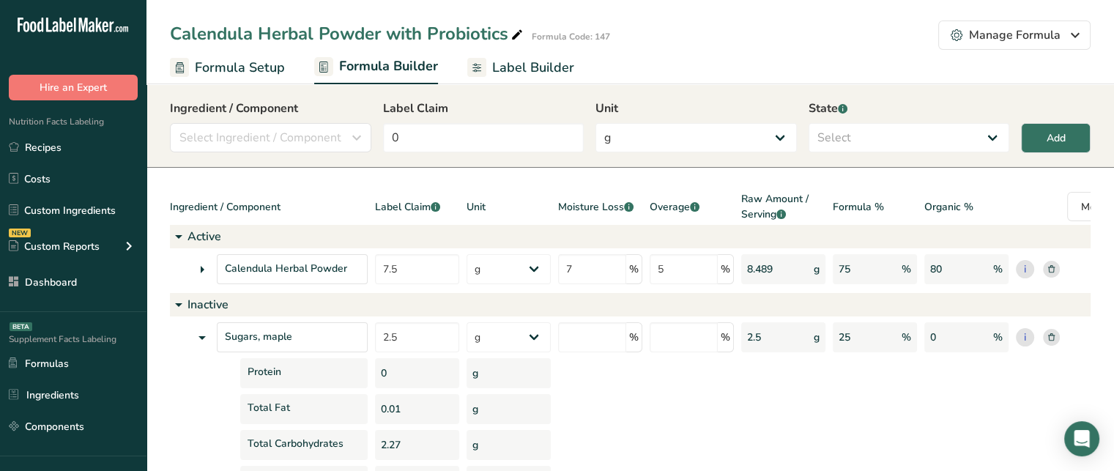
scroll to position [29, 0]
click at [208, 330] on icon at bounding box center [202, 338] width 18 height 26
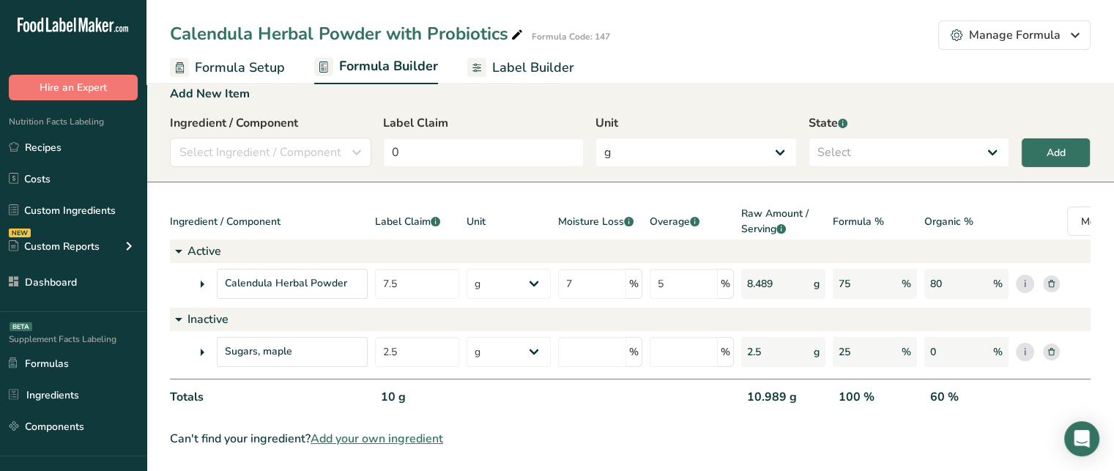
scroll to position [25, 0]
click at [298, 149] on span "Select Ingredient / Component" at bounding box center [260, 153] width 162 height 18
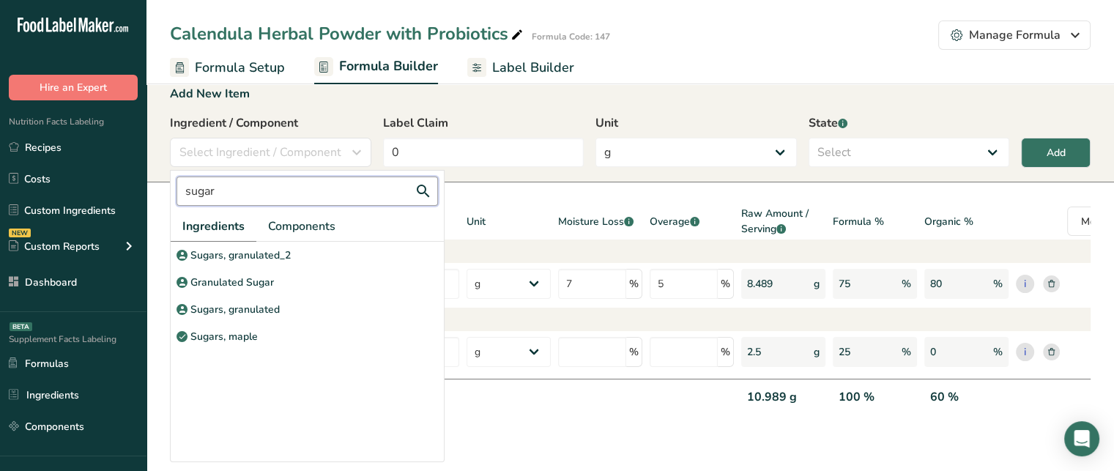
click at [287, 177] on input "sugar" at bounding box center [307, 191] width 261 height 29
type input "s"
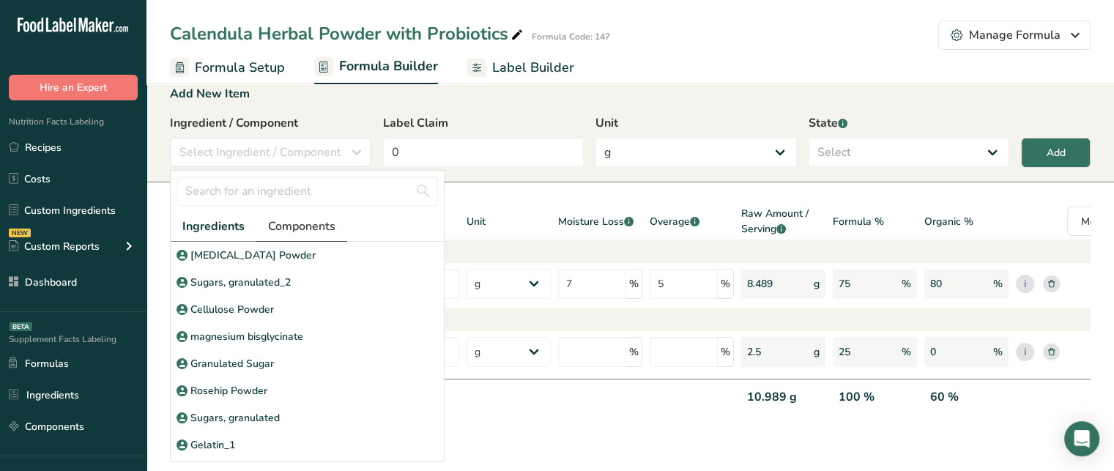
click at [340, 217] on link "Components" at bounding box center [301, 227] width 91 height 30
click at [287, 219] on span "Components" at bounding box center [301, 227] width 68 height 18
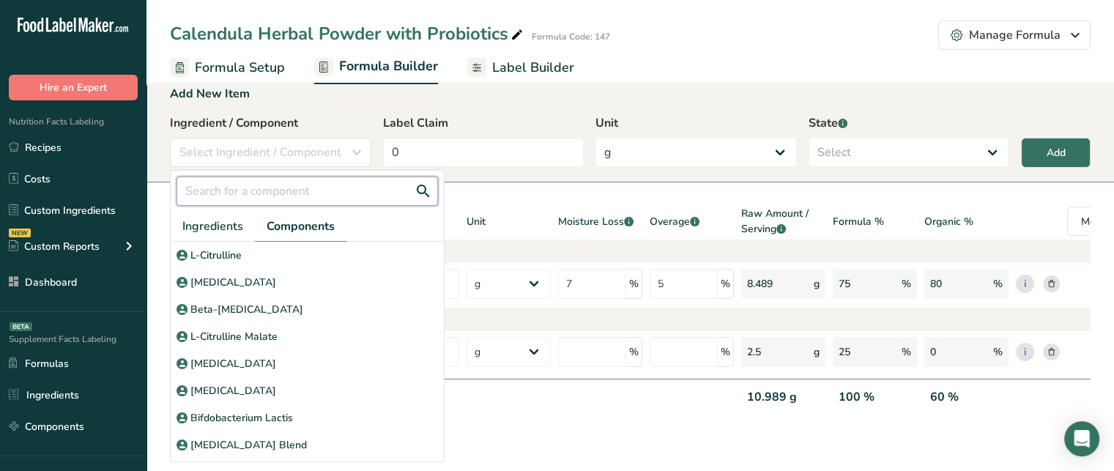
click at [295, 184] on input "text" at bounding box center [307, 191] width 261 height 29
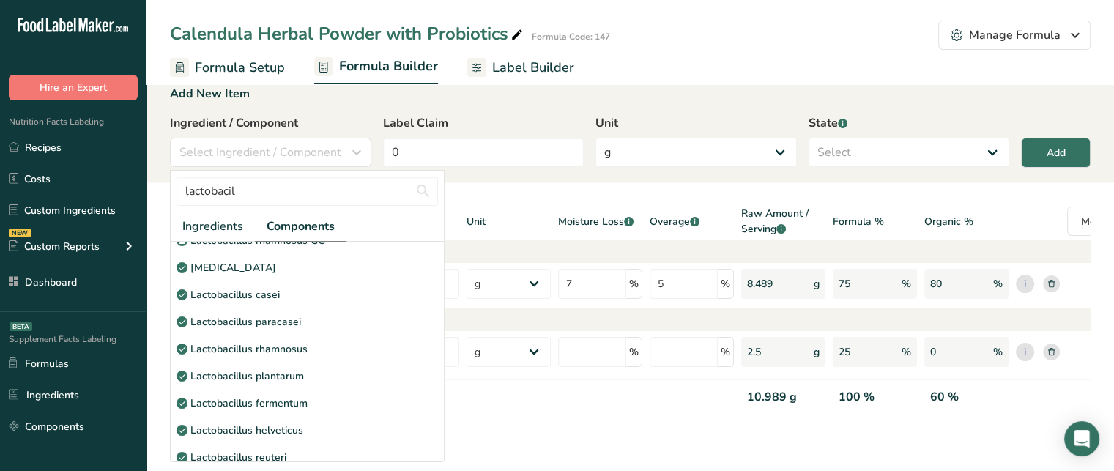
scroll to position [0, 0]
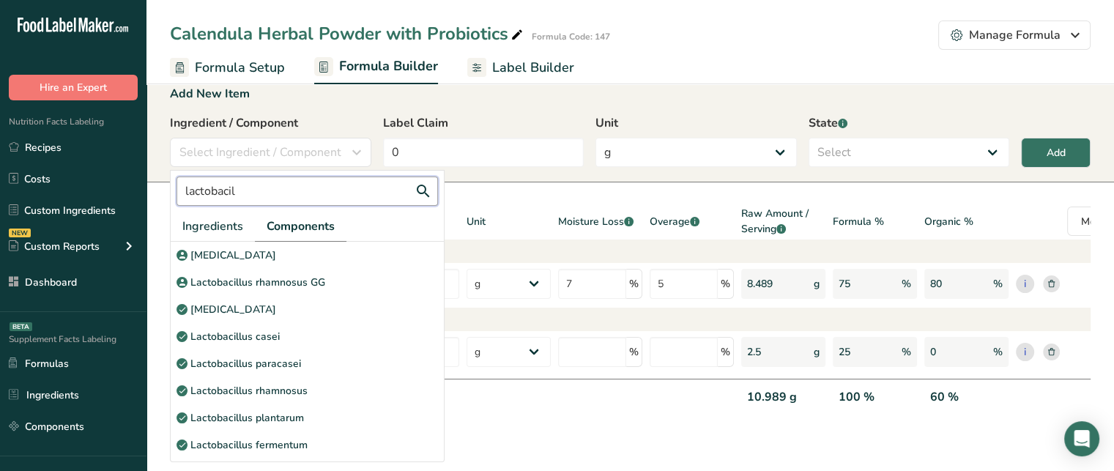
click at [286, 184] on input "lactobacil" at bounding box center [307, 191] width 261 height 29
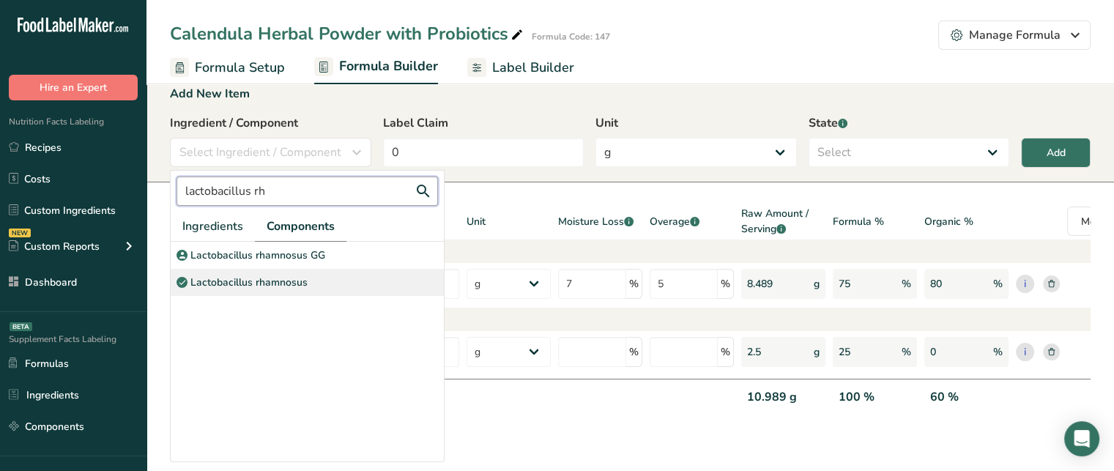
type input "lactobacillus rh"
click at [296, 275] on p "Lactobacillus rhamnosus" at bounding box center [248, 282] width 117 height 15
select select "6"
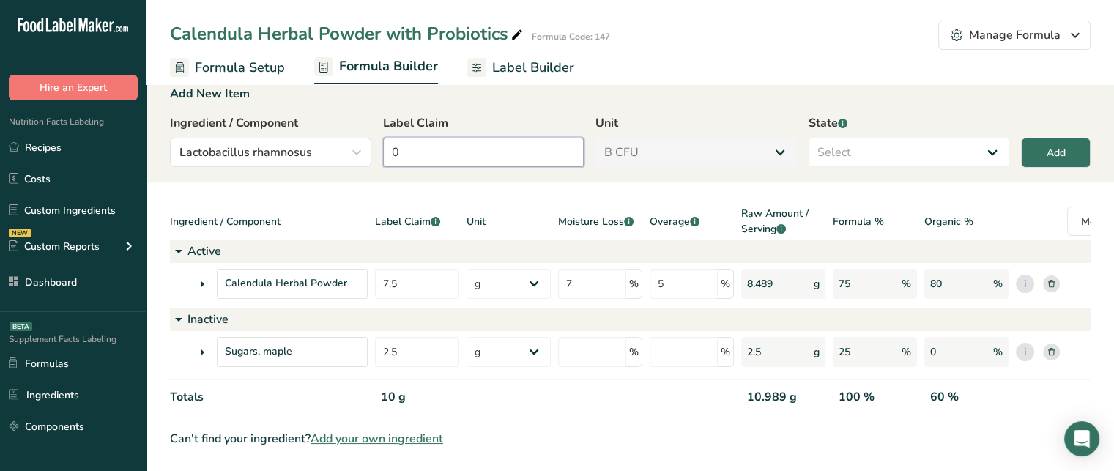
click at [402, 146] on input "0" at bounding box center [483, 152] width 201 height 29
type input "10"
click at [899, 143] on select "Select Active Inactive" at bounding box center [909, 152] width 201 height 29
select select "active"
click at [809, 138] on select "Select Active Inactive" at bounding box center [909, 152] width 201 height 29
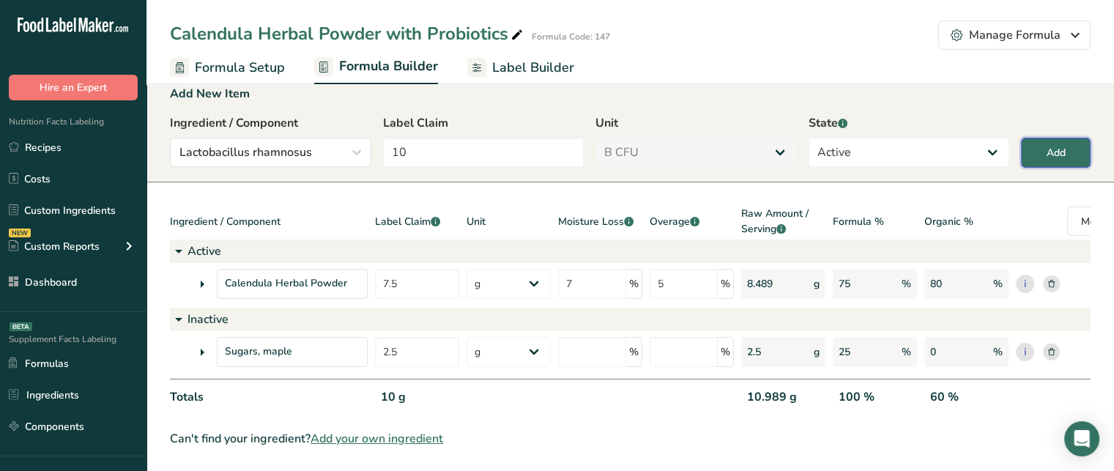
click at [1072, 149] on button "Add" at bounding box center [1056, 153] width 70 height 30
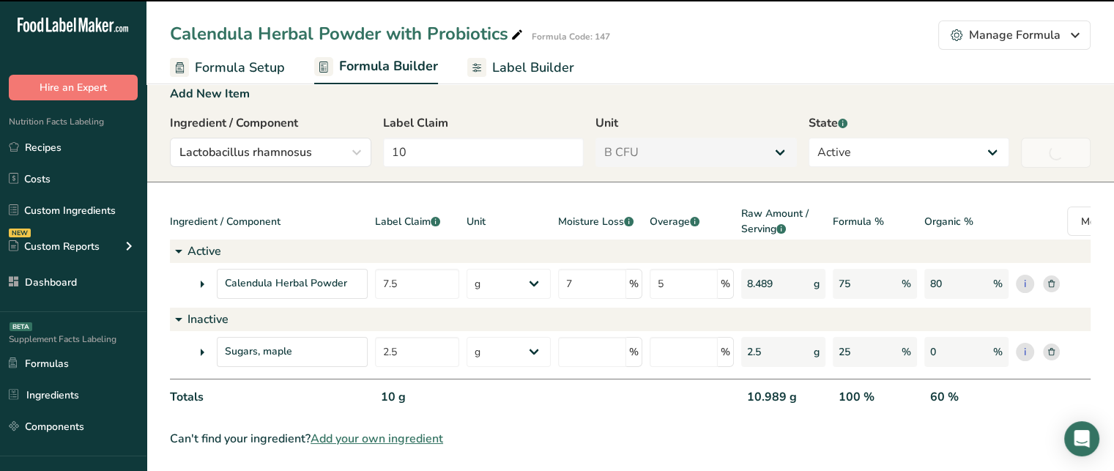
type input "0"
select select "0"
select select
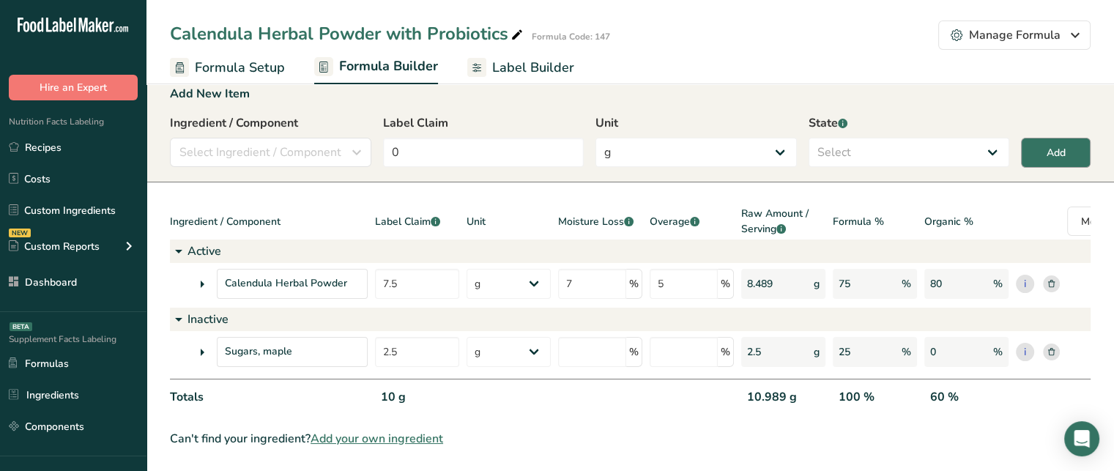
select select "6"
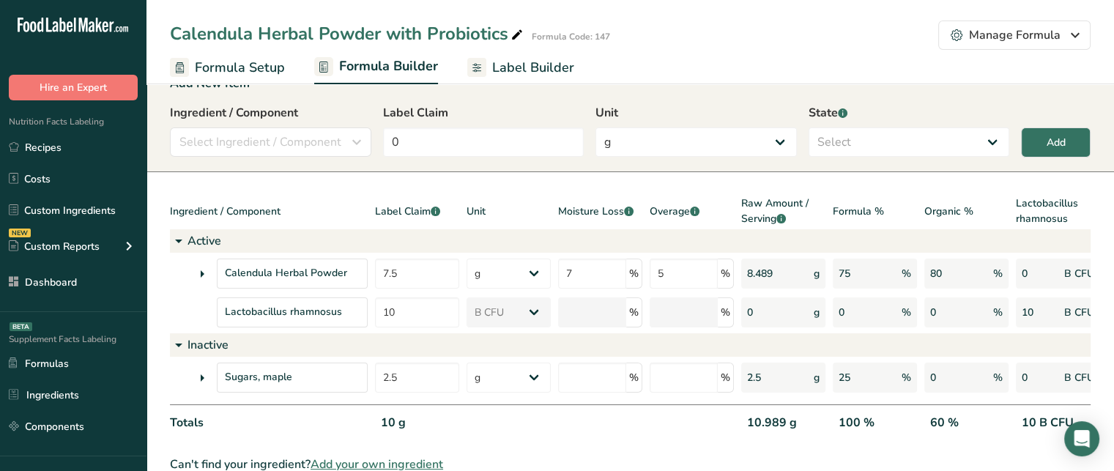
click at [522, 56] on link "Label Builder" at bounding box center [520, 67] width 107 height 33
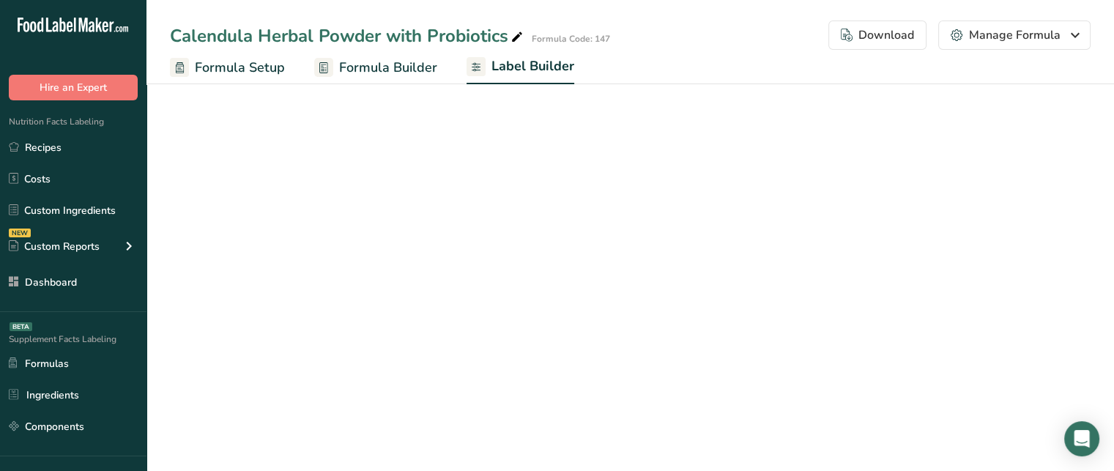
select select "Roboto"
select select "bold"
select select "center"
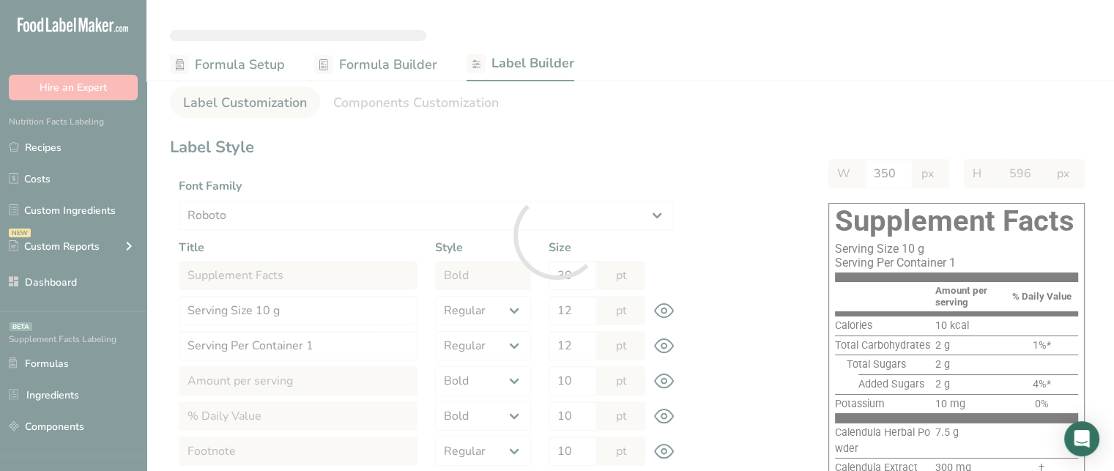
type input "548"
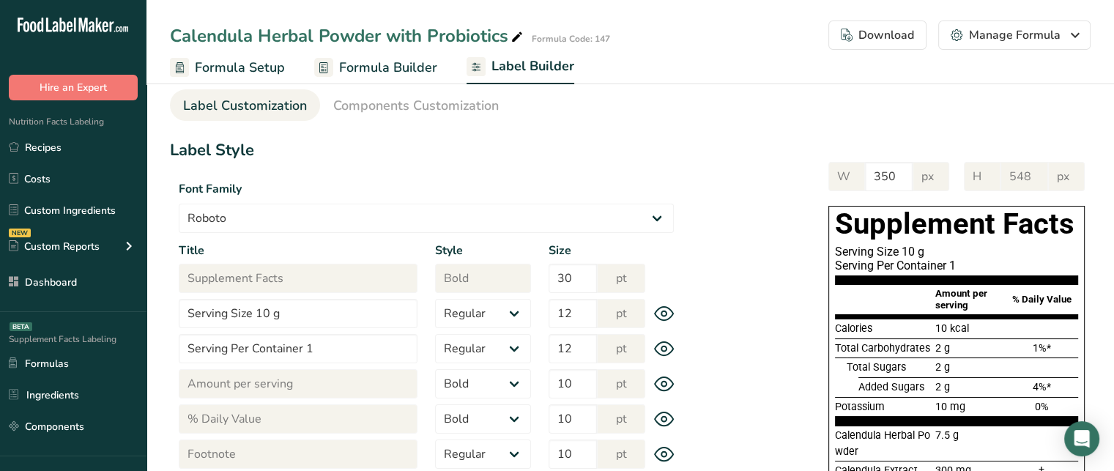
scroll to position [25, 0]
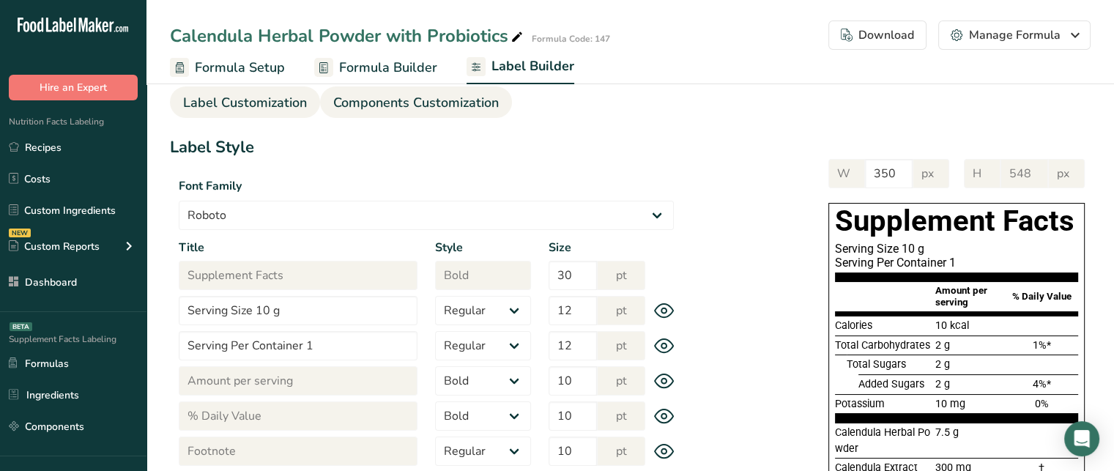
click at [409, 106] on span "Components Customization" at bounding box center [416, 103] width 166 height 20
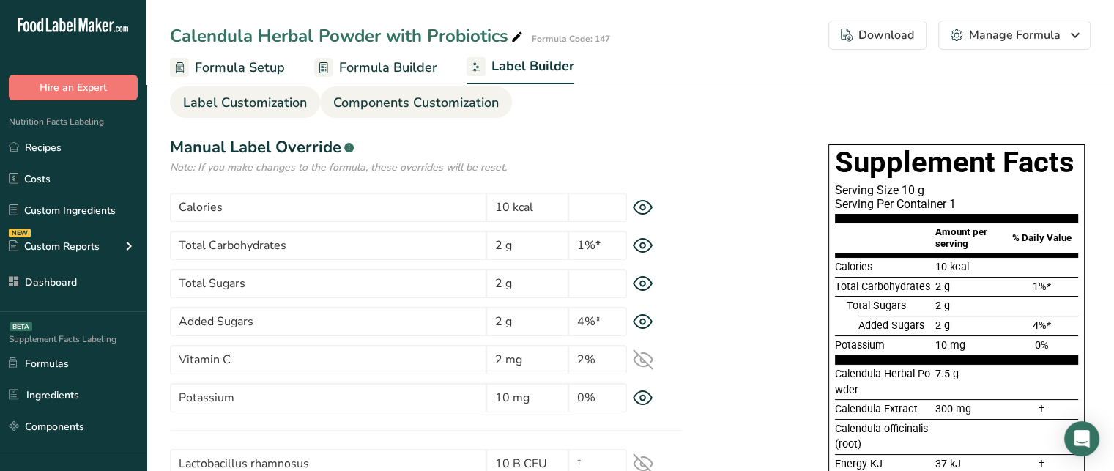
click at [245, 114] on link "Label Customization" at bounding box center [245, 102] width 124 height 33
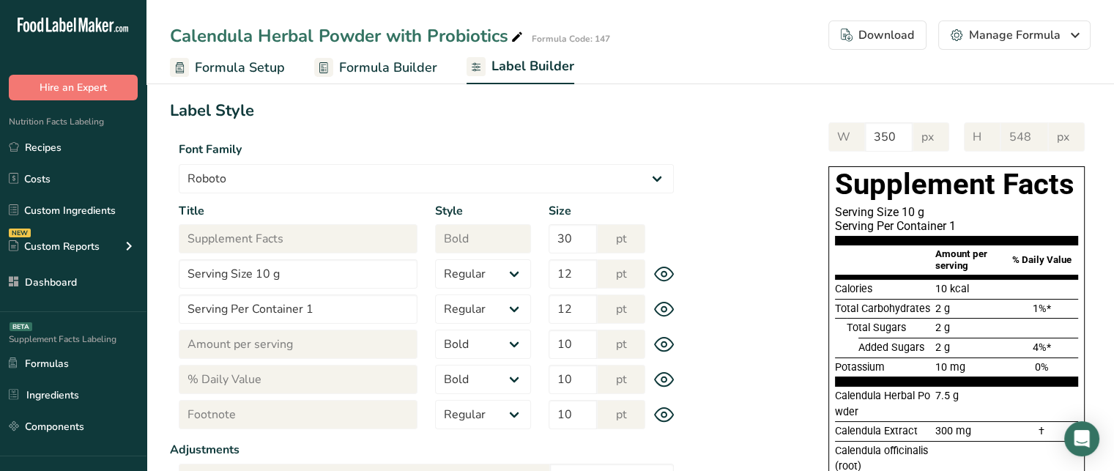
scroll to position [76, 0]
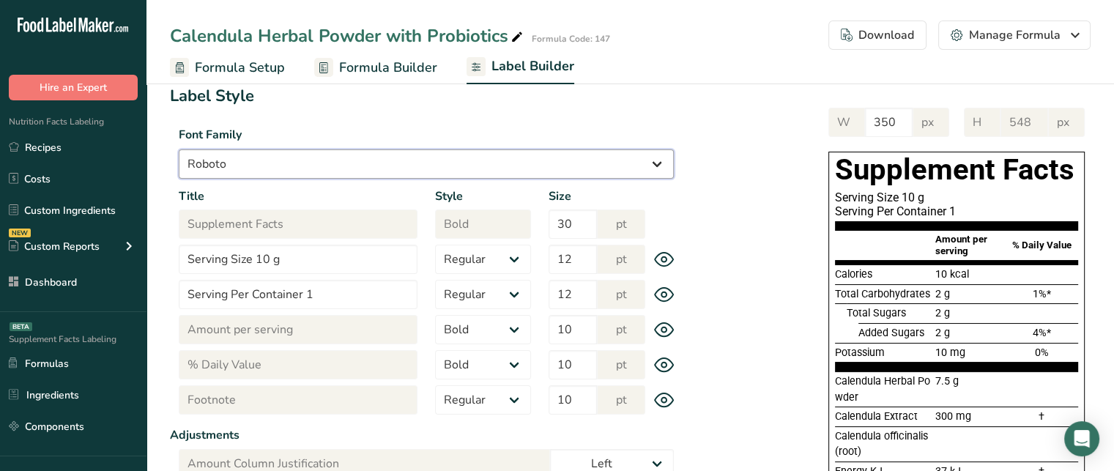
click at [399, 157] on select "Arial Roboto Helvetica Verdana Georgia Courier New Comic Sans MS Times New Roman" at bounding box center [426, 163] width 495 height 29
click at [179, 149] on select "Arial Roboto Helvetica Verdana Georgia Courier New Comic Sans MS Times New Roman" at bounding box center [426, 163] width 495 height 29
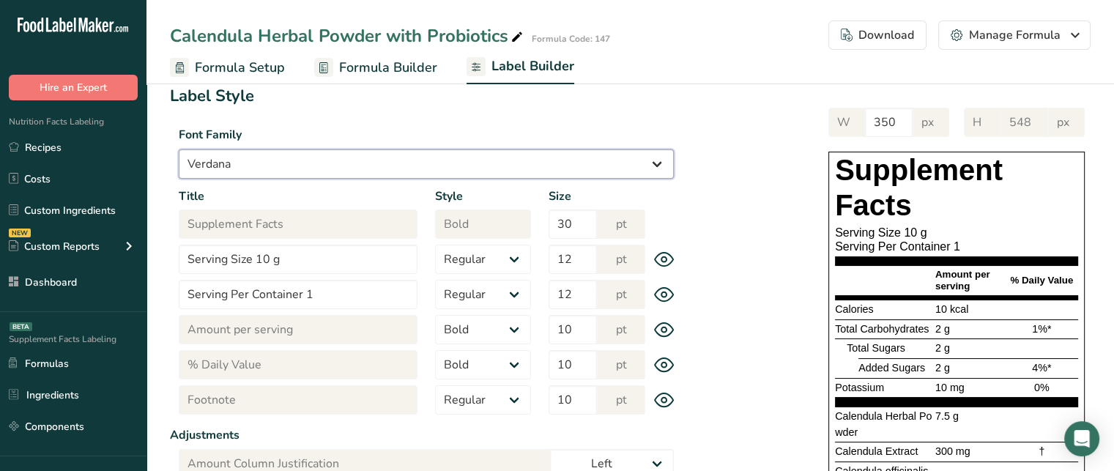
click at [303, 171] on select "Arial Roboto Helvetica Verdana Georgia Courier New Comic Sans MS Times New Roman" at bounding box center [426, 163] width 495 height 29
click at [179, 149] on select "Arial Roboto Helvetica Verdana Georgia Courier New Comic Sans MS Times New Roman" at bounding box center [426, 163] width 495 height 29
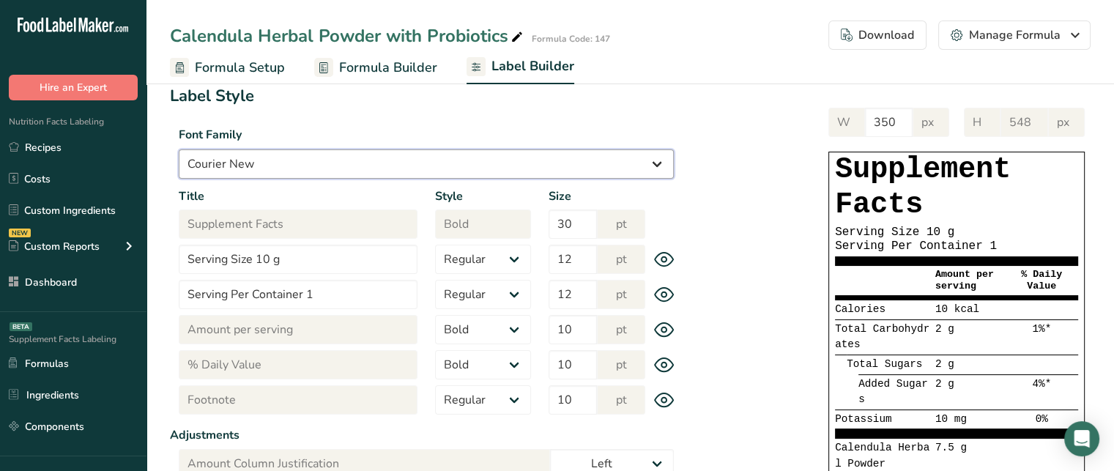
click at [335, 166] on select "Arial Roboto Helvetica Verdana Georgia Courier New Comic Sans MS Times New Roman" at bounding box center [426, 163] width 495 height 29
click at [179, 149] on select "Arial Roboto Helvetica Verdana Georgia Courier New Comic Sans MS Times New Roman" at bounding box center [426, 163] width 495 height 29
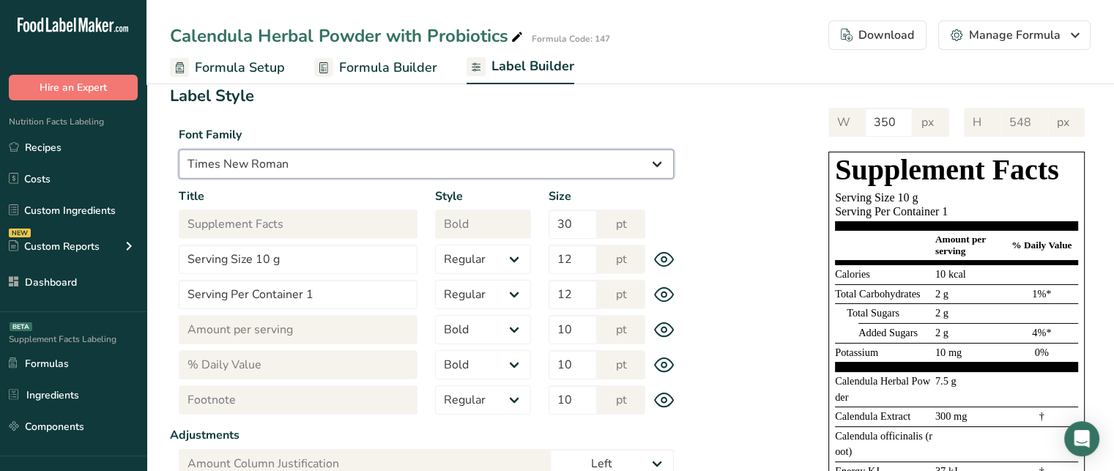
click at [363, 165] on select "Arial Roboto Helvetica Verdana Georgia Courier New Comic Sans MS Times New Roman" at bounding box center [426, 163] width 495 height 29
select select "Arial"
click at [179, 149] on select "Arial Roboto Helvetica Verdana Georgia Courier New Comic Sans MS Times New Roman" at bounding box center [426, 163] width 495 height 29
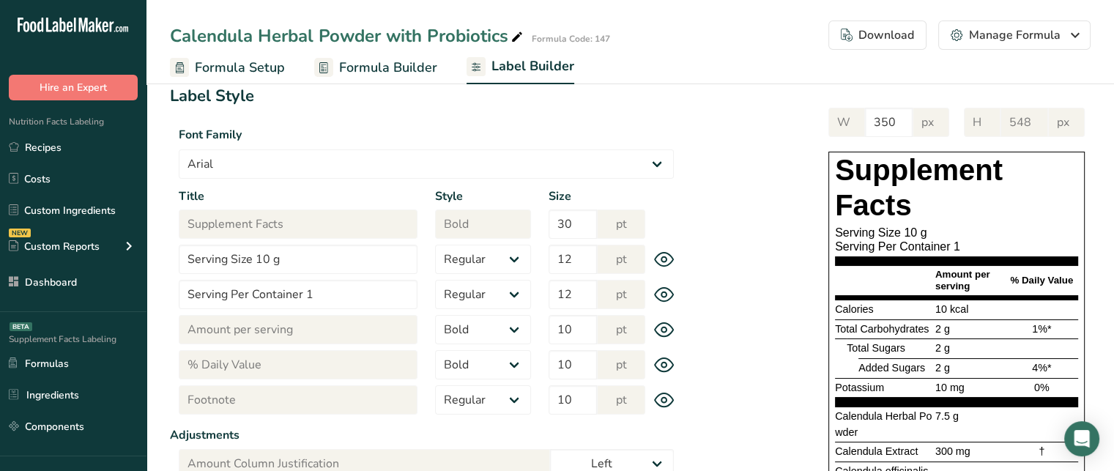
click at [326, 114] on section "Label Style Font Family Arial Roboto Helvetica Verdana Georgia Courier New Comi…" at bounding box center [426, 412] width 513 height 656
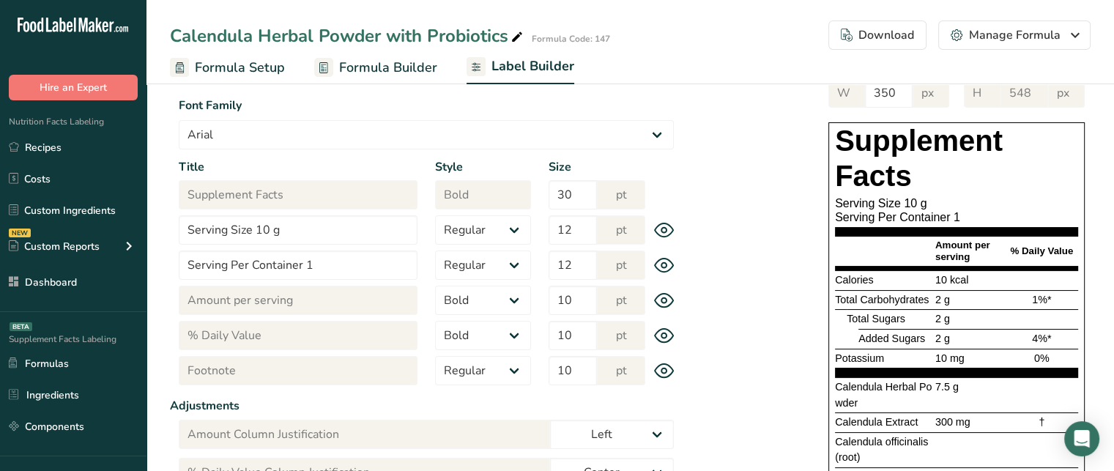
scroll to position [104, 0]
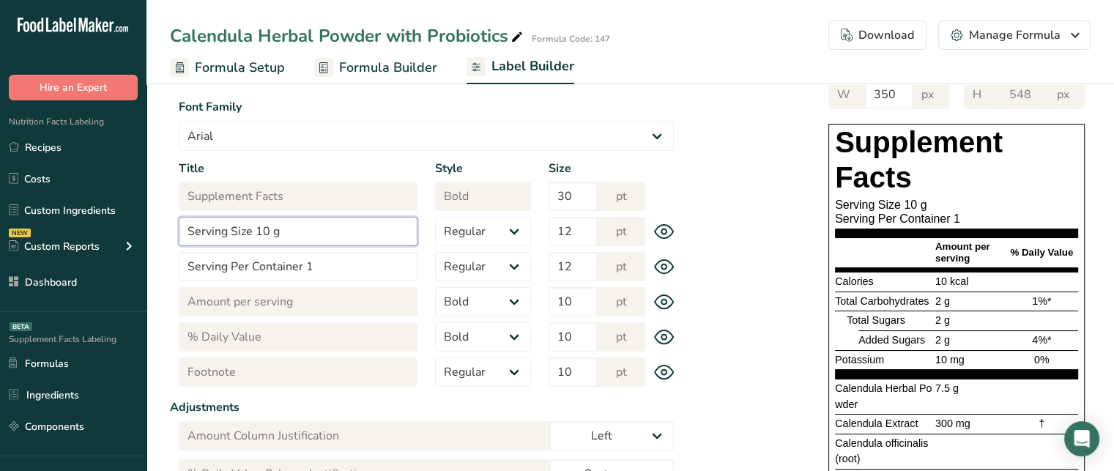
click at [253, 233] on input "Serving Size 10 g" at bounding box center [298, 231] width 239 height 29
click at [305, 231] on input "Serving Size 1 packet 10 g" at bounding box center [298, 231] width 239 height 29
click at [349, 234] on input "Serving Size 1 packet (10 g" at bounding box center [298, 231] width 239 height 29
type input "Serving Size 1 packet (10 g)"
click at [933, 203] on div "Serving Size 1 packet (10 g)" at bounding box center [956, 205] width 243 height 14
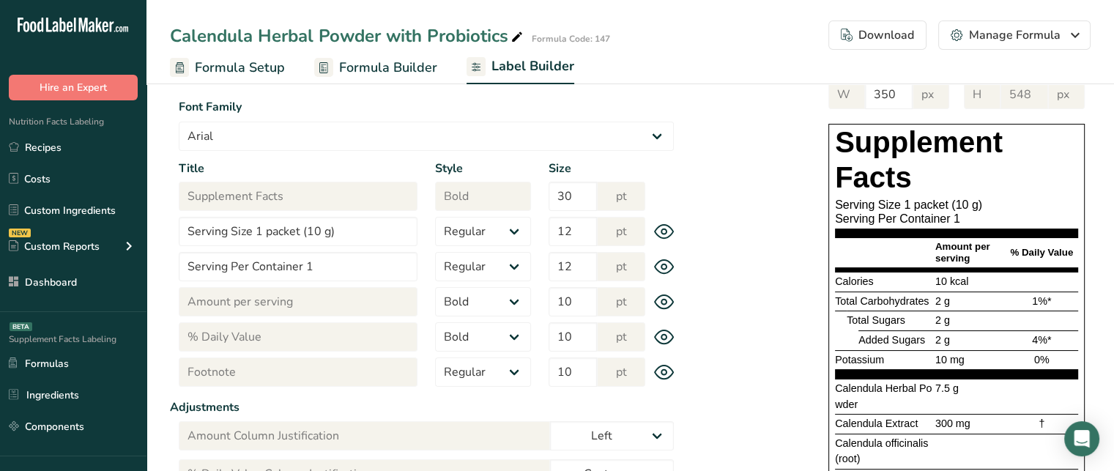
click at [933, 203] on div "Serving Size 1 packet (10 g)" at bounding box center [956, 205] width 243 height 14
click at [351, 267] on input "Serving Per Container 1" at bounding box center [298, 266] width 239 height 29
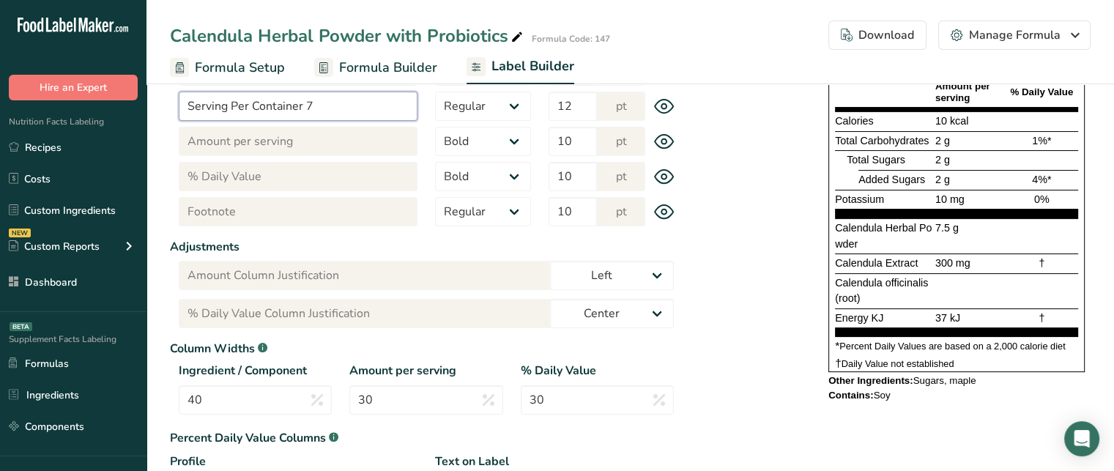
scroll to position [275, 0]
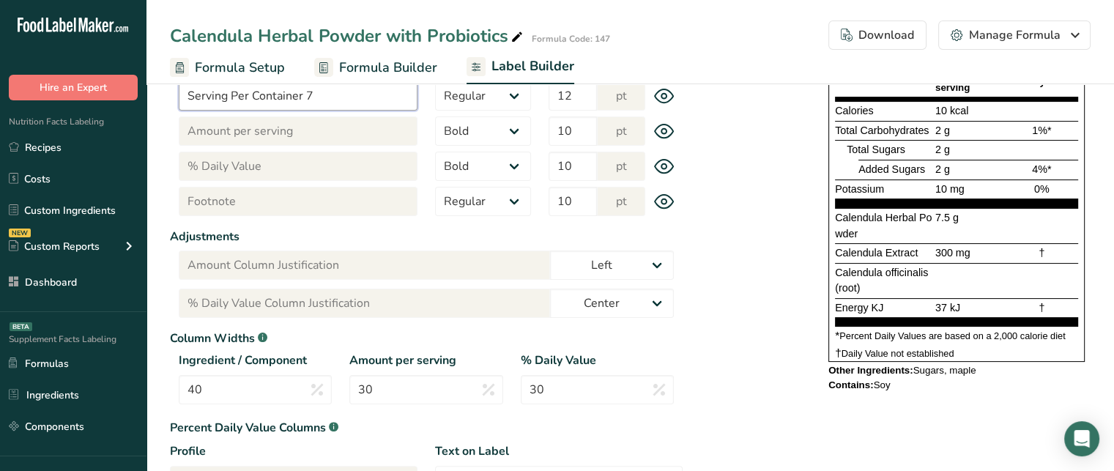
type input "Serving Per Container 7"
drag, startPoint x: 864, startPoint y: 293, endPoint x: 834, endPoint y: 272, distance: 37.0
click at [834, 272] on div "Supplement Facts Serving Size 1 packet (10 g) Serving Per Container 7 Amount pe…" at bounding box center [956, 157] width 256 height 409
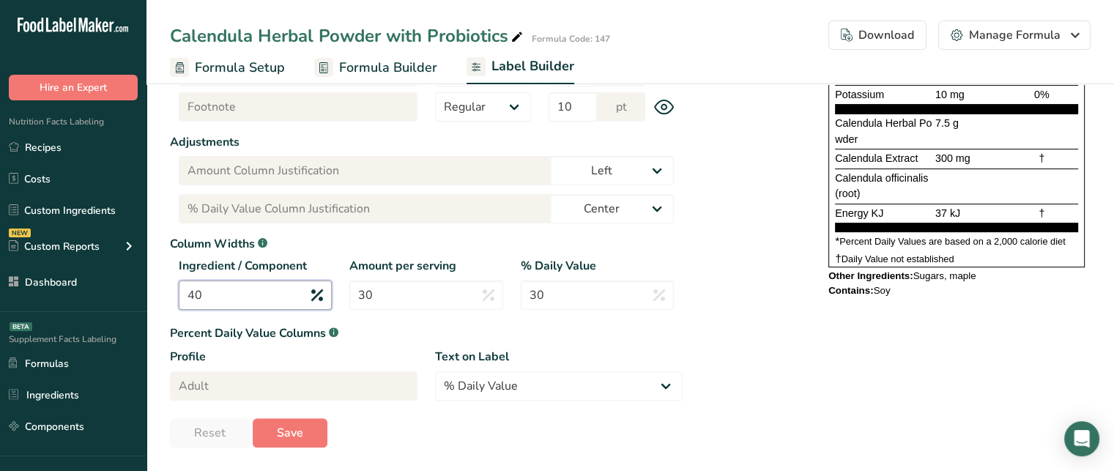
click at [260, 301] on input "40" at bounding box center [255, 295] width 153 height 29
type input "4"
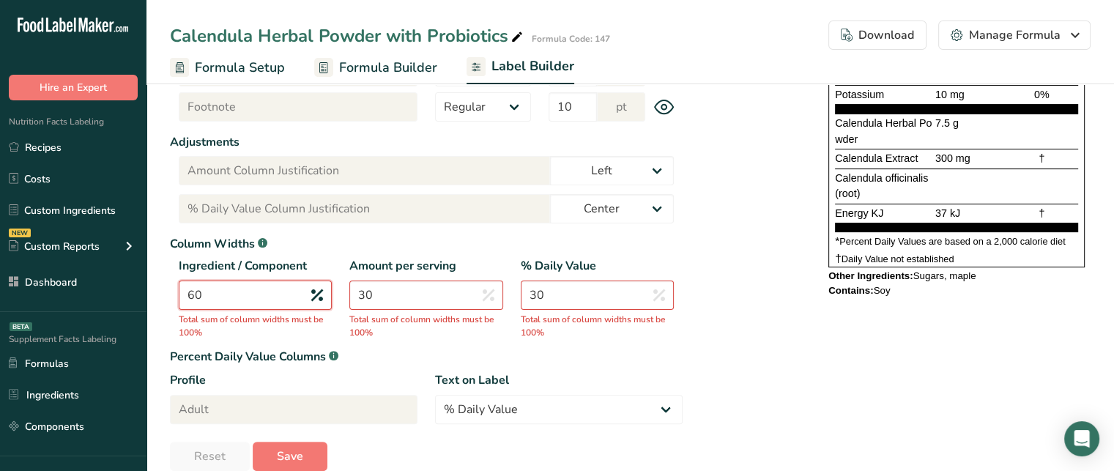
type input "60"
click at [401, 302] on input "30" at bounding box center [425, 295] width 153 height 29
type input "3"
type input "20"
click at [586, 298] on input "30" at bounding box center [597, 295] width 153 height 29
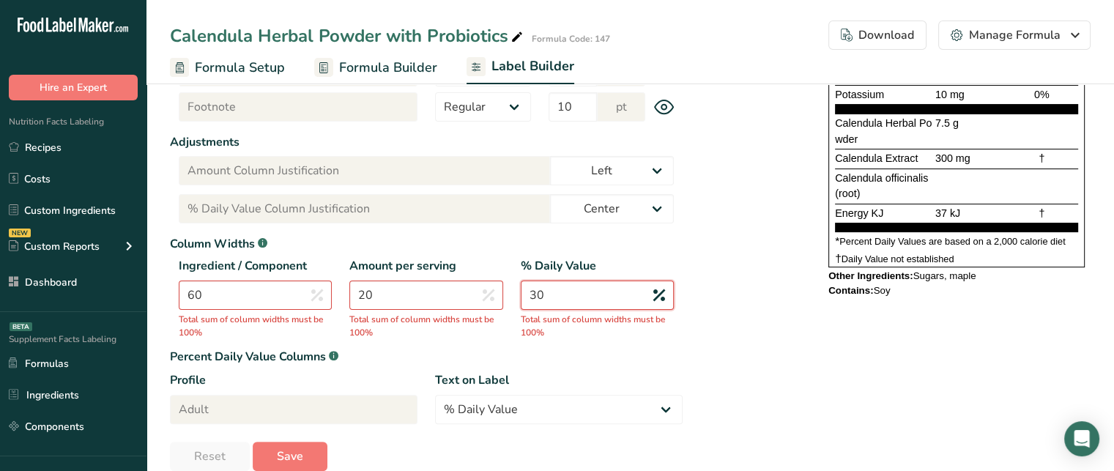
type input "3"
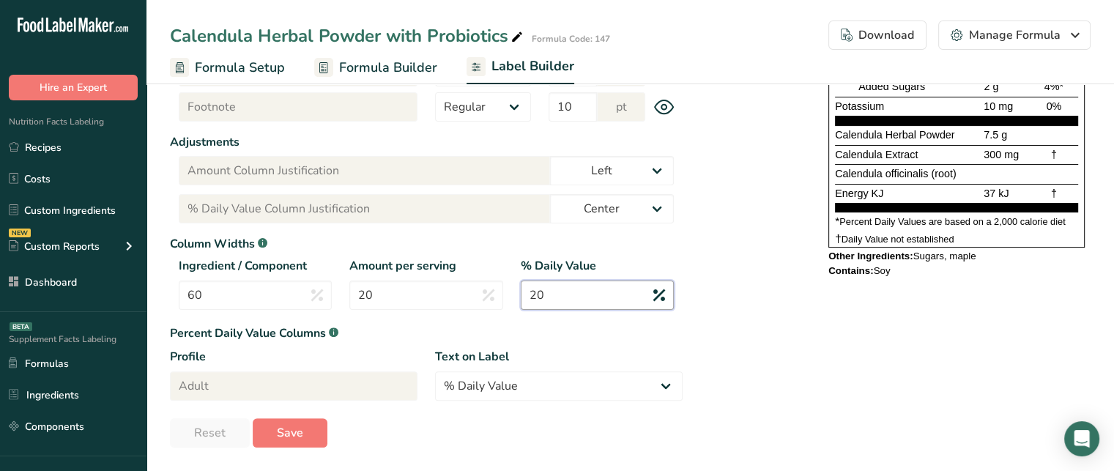
type input "20"
click at [903, 171] on span "Calendula officinalis (root)" at bounding box center [896, 174] width 122 height 12
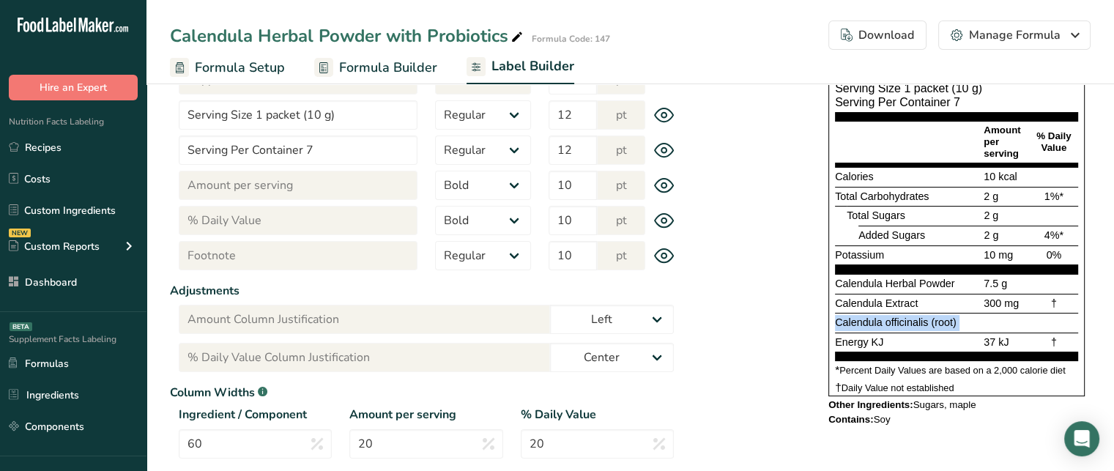
scroll to position [216, 0]
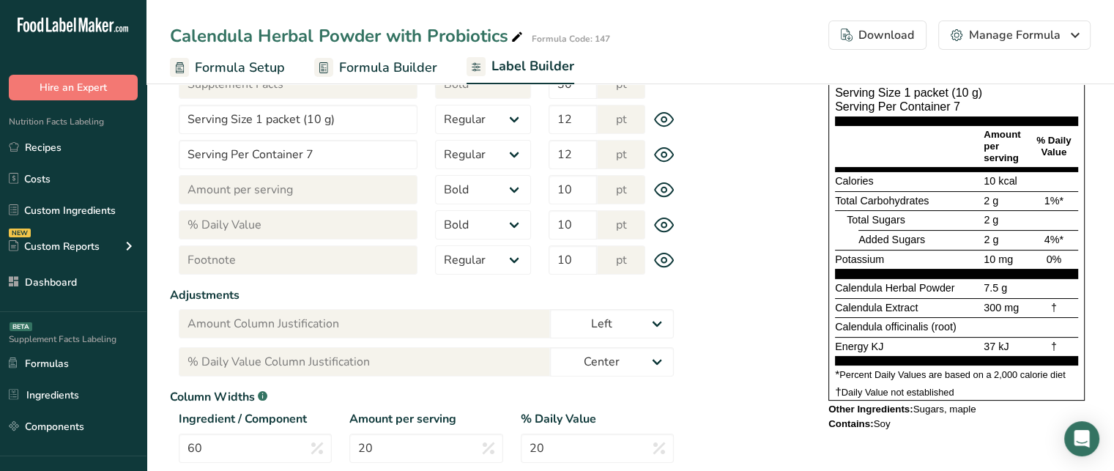
click at [946, 237] on div "Added Sugars" at bounding box center [919, 240] width 122 height 16
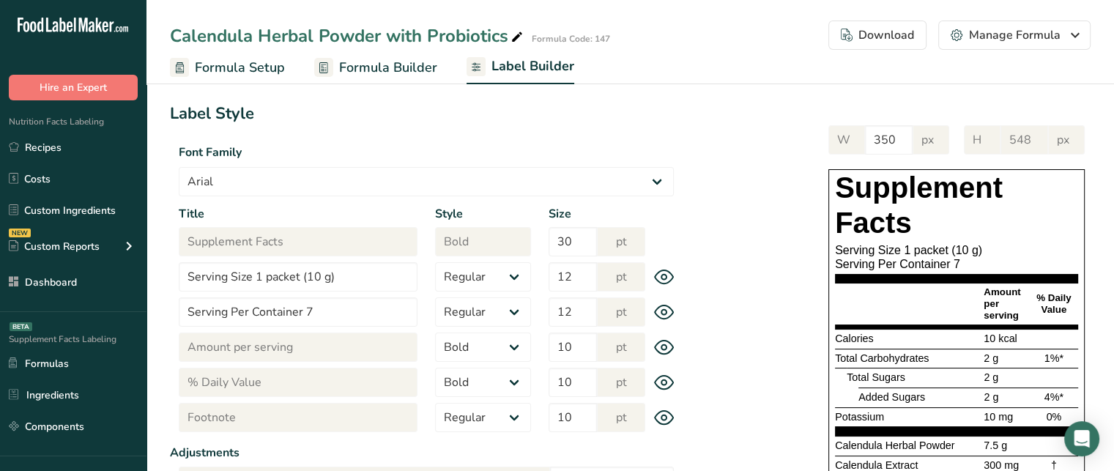
scroll to position [0, 0]
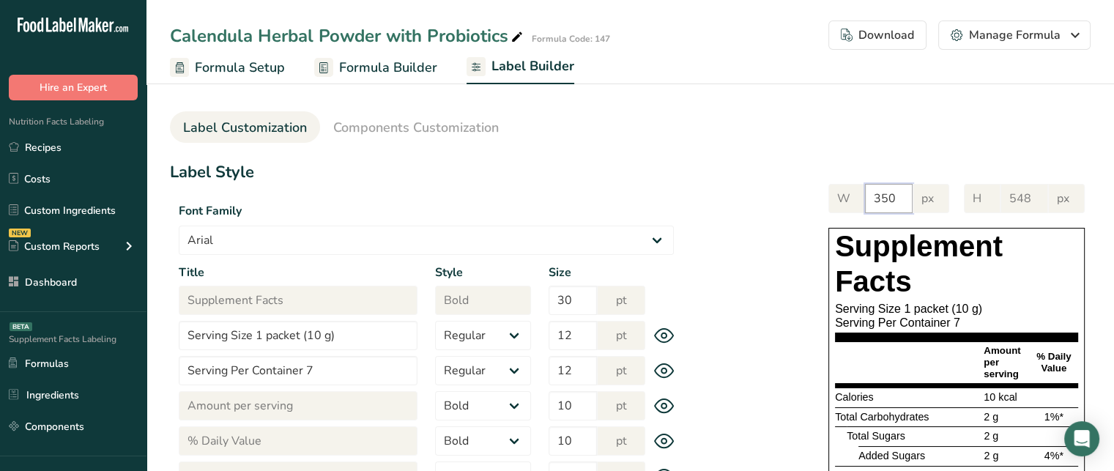
click at [889, 197] on input "350" at bounding box center [889, 198] width 48 height 29
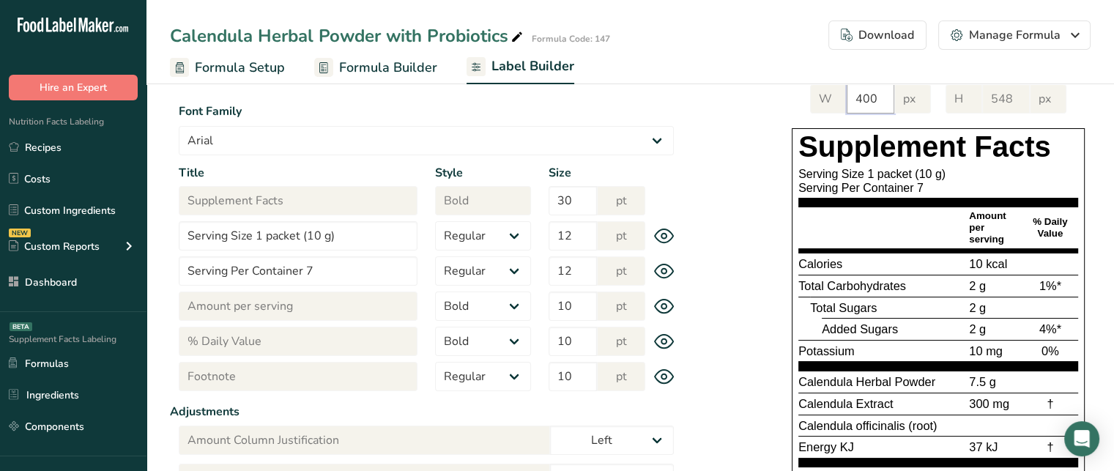
scroll to position [99, 0]
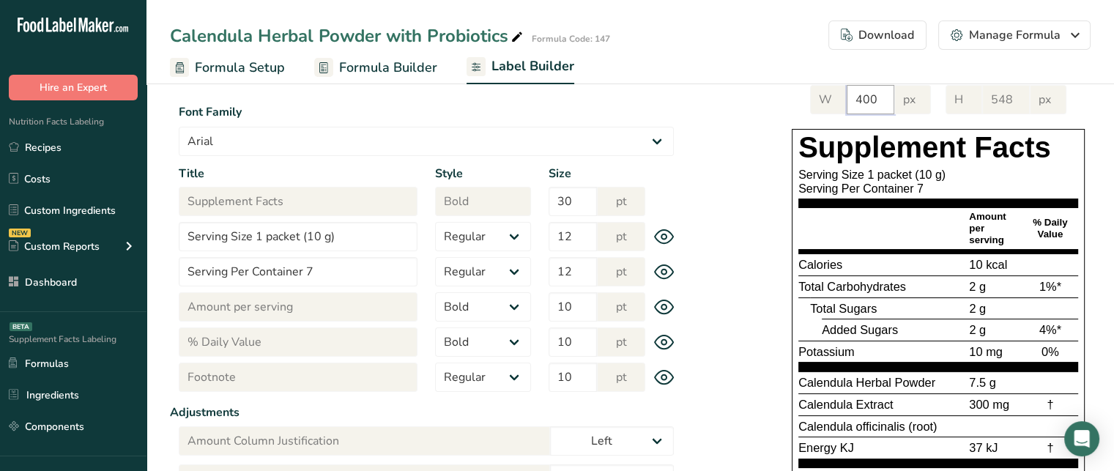
type input "400"
click at [939, 197] on section "Supplement Facts Serving Size 1 packet (10 g) Serving Per Container 7" at bounding box center [938, 169] width 280 height 78
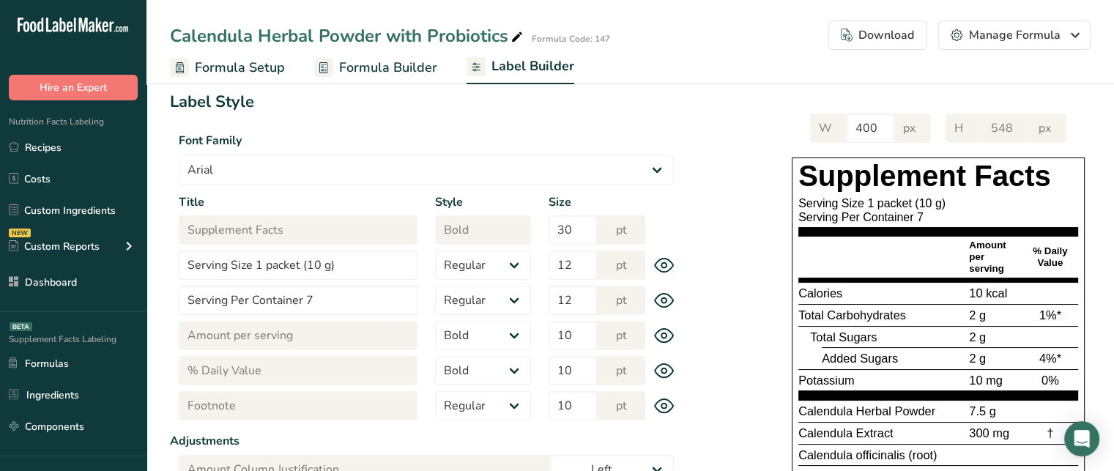
scroll to position [81, 0]
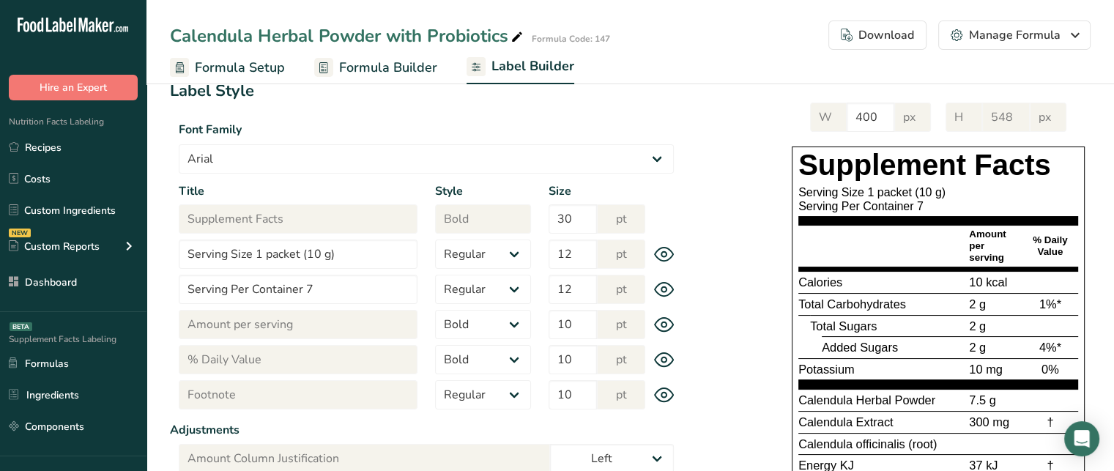
drag, startPoint x: 1031, startPoint y: 238, endPoint x: 1069, endPoint y: 253, distance: 40.8
click at [1069, 253] on div "% Daily Value" at bounding box center [1050, 245] width 56 height 23
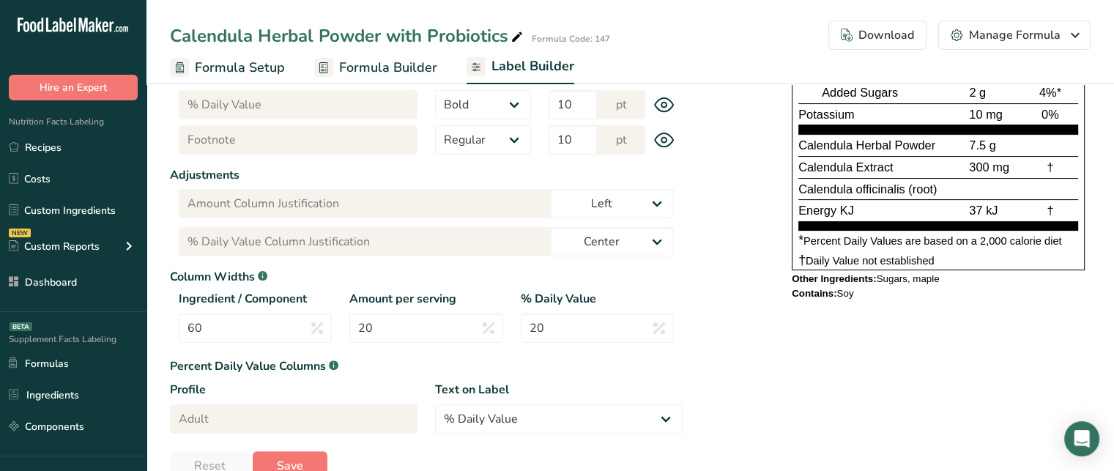
scroll to position [369, 0]
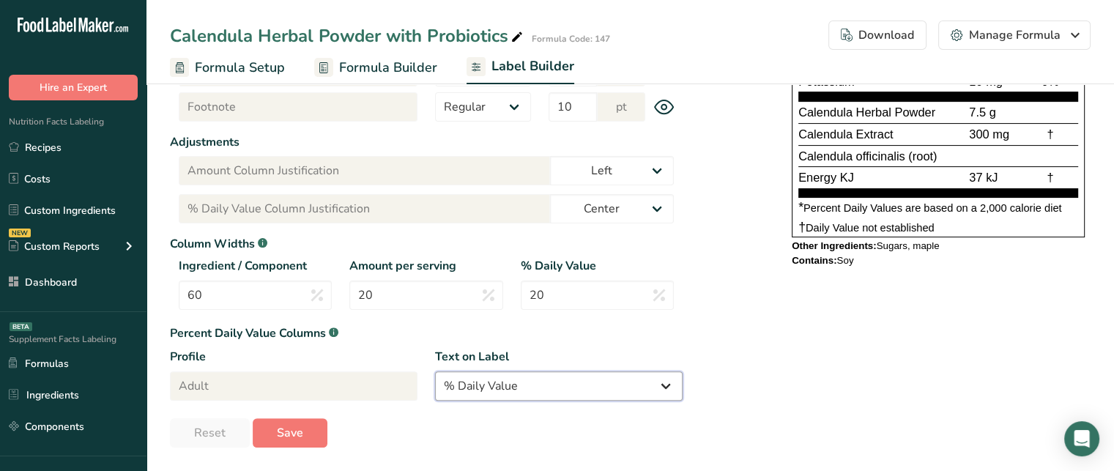
click at [653, 384] on select "% Daily Value Daily Value Percent % DV %DV" at bounding box center [559, 385] width 248 height 29
select select "% DV"
click at [435, 371] on select "% Daily Value Daily Value Percent % DV %DV" at bounding box center [559, 385] width 248 height 29
type input "% DV"
type input "% DV Column Justification"
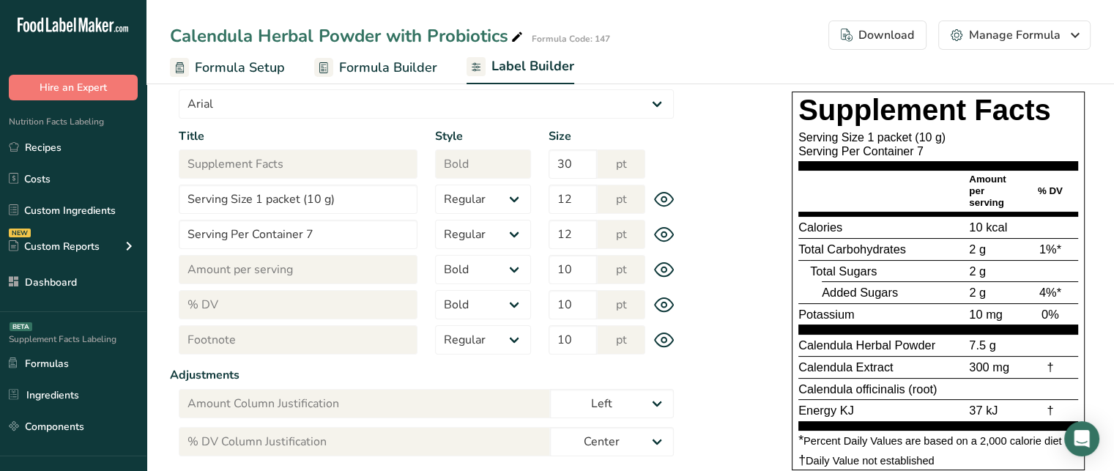
scroll to position [133, 0]
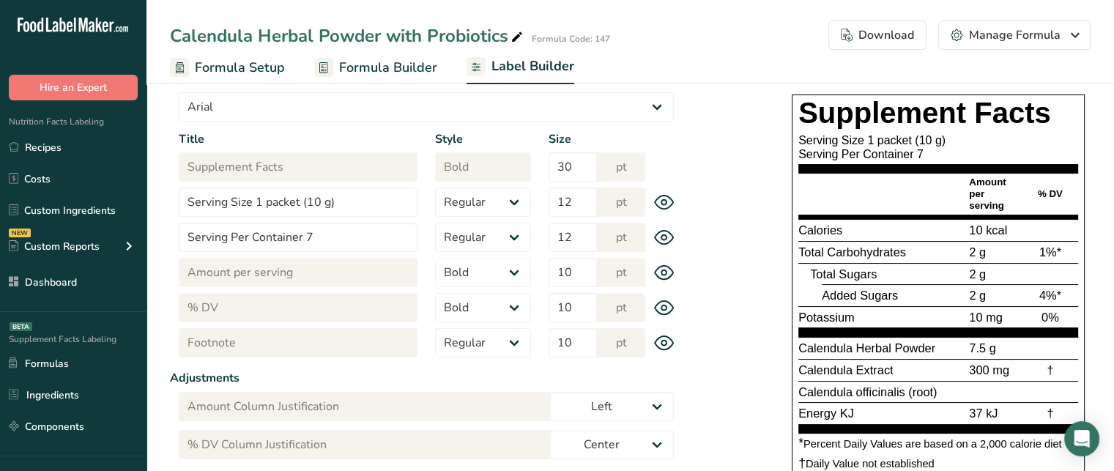
click at [1044, 193] on span "% DV" at bounding box center [1050, 193] width 25 height 11
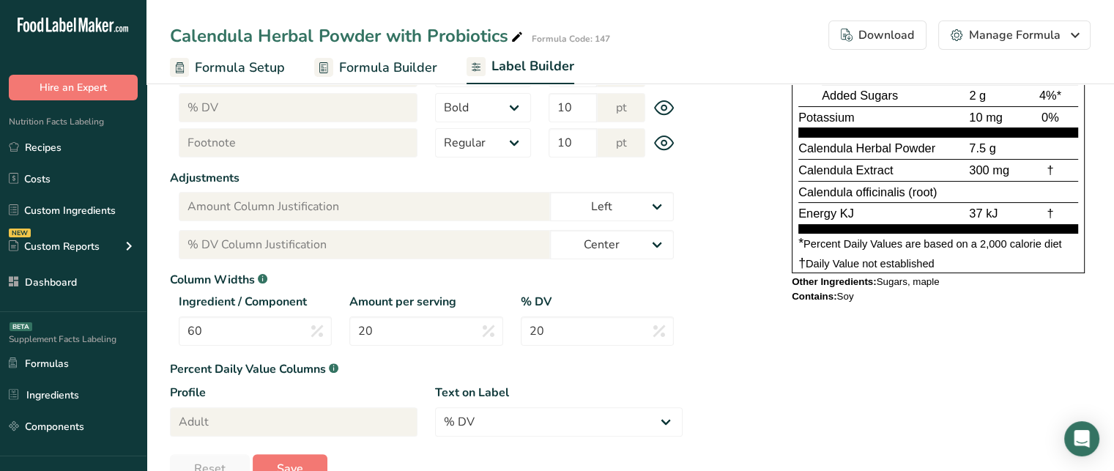
scroll to position [369, 0]
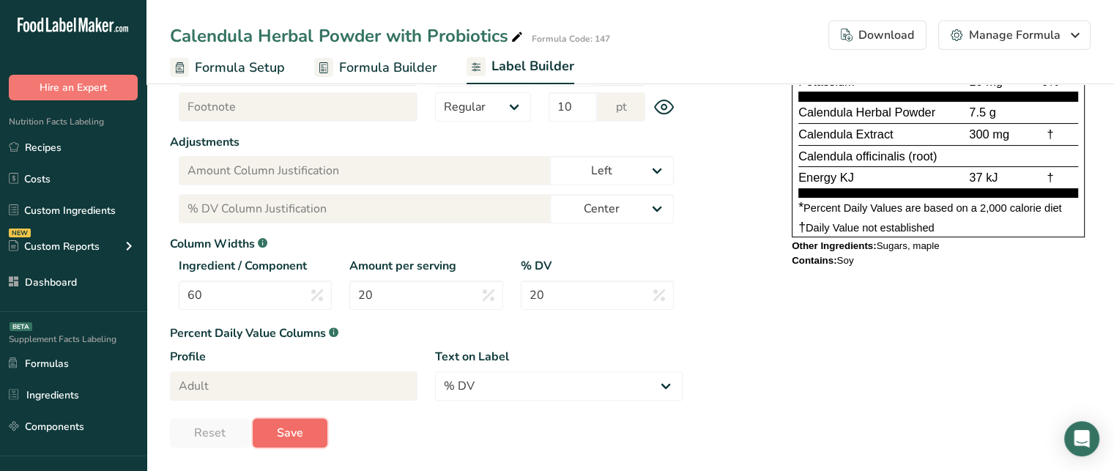
click at [311, 432] on button "Save" at bounding box center [290, 432] width 75 height 29
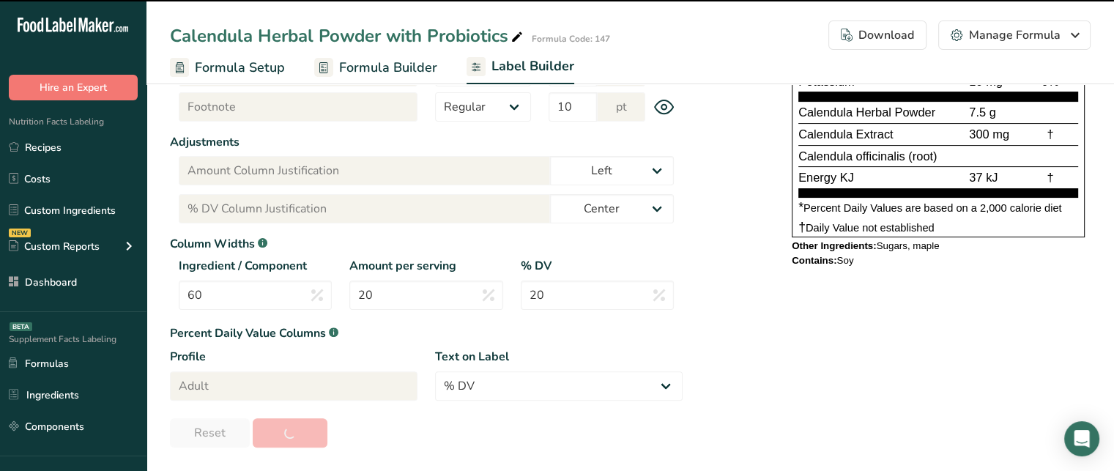
type input "555"
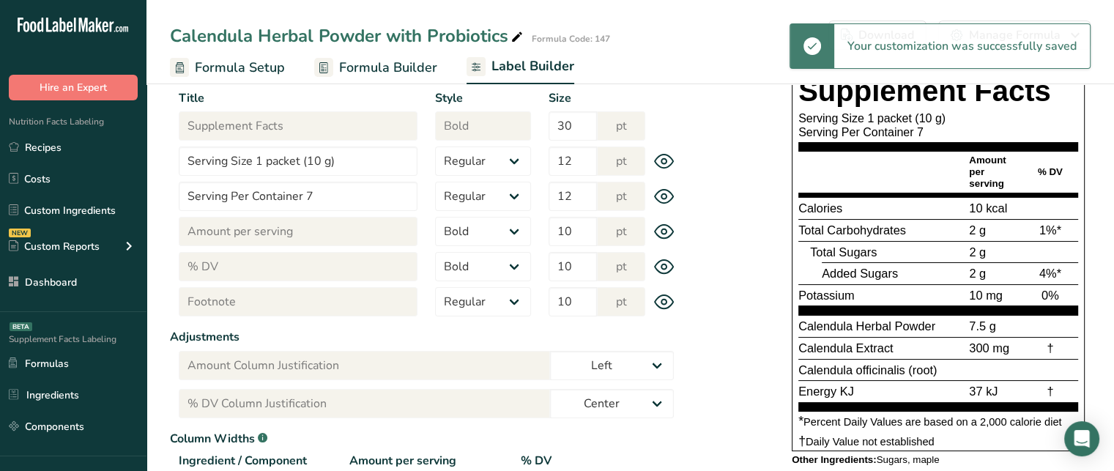
scroll to position [182, 0]
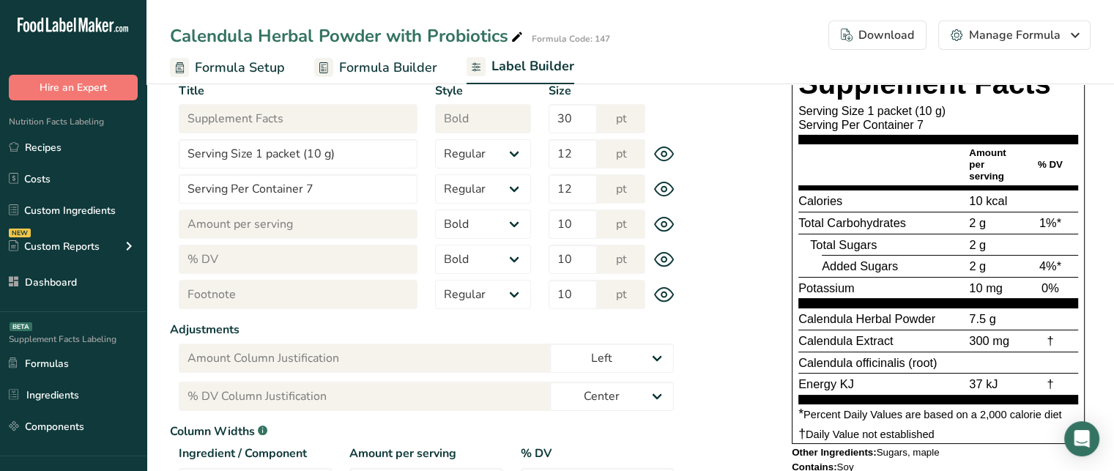
click at [1068, 177] on div "Amount per serving % DV" at bounding box center [938, 164] width 280 height 41
drag, startPoint x: 808, startPoint y: 198, endPoint x: 867, endPoint y: 204, distance: 59.6
click at [867, 204] on div "Calories" at bounding box center [882, 201] width 168 height 18
drag, startPoint x: 825, startPoint y: 231, endPoint x: 883, endPoint y: 238, distance: 58.3
click at [883, 238] on section "Calories 10 kcal Total Carbohydrates 2 g 1%* Total Sugars 2 g Added Sugars 2 g …" at bounding box center [938, 249] width 280 height 118
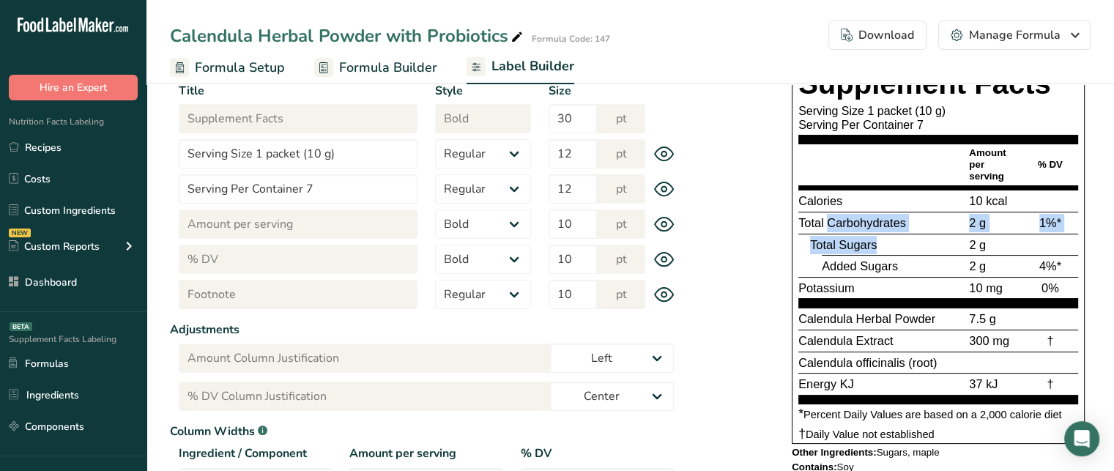
click at [878, 248] on div "Total Sugars" at bounding box center [888, 245] width 156 height 18
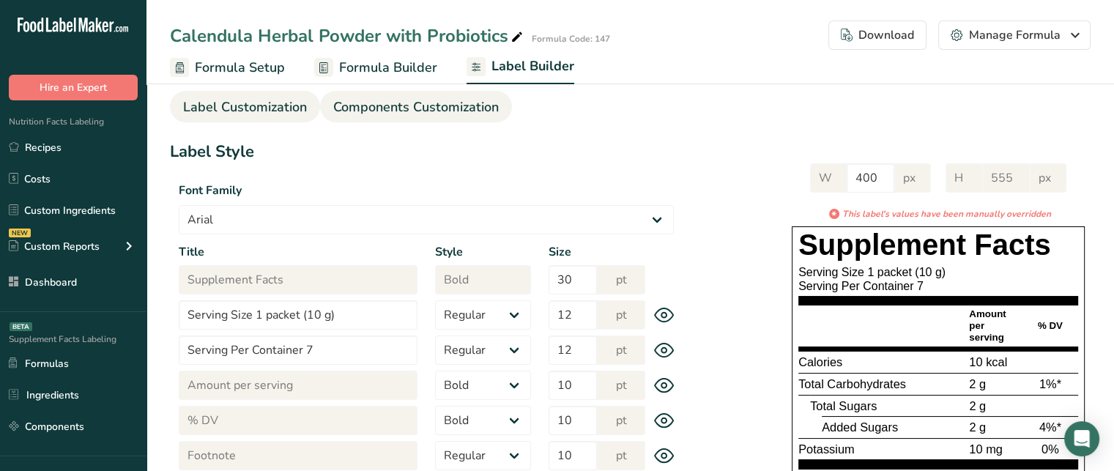
click at [370, 102] on span "Components Customization" at bounding box center [416, 107] width 166 height 20
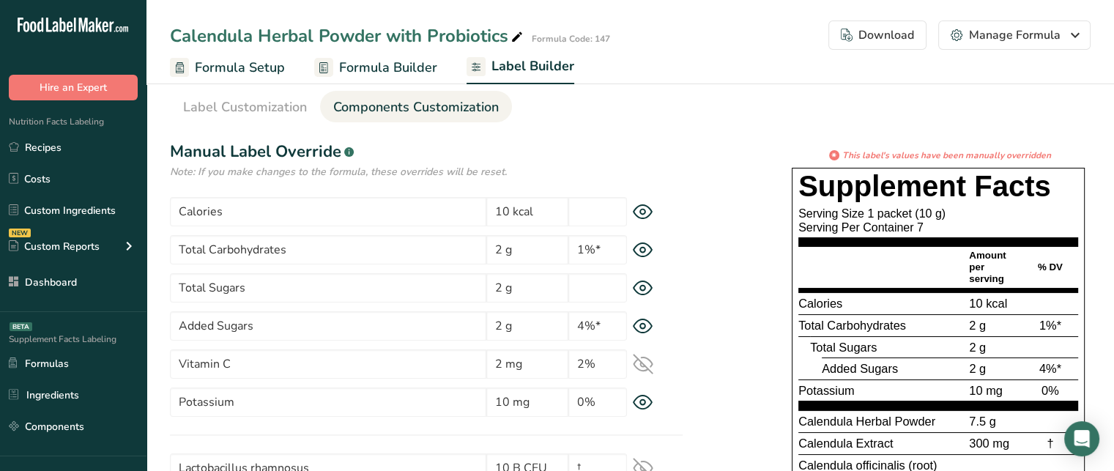
click at [626, 149] on h1 "Manual Label Override .a-a{fill:#347362;}.b-a{fill:#fff;}" at bounding box center [426, 152] width 513 height 24
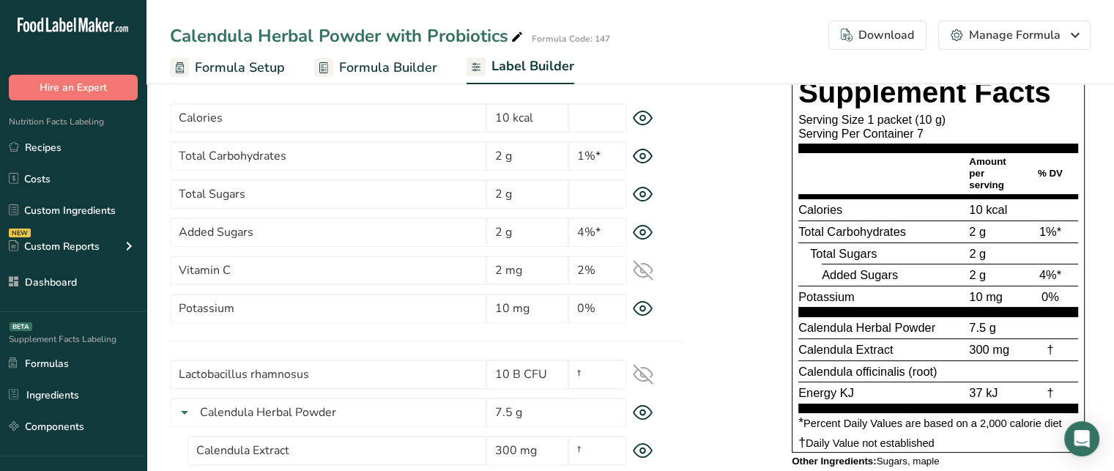
scroll to position [112, 0]
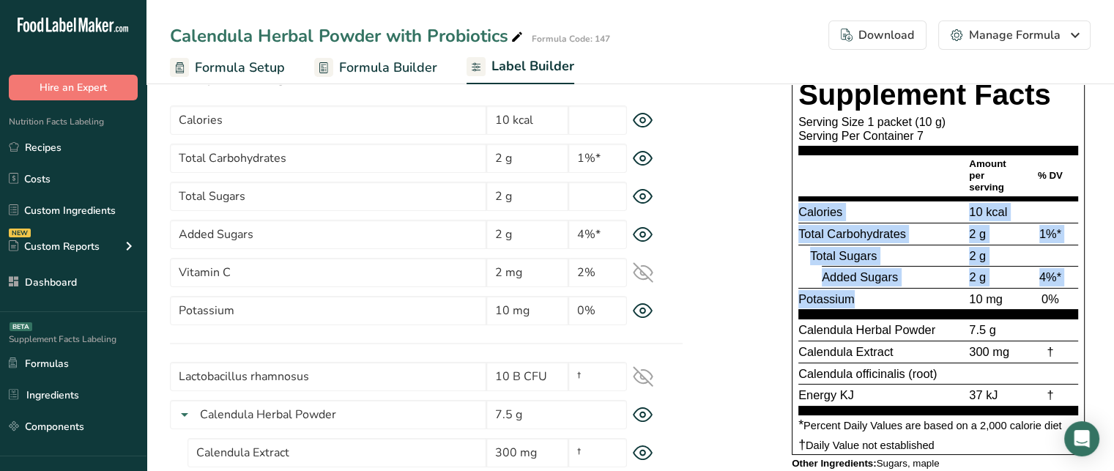
drag, startPoint x: 802, startPoint y: 208, endPoint x: 889, endPoint y: 290, distance: 119.7
click at [889, 290] on section "Calories 10 kcal Total Carbohydrates 2 g 1%* Total Sugars 2 g Added Sugars 2 g …" at bounding box center [938, 260] width 280 height 118
click at [866, 260] on span "Total Sugars" at bounding box center [843, 255] width 67 height 13
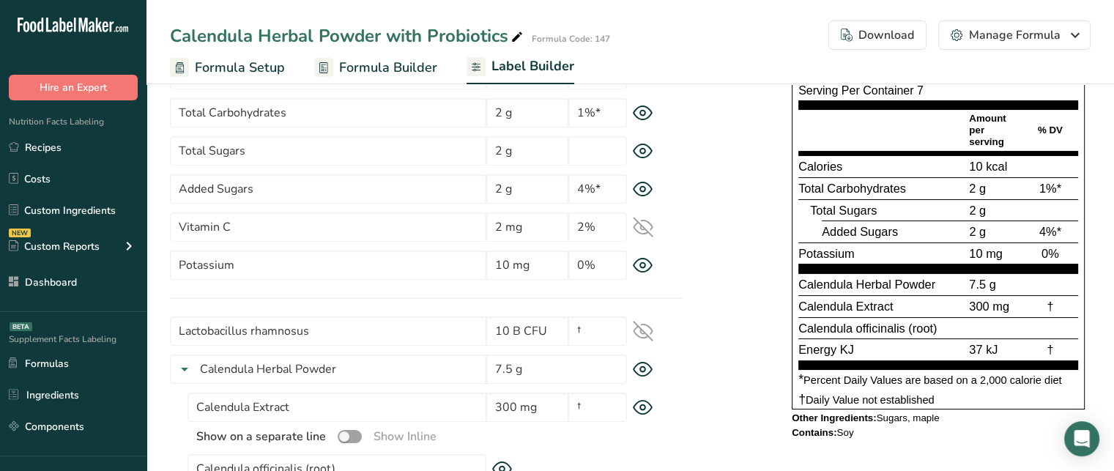
scroll to position [163, 0]
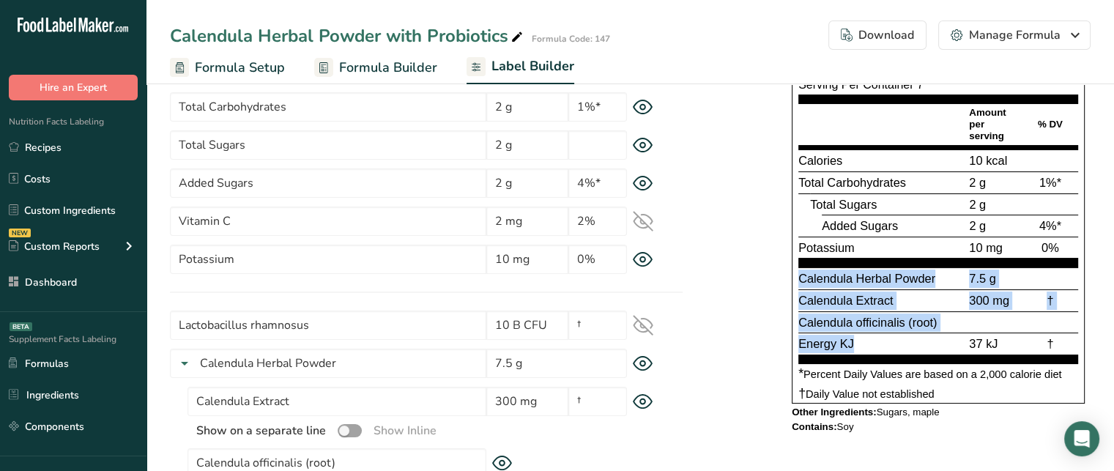
drag, startPoint x: 800, startPoint y: 274, endPoint x: 931, endPoint y: 338, distance: 146.1
click at [931, 338] on section "Calendula Herbal Powder 7.5 g Calendula Extract 300 mg † Calendula officinalis …" at bounding box center [938, 315] width 280 height 96
click at [931, 338] on div "Energy KJ" at bounding box center [882, 344] width 168 height 18
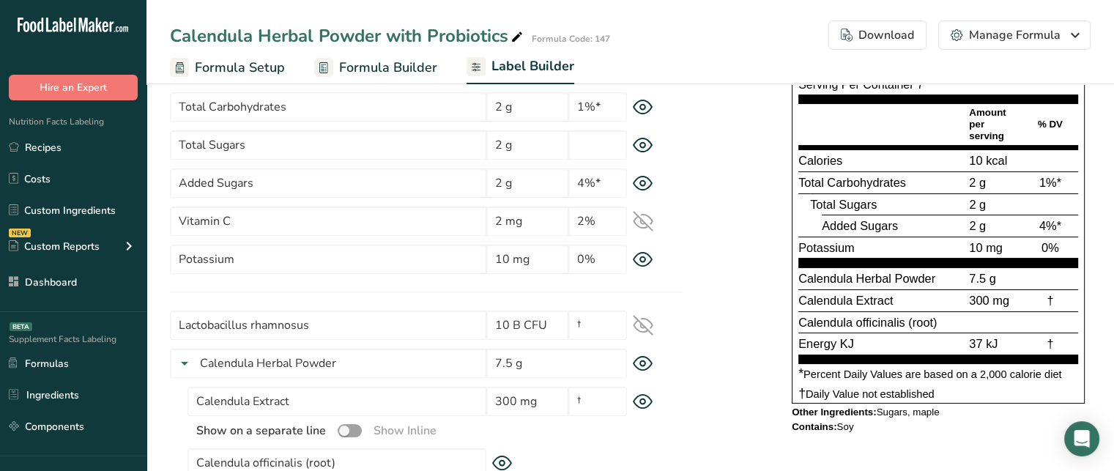
scroll to position [114, 0]
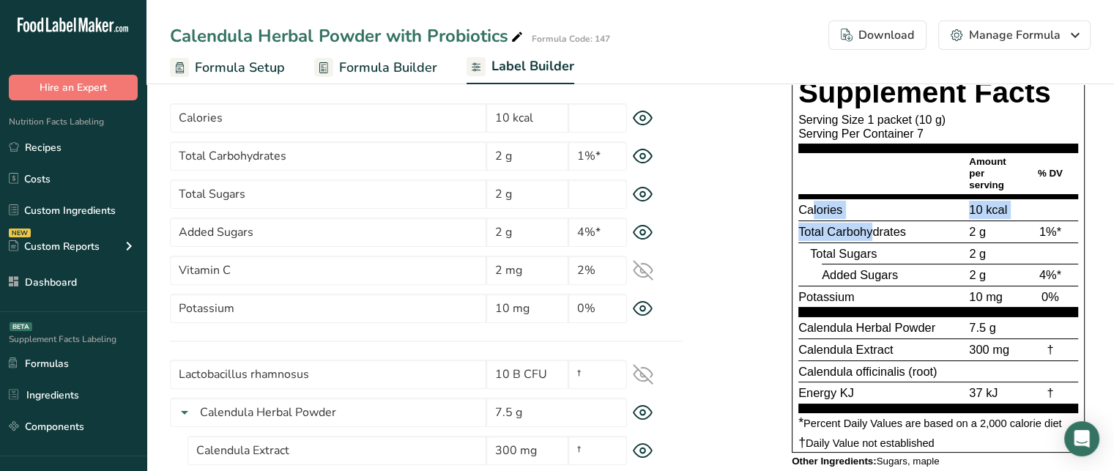
drag, startPoint x: 812, startPoint y: 207, endPoint x: 875, endPoint y: 227, distance: 66.2
click at [875, 227] on section "Calories 10 kcal Total Carbohydrates 2 g 1%* Total Sugars 2 g Added Sugars 2 g …" at bounding box center [938, 257] width 280 height 118
click at [882, 257] on div "Total Sugars" at bounding box center [888, 254] width 156 height 18
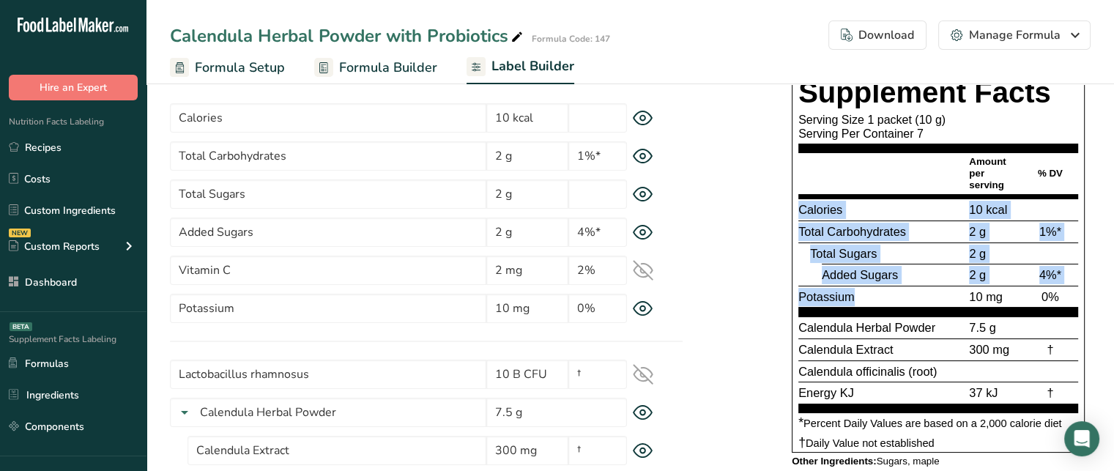
drag, startPoint x: 801, startPoint y: 211, endPoint x: 890, endPoint y: 286, distance: 116.9
click at [890, 286] on section "Calories 10 kcal Total Carbohydrates 2 g 1%* Total Sugars 2 g Added Sugars 2 g …" at bounding box center [938, 257] width 280 height 118
click at [750, 231] on div "* This label's values have been manually overridden Supplement Facts Serving Si…" at bounding box center [887, 273] width 408 height 436
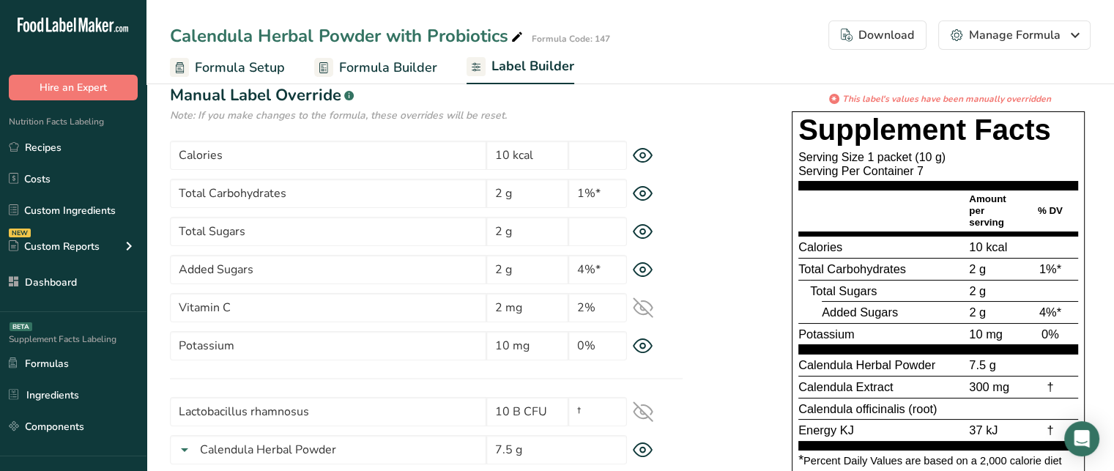
scroll to position [70, 0]
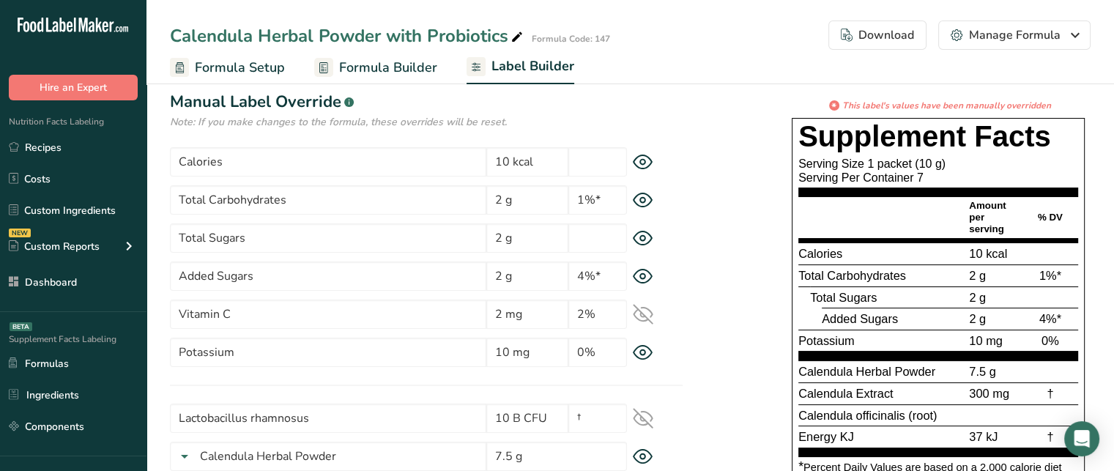
click at [797, 257] on div "Supplement Facts Serving Size 1 packet (10 g) Serving Per Container 7 Amount pe…" at bounding box center [938, 307] width 293 height 379
click at [645, 316] on icon at bounding box center [643, 314] width 19 height 19
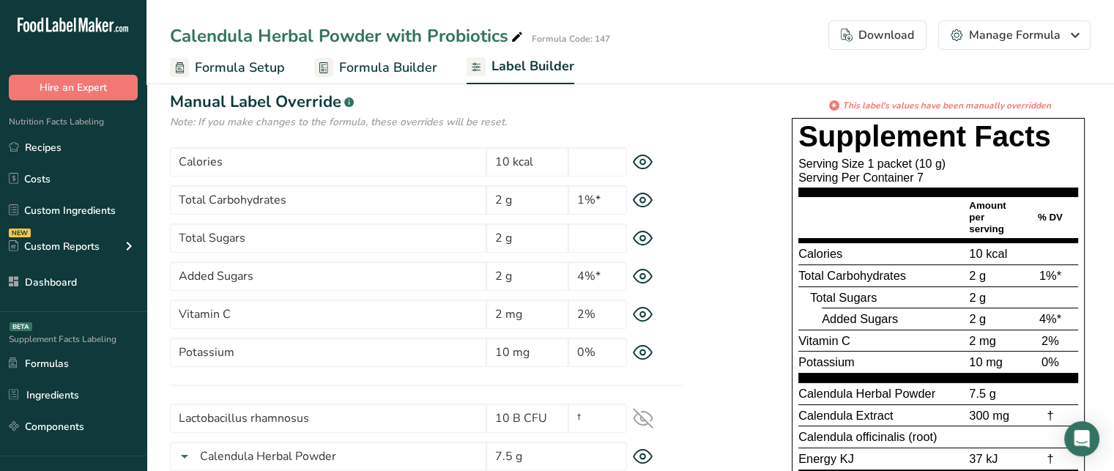
click at [645, 316] on icon at bounding box center [642, 314] width 5 height 5
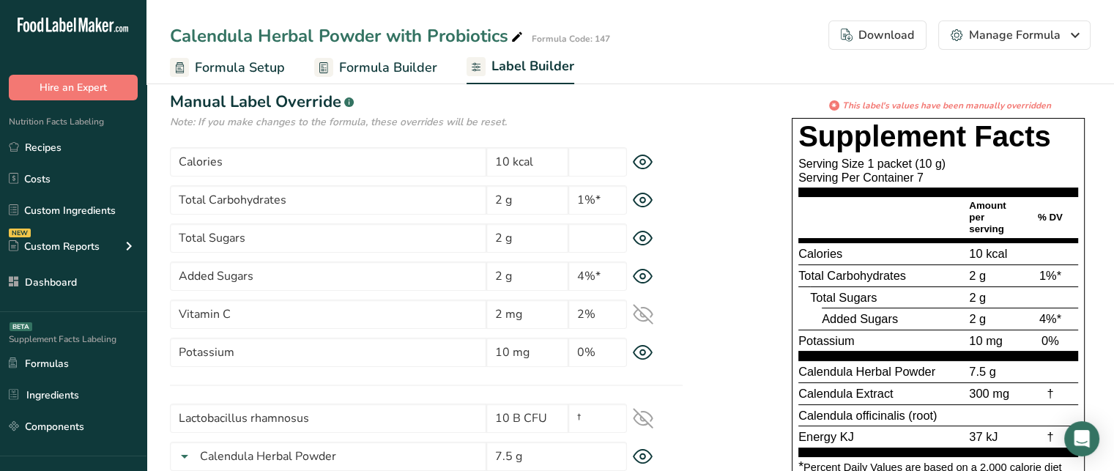
click at [645, 316] on icon at bounding box center [643, 314] width 19 height 19
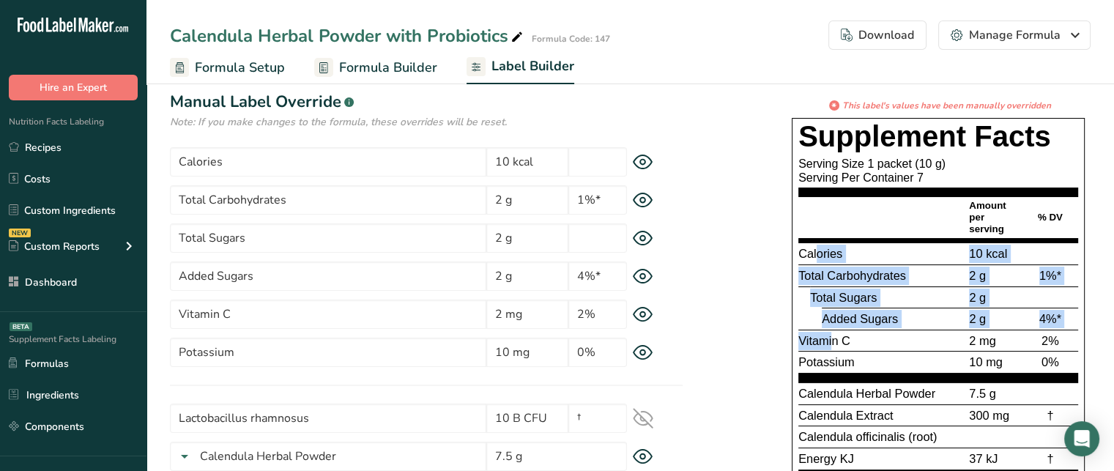
drag, startPoint x: 817, startPoint y: 259, endPoint x: 832, endPoint y: 344, distance: 86.9
click at [832, 344] on section "Calories 10 kcal Total Carbohydrates 2 g 1%* Total Sugars 2 g Added Sugars 2 g …" at bounding box center [938, 312] width 280 height 140
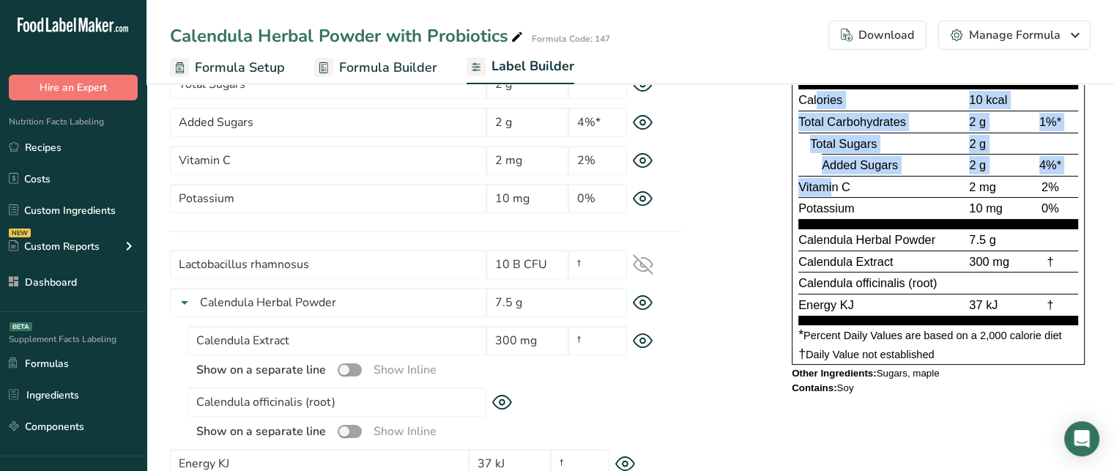
scroll to position [226, 0]
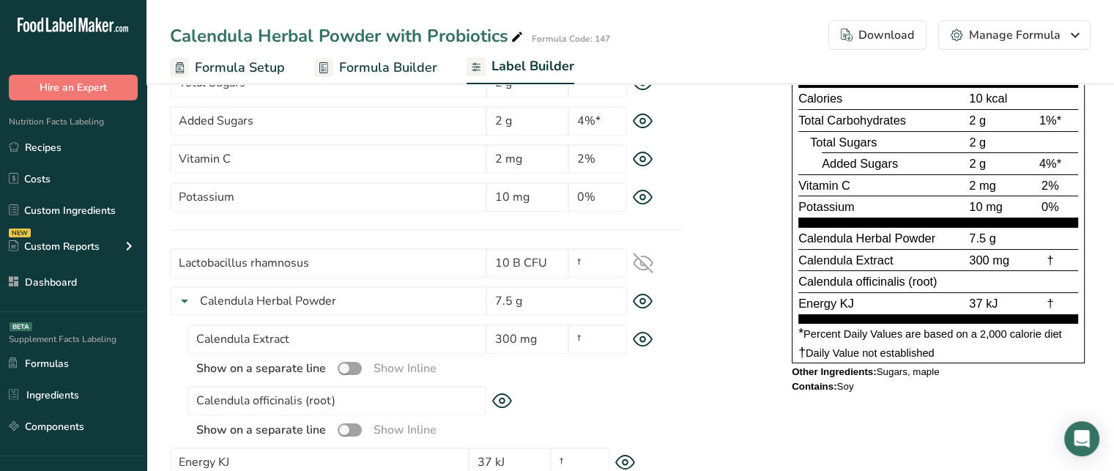
click at [855, 234] on span "Calendula Herbal Powder" at bounding box center [866, 237] width 137 height 13
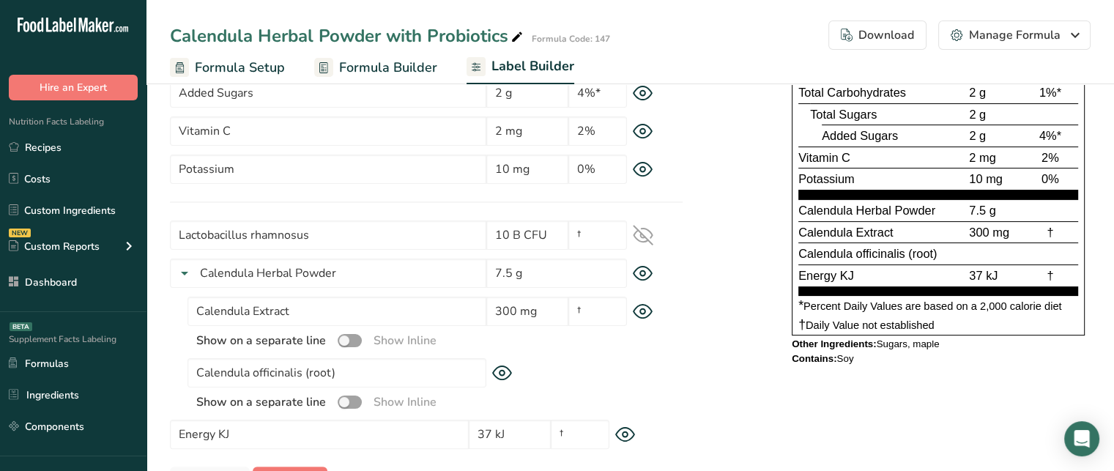
scroll to position [262, 0]
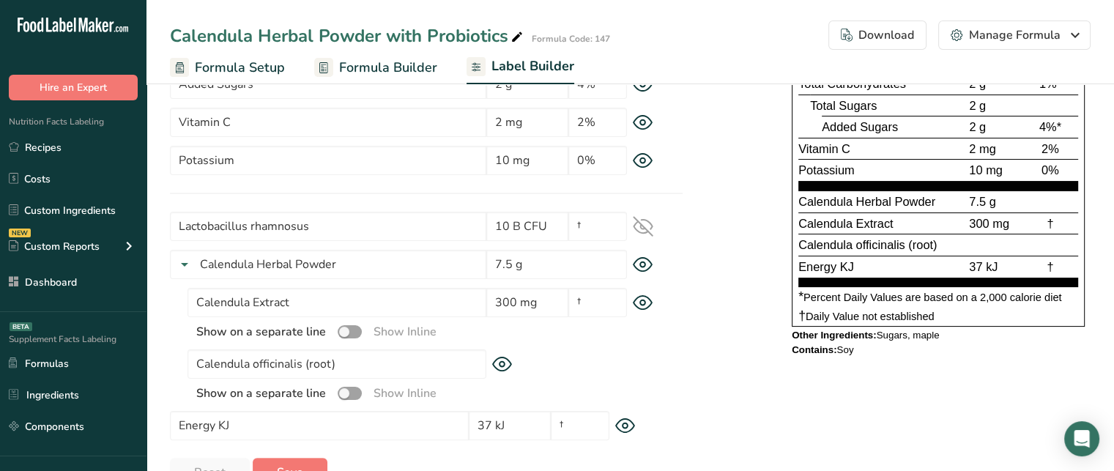
drag, startPoint x: 797, startPoint y: 201, endPoint x: 1011, endPoint y: 201, distance: 213.9
click at [1011, 201] on div "Supplement Facts Serving Size 1 packet (10 g) Serving Per Container 7 Amount pe…" at bounding box center [938, 126] width 293 height 401
click at [638, 266] on icon at bounding box center [643, 264] width 21 height 15
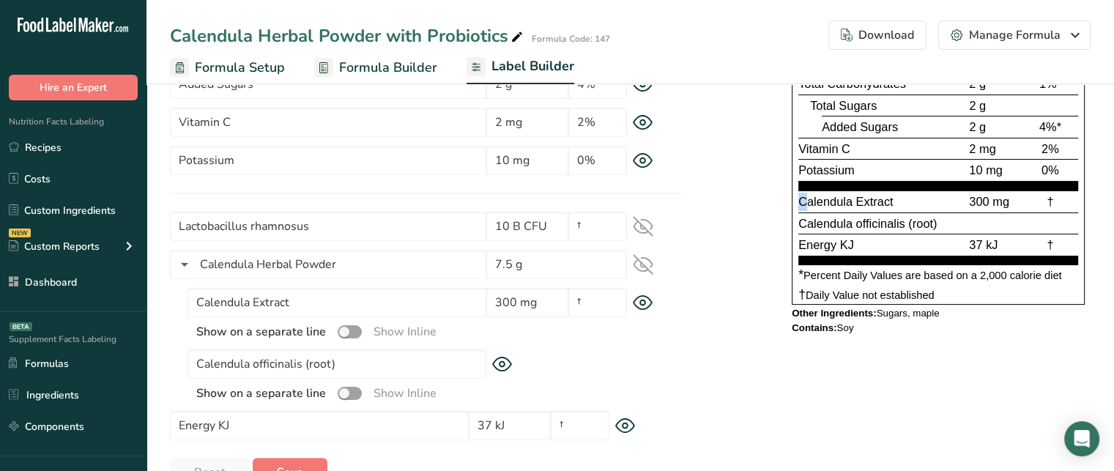
drag, startPoint x: 793, startPoint y: 201, endPoint x: 806, endPoint y: 201, distance: 13.9
click at [806, 201] on div "Supplement Facts Serving Size 1 packet (10 g) Serving Per Container 7 Amount pe…" at bounding box center [938, 115] width 293 height 379
click at [806, 201] on span "Calendula Extract" at bounding box center [845, 201] width 95 height 13
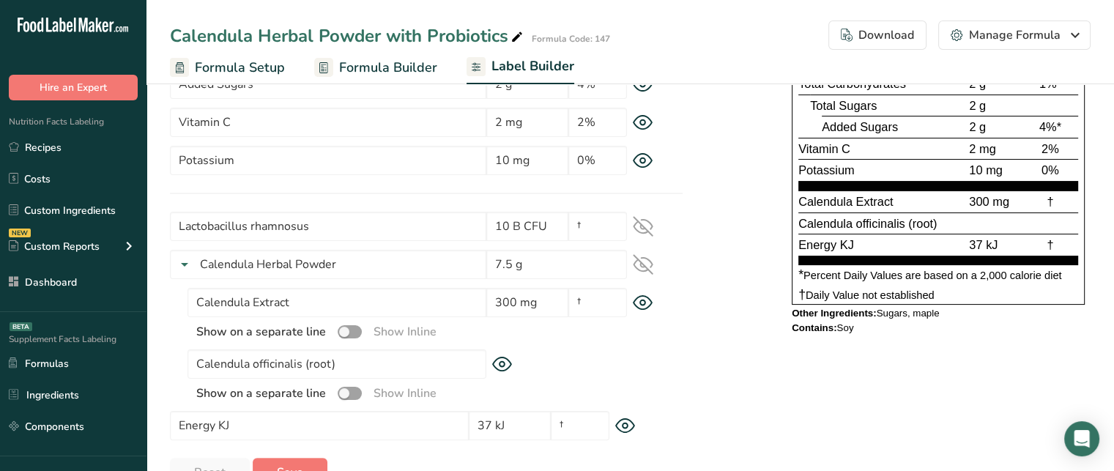
click at [894, 217] on span "Calendula officinalis (root)" at bounding box center [867, 223] width 138 height 13
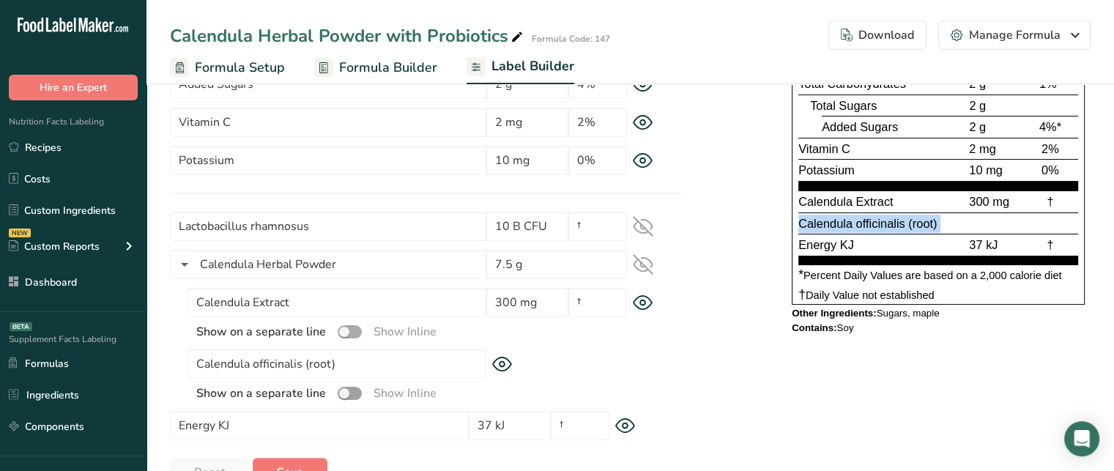
click at [352, 333] on span at bounding box center [350, 332] width 24 height 14
click at [347, 333] on input "checkbox" at bounding box center [343, 332] width 10 height 10
checkbox input "true"
click at [347, 391] on span at bounding box center [350, 394] width 24 height 14
click at [347, 391] on input "checkbox" at bounding box center [343, 393] width 10 height 10
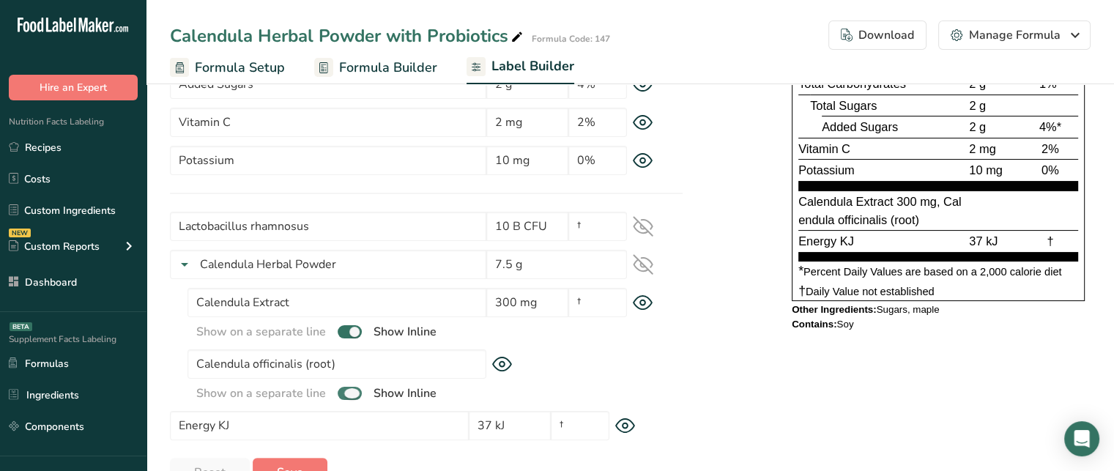
click at [357, 387] on span at bounding box center [350, 394] width 24 height 14
click at [347, 388] on input "checkbox" at bounding box center [343, 393] width 10 height 10
checkbox input "false"
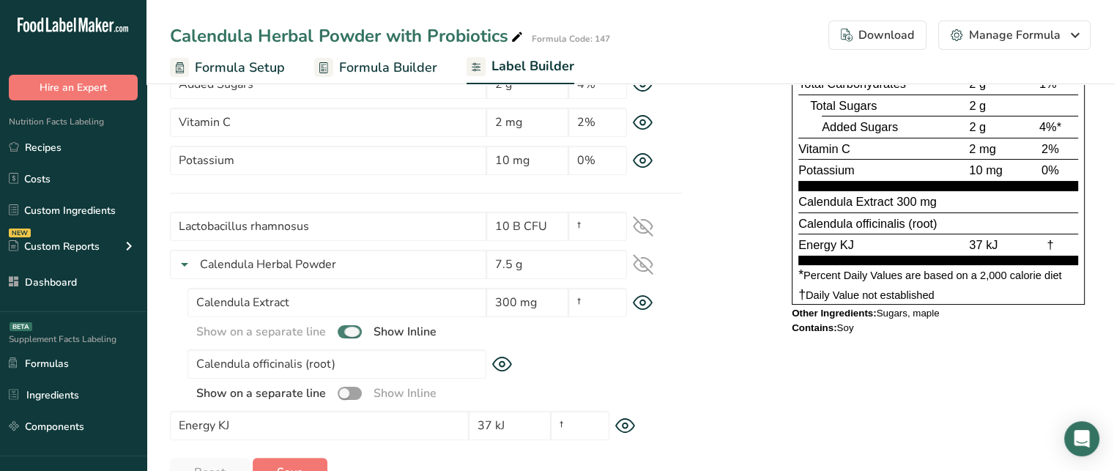
click at [352, 335] on span at bounding box center [350, 332] width 24 height 14
click at [347, 335] on input "checkbox" at bounding box center [343, 332] width 10 height 10
checkbox input "false"
click at [834, 246] on span "Energy KJ" at bounding box center [826, 244] width 56 height 13
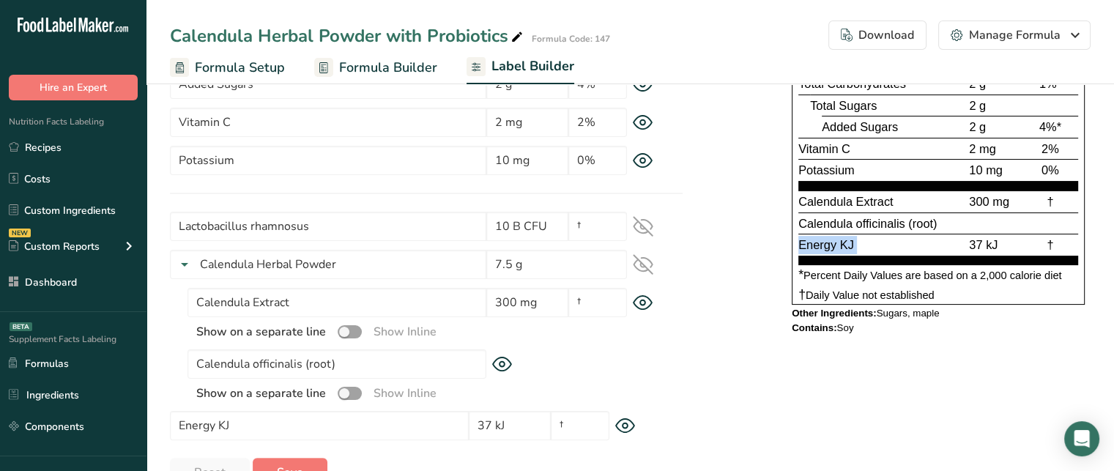
click at [834, 246] on span "Energy KJ" at bounding box center [826, 244] width 56 height 13
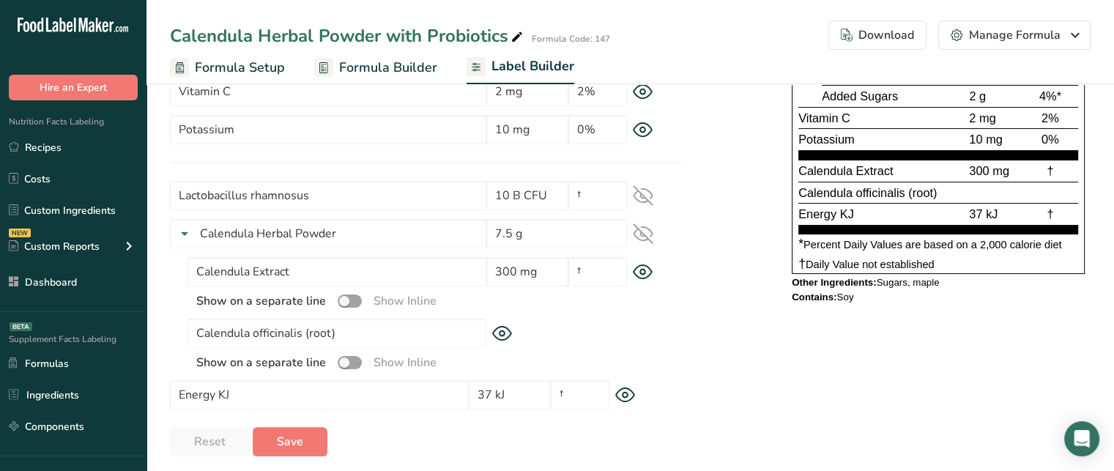
click at [627, 396] on icon at bounding box center [625, 395] width 5 height 5
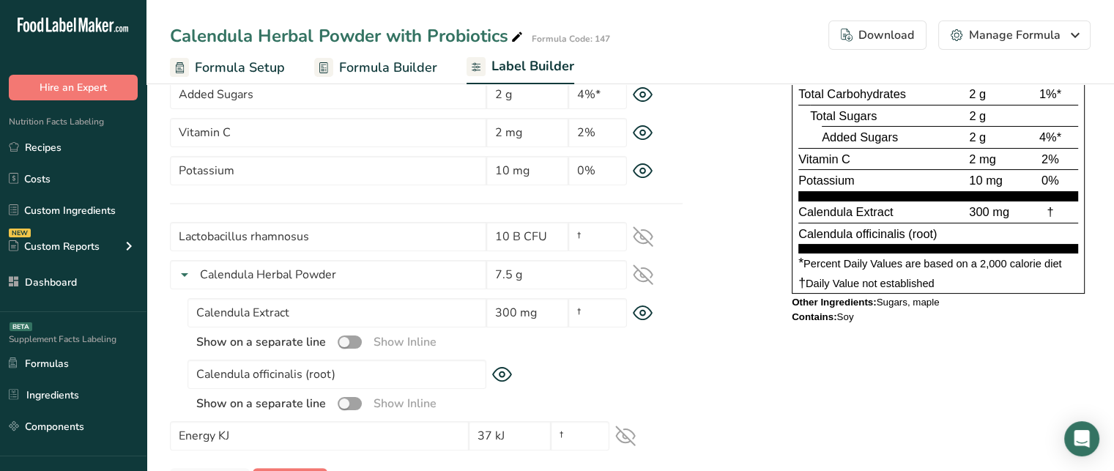
scroll to position [249, 0]
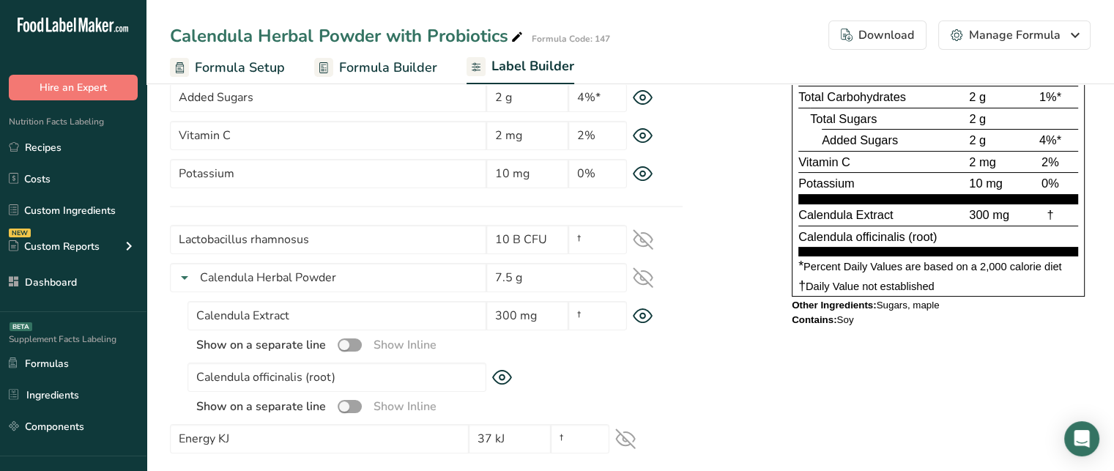
click at [641, 235] on icon at bounding box center [643, 239] width 21 height 21
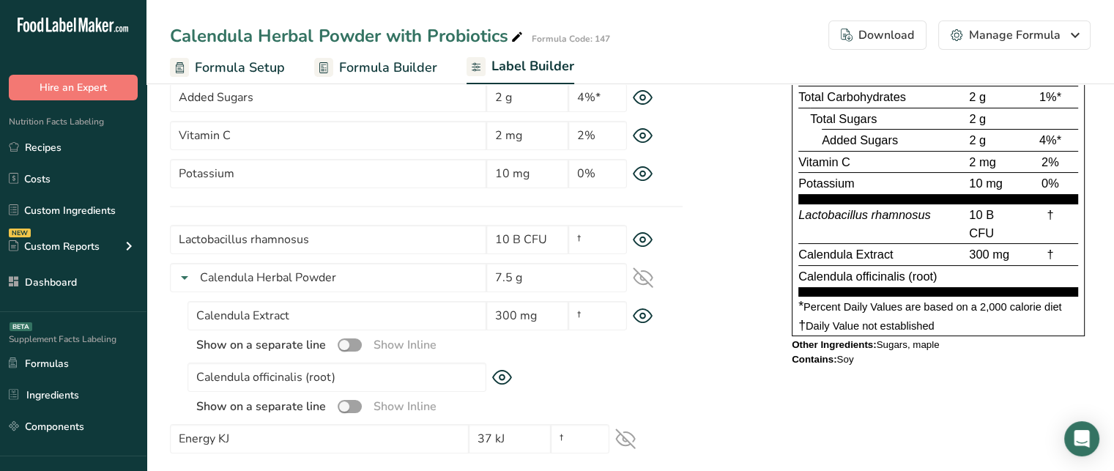
click at [888, 211] on span "Lactobacillus rhamnosus" at bounding box center [864, 214] width 133 height 13
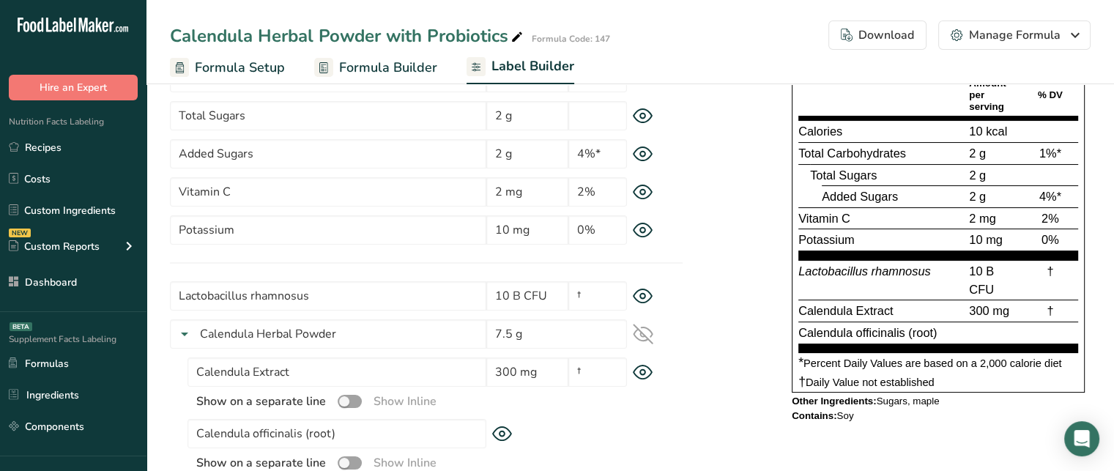
scroll to position [185, 0]
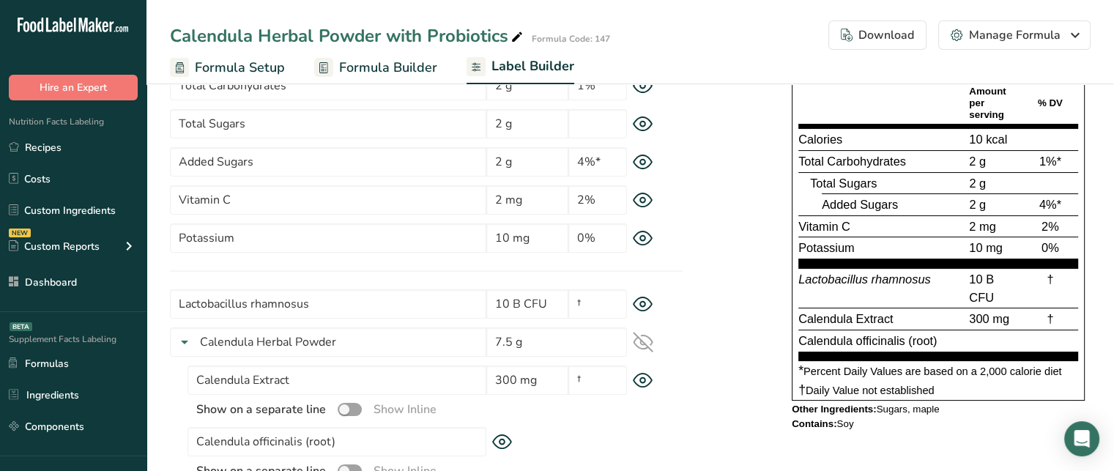
click at [802, 143] on span "Calories" at bounding box center [820, 139] width 44 height 13
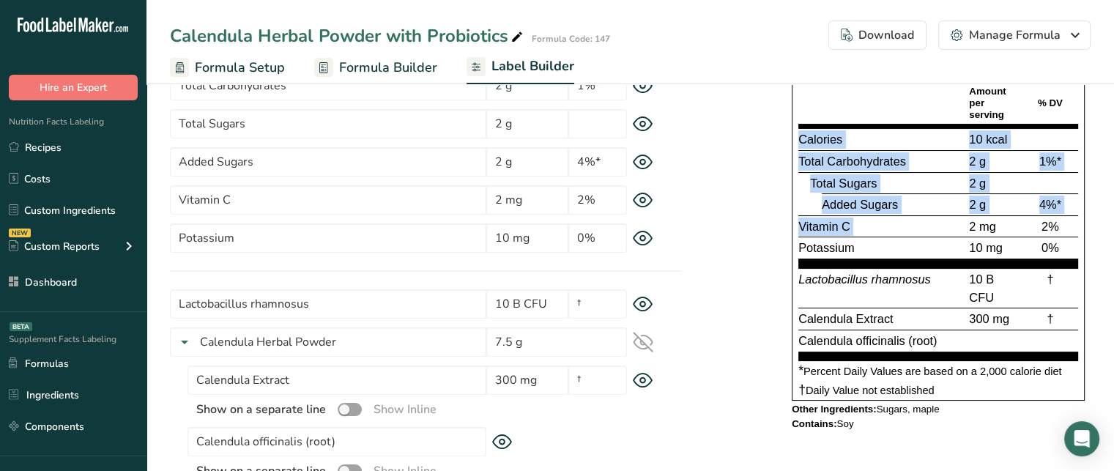
drag, startPoint x: 802, startPoint y: 143, endPoint x: 861, endPoint y: 231, distance: 105.6
click at [861, 231] on section "Calories 10 kcal Total Carbohydrates 2 g 1%* Total Sugars 2 g Added Sugars 2 g …" at bounding box center [938, 198] width 280 height 140
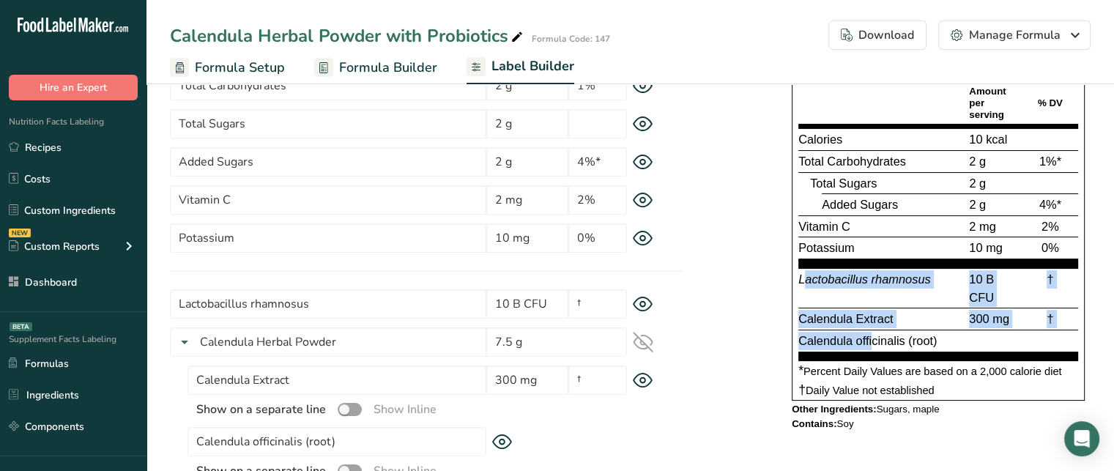
drag, startPoint x: 805, startPoint y: 282, endPoint x: 874, endPoint y: 332, distance: 85.0
click at [874, 332] on section "Lactobacillus rhamnosus 10 B CFU † Calendula Extract 300 mg † Calendula officin…" at bounding box center [938, 314] width 280 height 92
click at [855, 319] on span "Calendula Extract" at bounding box center [845, 318] width 95 height 13
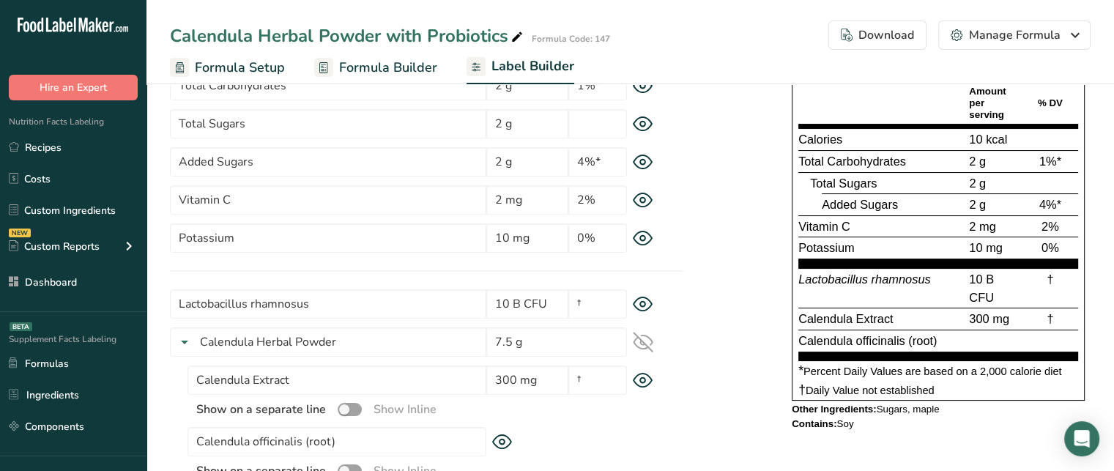
click at [833, 281] on span "Lactobacillus rhamnosus" at bounding box center [864, 278] width 133 height 13
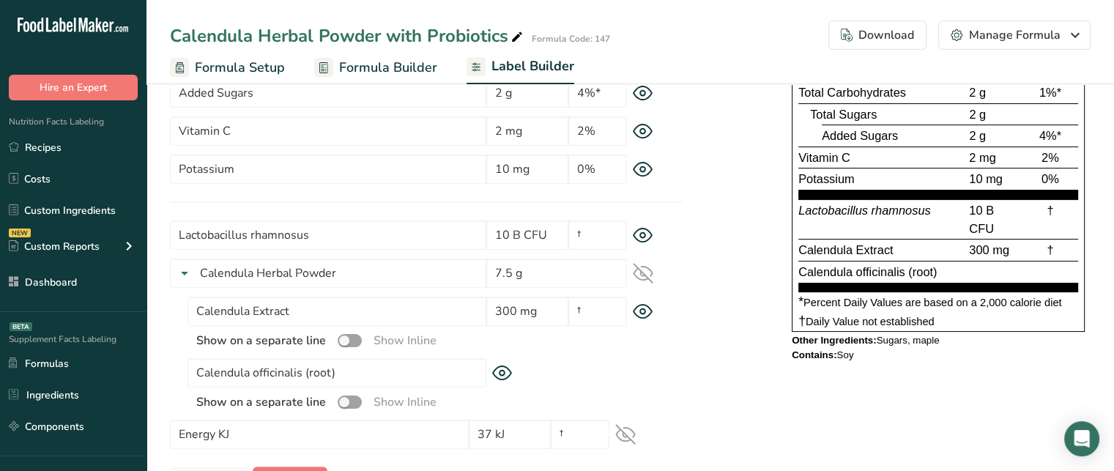
scroll to position [251, 0]
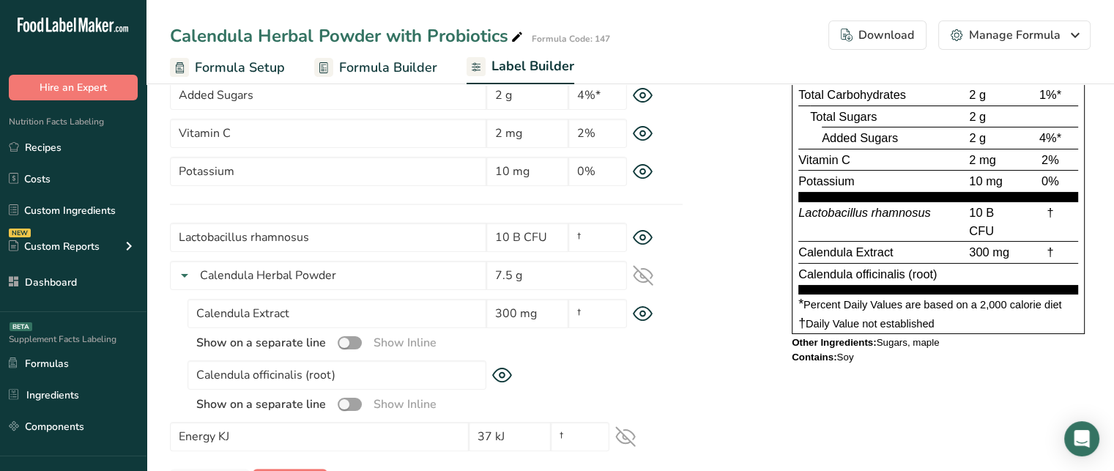
click at [799, 341] on span "Other Ingredients:" at bounding box center [834, 342] width 85 height 11
click at [820, 357] on span "Contains:" at bounding box center [814, 357] width 45 height 11
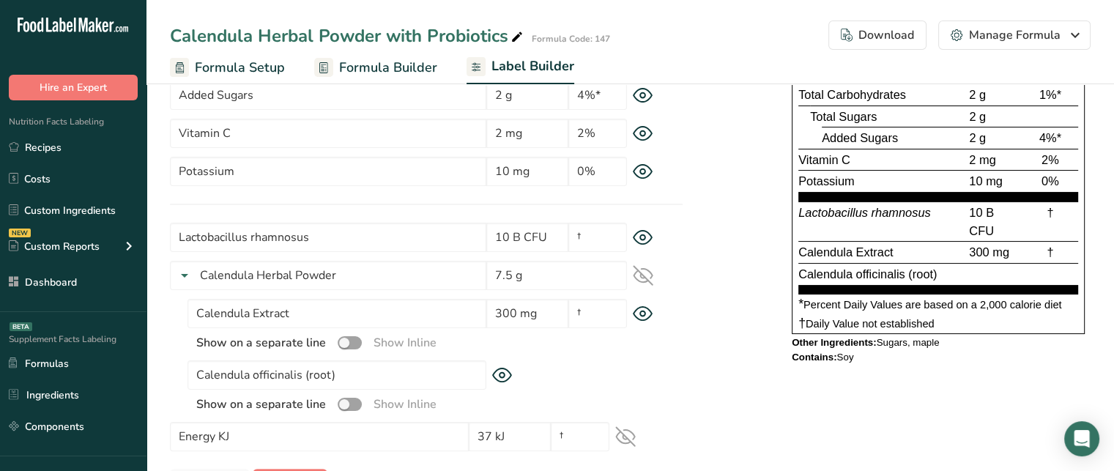
click at [847, 352] on div "Contains: Soy" at bounding box center [938, 358] width 293 height 12
click at [916, 364] on div "Supplement Facts Serving Size 1 packet (10 g) Serving Per Container 7 Amount pe…" at bounding box center [938, 154] width 305 height 435
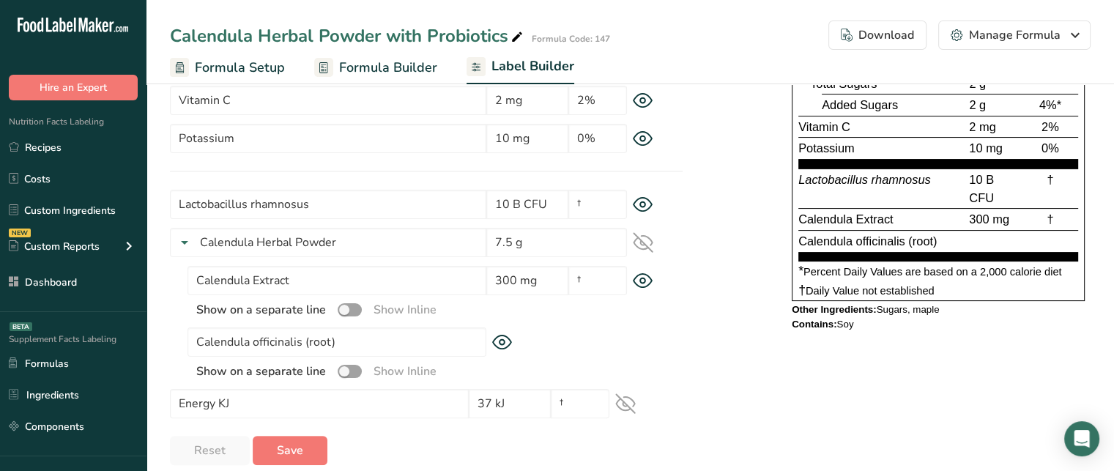
scroll to position [302, 0]
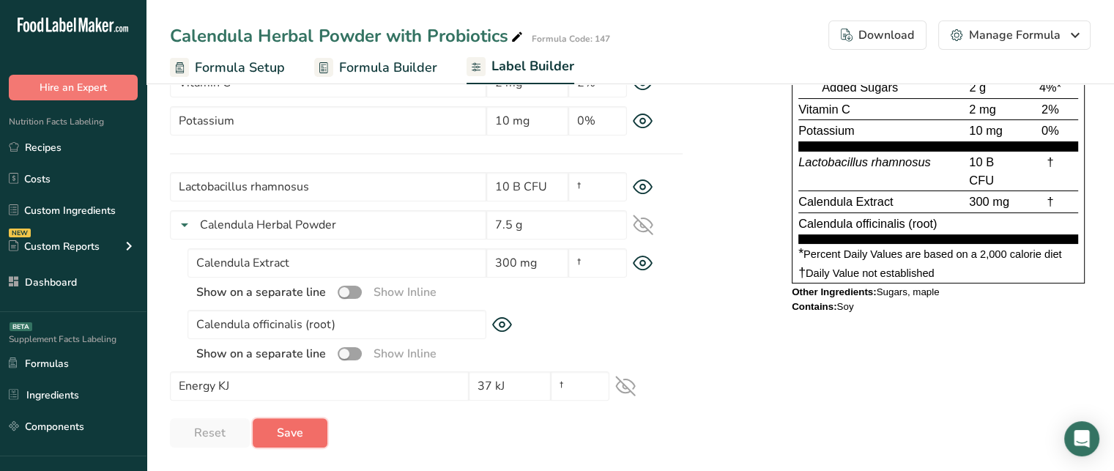
click at [294, 440] on span "Save" at bounding box center [290, 433] width 26 height 18
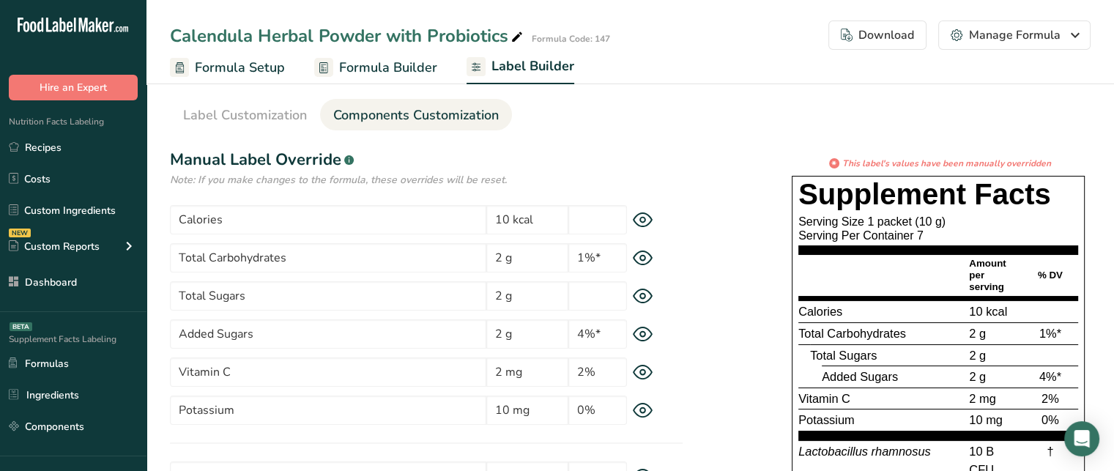
scroll to position [0, 0]
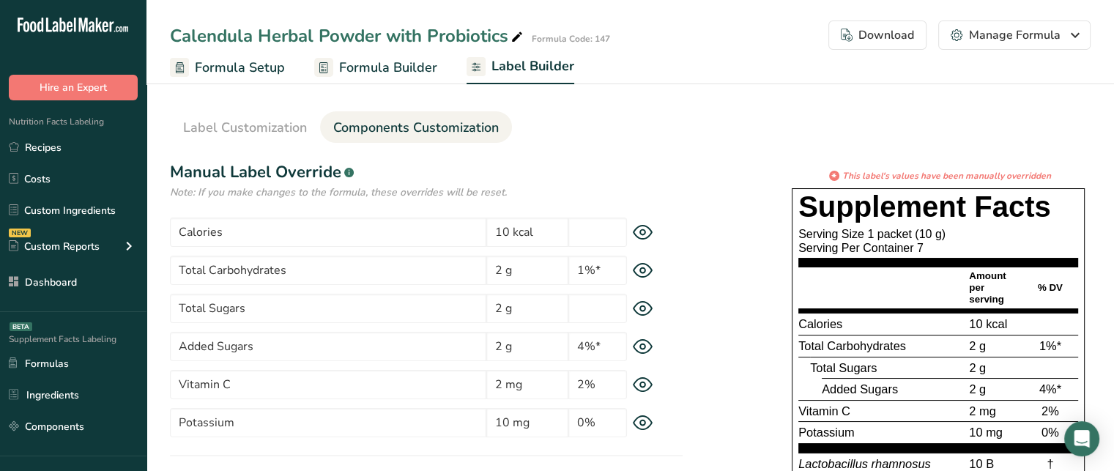
click at [847, 41] on icon "button" at bounding box center [847, 35] width 12 height 13
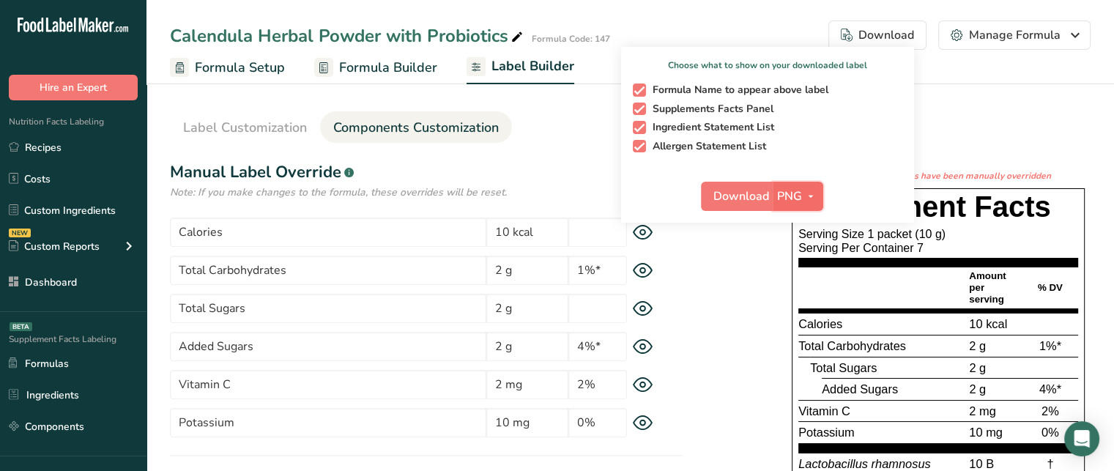
click at [803, 185] on button "PNG" at bounding box center [798, 196] width 51 height 29
click at [645, 90] on span "button" at bounding box center [639, 89] width 13 height 13
click at [642, 90] on input "Formula Name to appear above label" at bounding box center [638, 90] width 10 height 10
click at [645, 90] on span "button" at bounding box center [639, 89] width 13 height 13
click at [642, 90] on input "Formula Name to appear above label" at bounding box center [638, 90] width 10 height 10
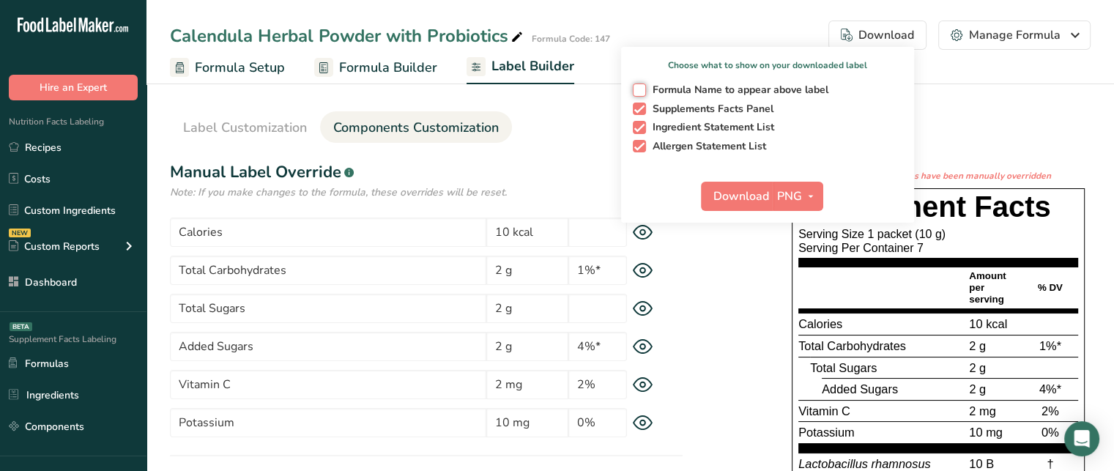
checkbox input "true"
click at [760, 193] on span "Download" at bounding box center [741, 197] width 56 height 18
click at [1020, 144] on section "Label Customization Components Customization Label Style Font Family Arial Robo…" at bounding box center [630, 424] width 968 height 697
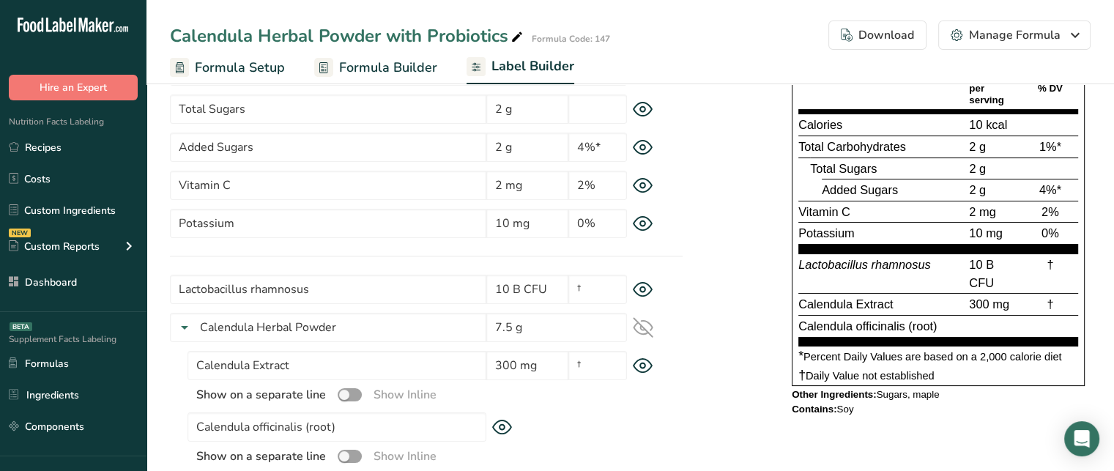
scroll to position [223, 0]
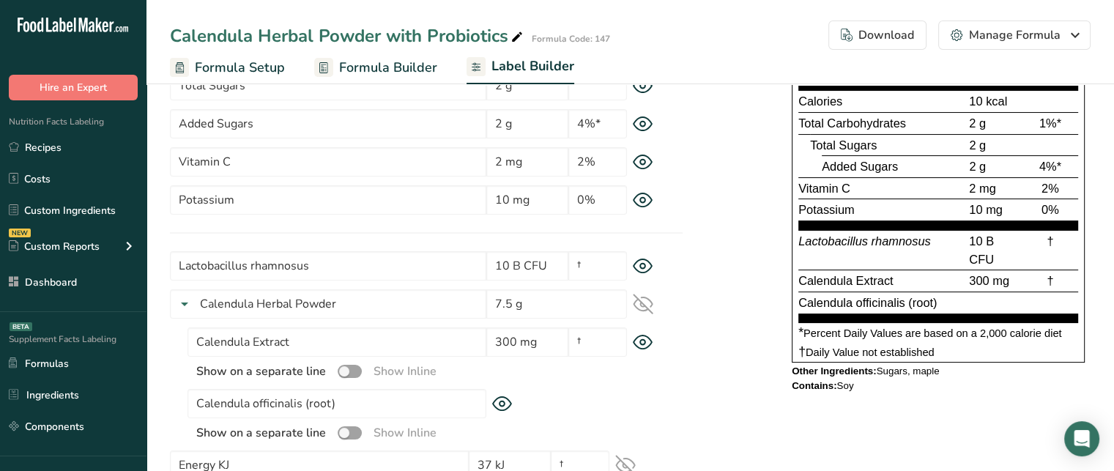
click at [845, 365] on span "Other Ingredients:" at bounding box center [834, 370] width 85 height 11
click at [864, 373] on span "Other Ingredients:" at bounding box center [834, 370] width 85 height 11
click at [830, 365] on span "Other Ingredients:" at bounding box center [834, 370] width 85 height 11
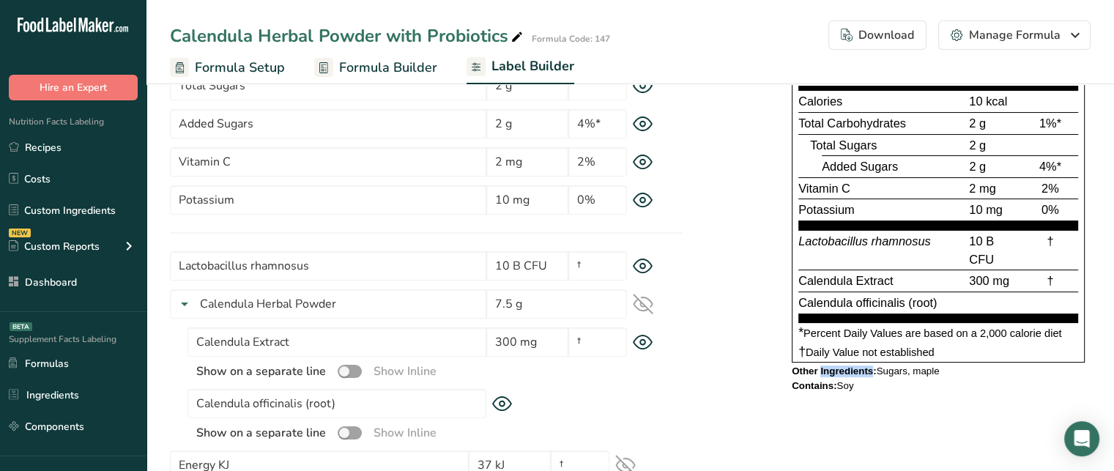
click at [830, 365] on span "Other Ingredients:" at bounding box center [834, 370] width 85 height 11
click at [827, 388] on span "Contains:" at bounding box center [814, 385] width 45 height 11
click at [914, 366] on div "Other Ingredients: Sugars, maple" at bounding box center [938, 371] width 293 height 12
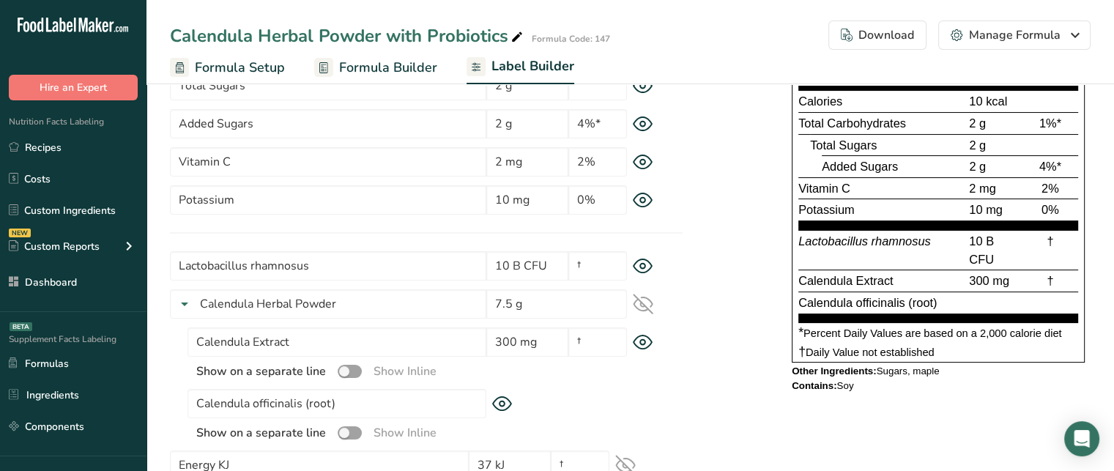
scroll to position [302, 0]
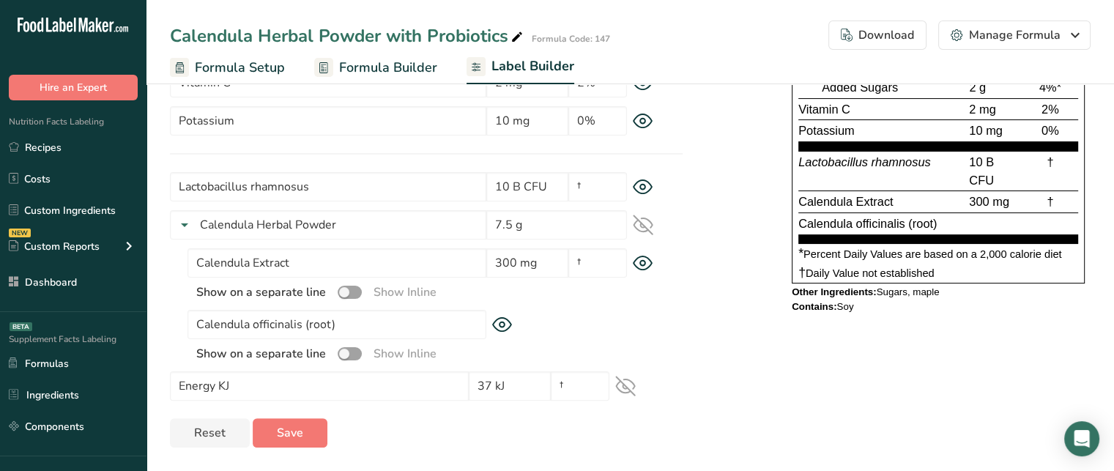
drag, startPoint x: 783, startPoint y: 286, endPoint x: 875, endPoint y: 310, distance: 95.2
click at [875, 310] on div "* This label's values have been manually overridden Supplement Facts Serving Si…" at bounding box center [887, 94] width 408 height 454
click at [875, 310] on div "Contains: Soy" at bounding box center [938, 307] width 293 height 12
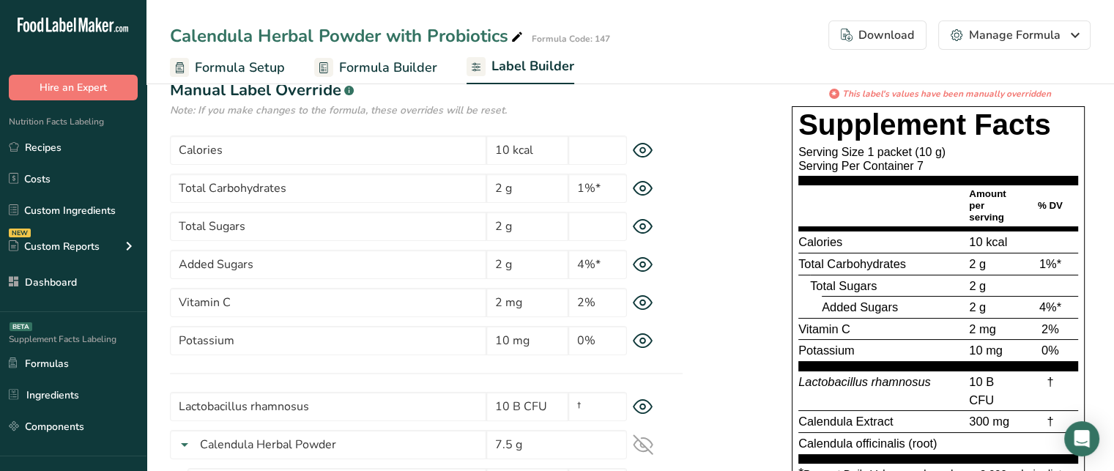
scroll to position [82, 0]
click at [274, 294] on input "Vitamin C" at bounding box center [328, 302] width 316 height 29
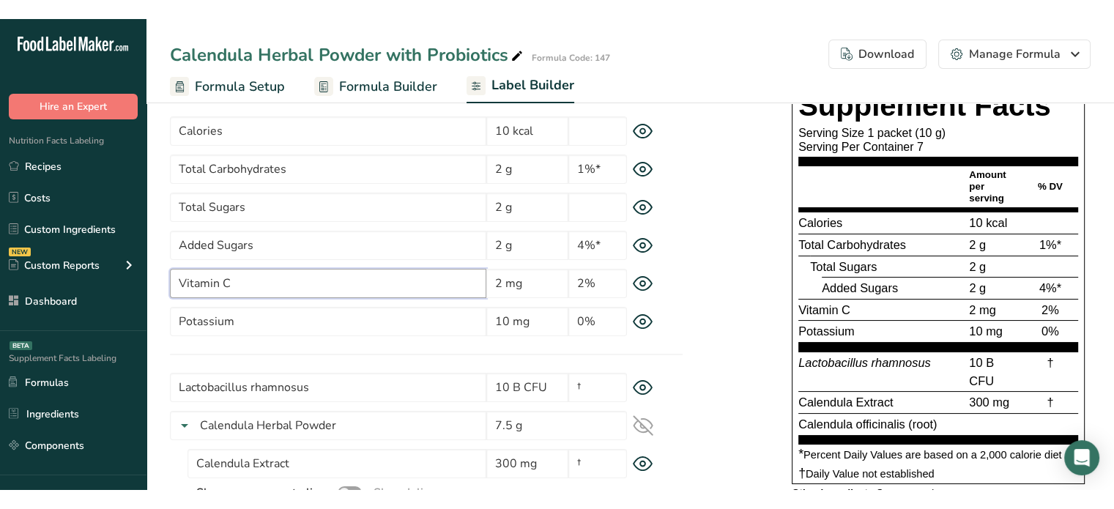
scroll to position [125, 0]
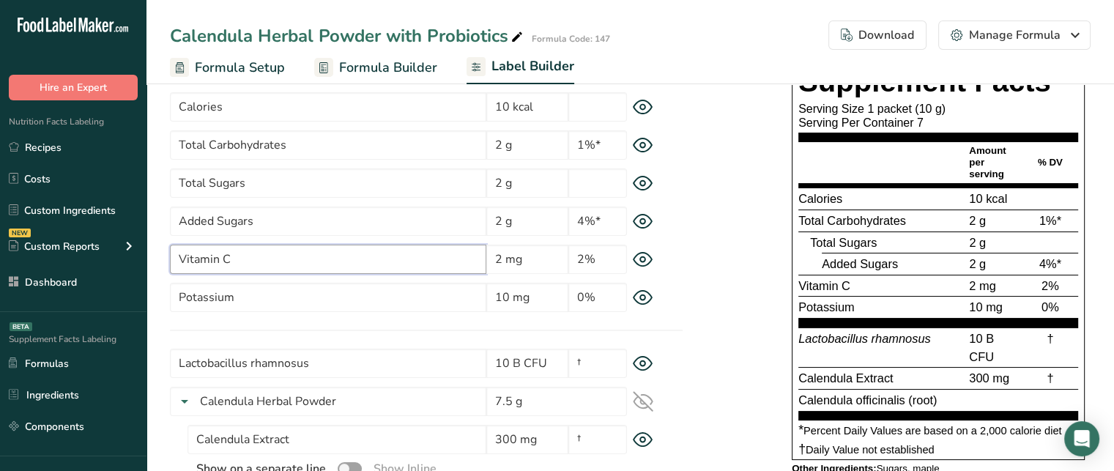
type input "Vitamin C"
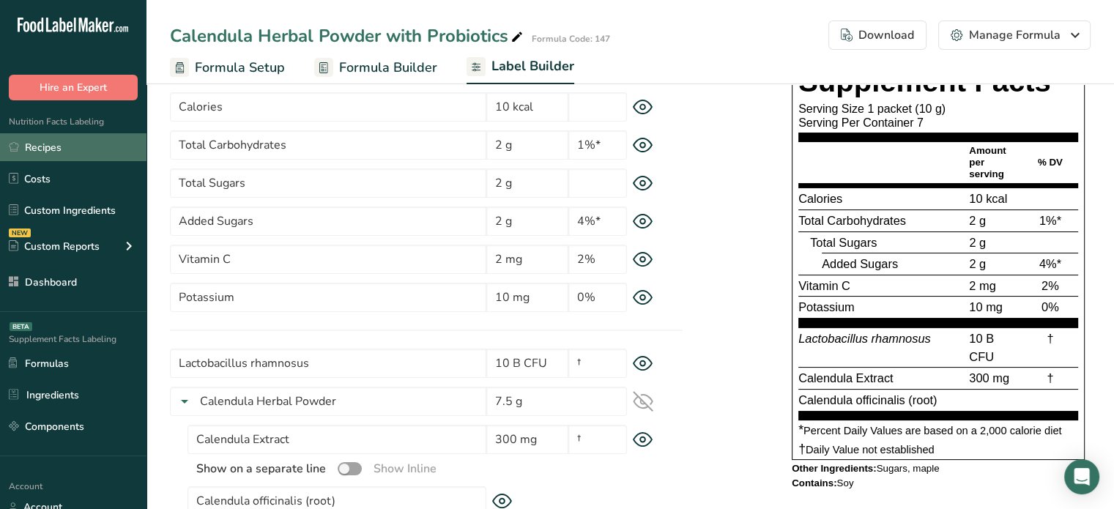
click at [136, 149] on link "Recipes" at bounding box center [73, 147] width 146 height 28
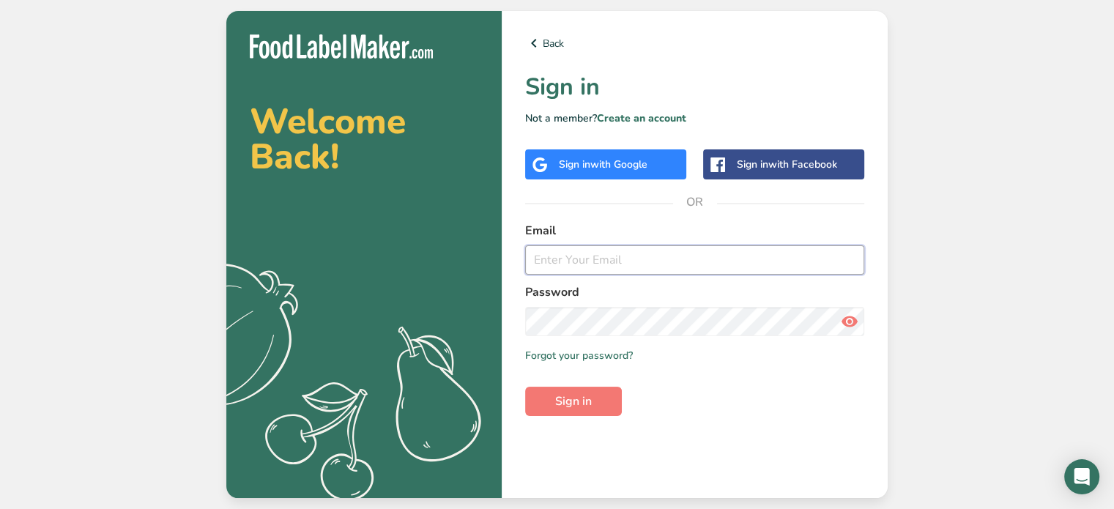
click at [580, 257] on input "email" at bounding box center [694, 259] width 339 height 29
type input "Rachelle@foodlabelmaker.com"
click at [552, 389] on button "Sign in" at bounding box center [573, 401] width 97 height 29
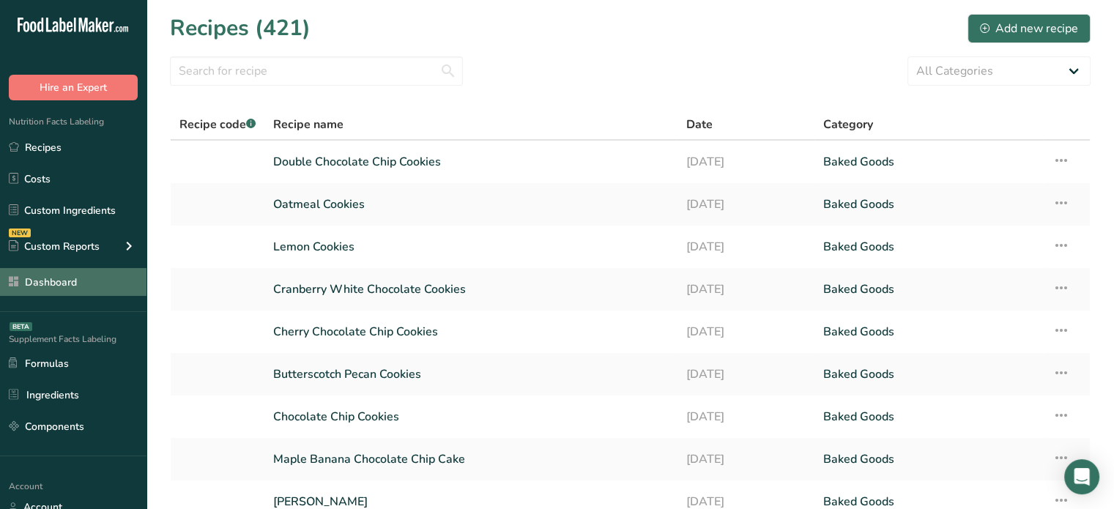
click at [119, 283] on link "Dashboard" at bounding box center [73, 282] width 146 height 28
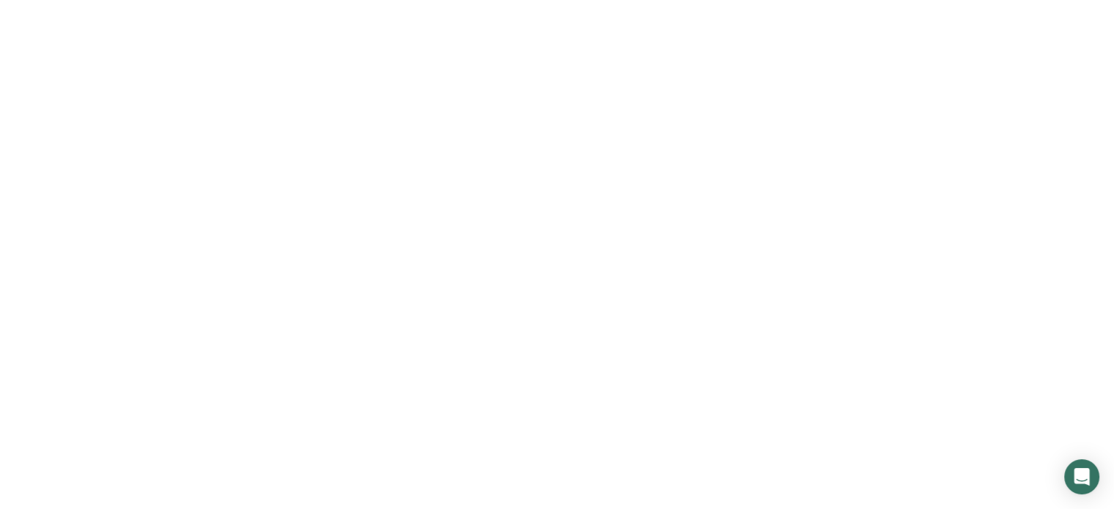
click at [119, 283] on link "Dashboard" at bounding box center [73, 282] width 146 height 28
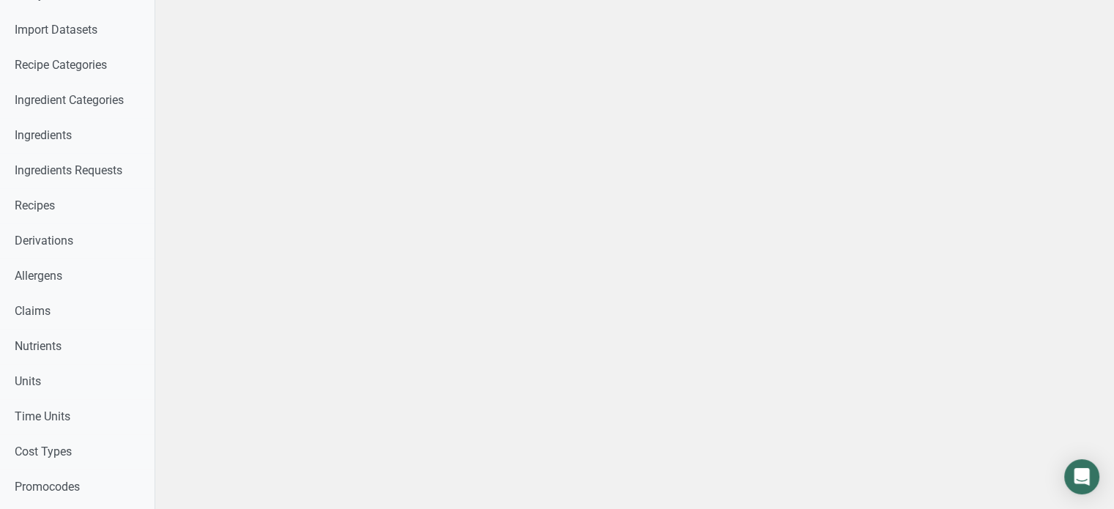
scroll to position [351, 0]
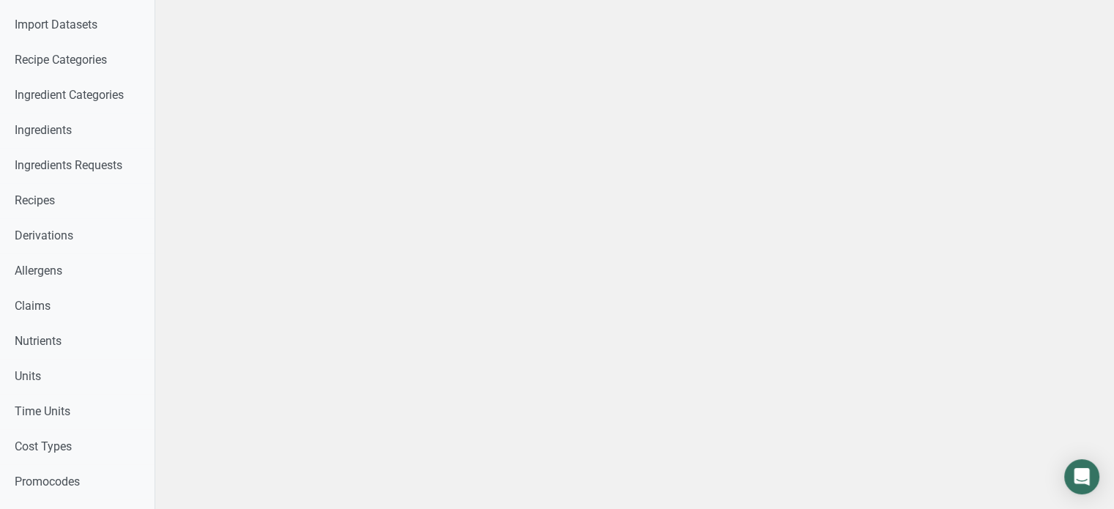
click at [193, 300] on div at bounding box center [634, 320] width 959 height 1343
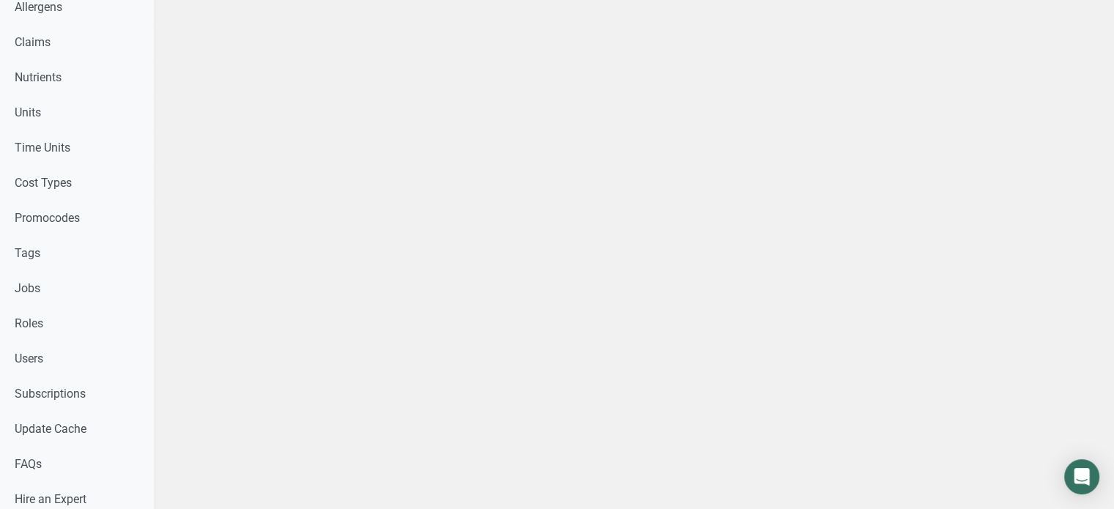
scroll to position [644, 0]
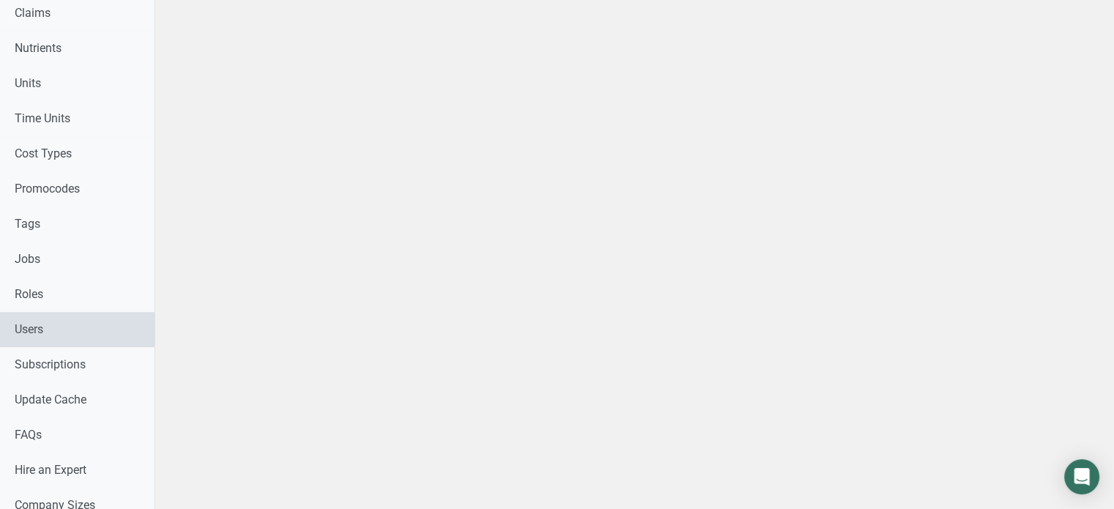
click at [92, 335] on link "Users" at bounding box center [77, 329] width 155 height 35
drag, startPoint x: 1087, startPoint y: 298, endPoint x: 1124, endPoint y: 276, distance: 43.3
click at [1113, 276] on html "Home Label Creation Requests Label Review Requests Pricing Packages Expert Pack…" at bounding box center [557, 27] width 1114 height 1343
select select
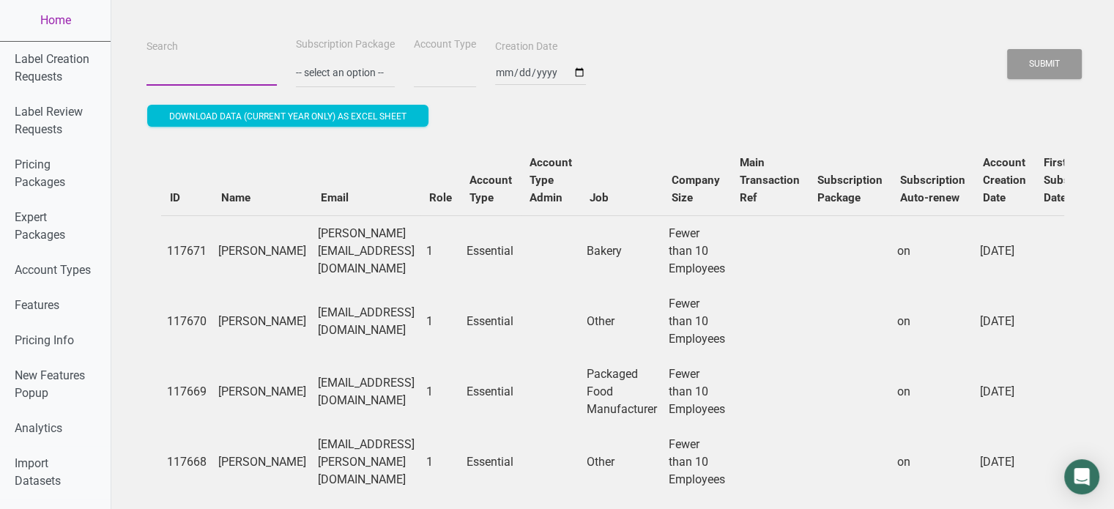
click at [198, 70] on input "Search" at bounding box center [211, 72] width 130 height 26
paste input "afox@navitasorganics.com"
type input "afox@navitasorganics.com"
click at [1007, 49] on button "Submit" at bounding box center [1044, 64] width 75 height 30
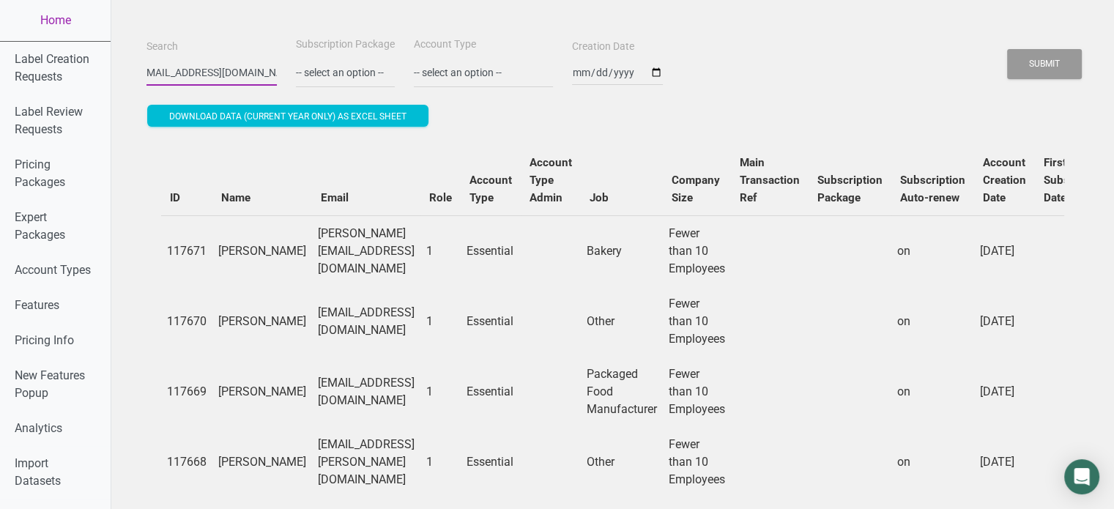
click at [1007, 49] on button "Submit" at bounding box center [1044, 64] width 75 height 30
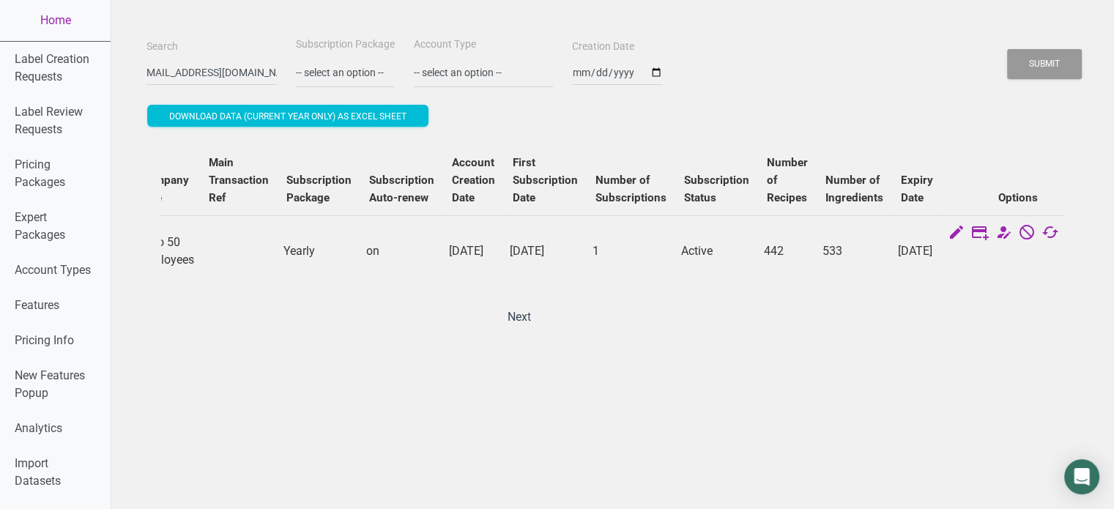
scroll to position [0, 0]
drag, startPoint x: 831, startPoint y: 344, endPoint x: 777, endPoint y: 348, distance: 54.3
click at [777, 345] on div "ID Name Email Role Account Type Account Type Admin Job Company Size Main Transa…" at bounding box center [612, 237] width 932 height 215
drag, startPoint x: 777, startPoint y: 348, endPoint x: 697, endPoint y: 348, distance: 80.6
click at [697, 345] on div "ID Name Email Role Account Type Account Type Admin Job Company Size Main Transa…" at bounding box center [612, 237] width 932 height 215
